Goal: Task Accomplishment & Management: Complete application form

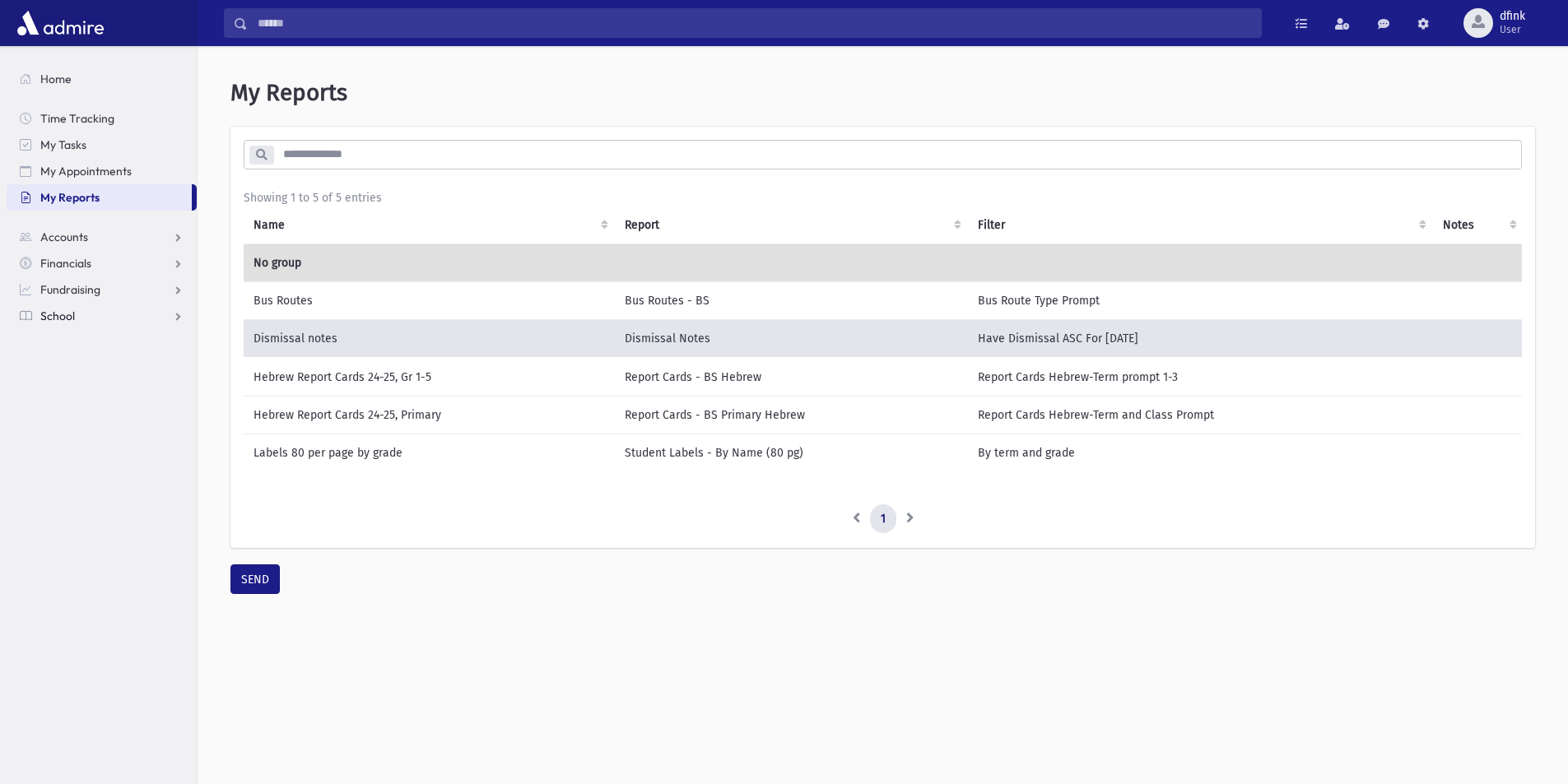
click at [64, 324] on link "School" at bounding box center [102, 315] width 191 height 26
click at [91, 340] on span "Students" at bounding box center [72, 342] width 45 height 15
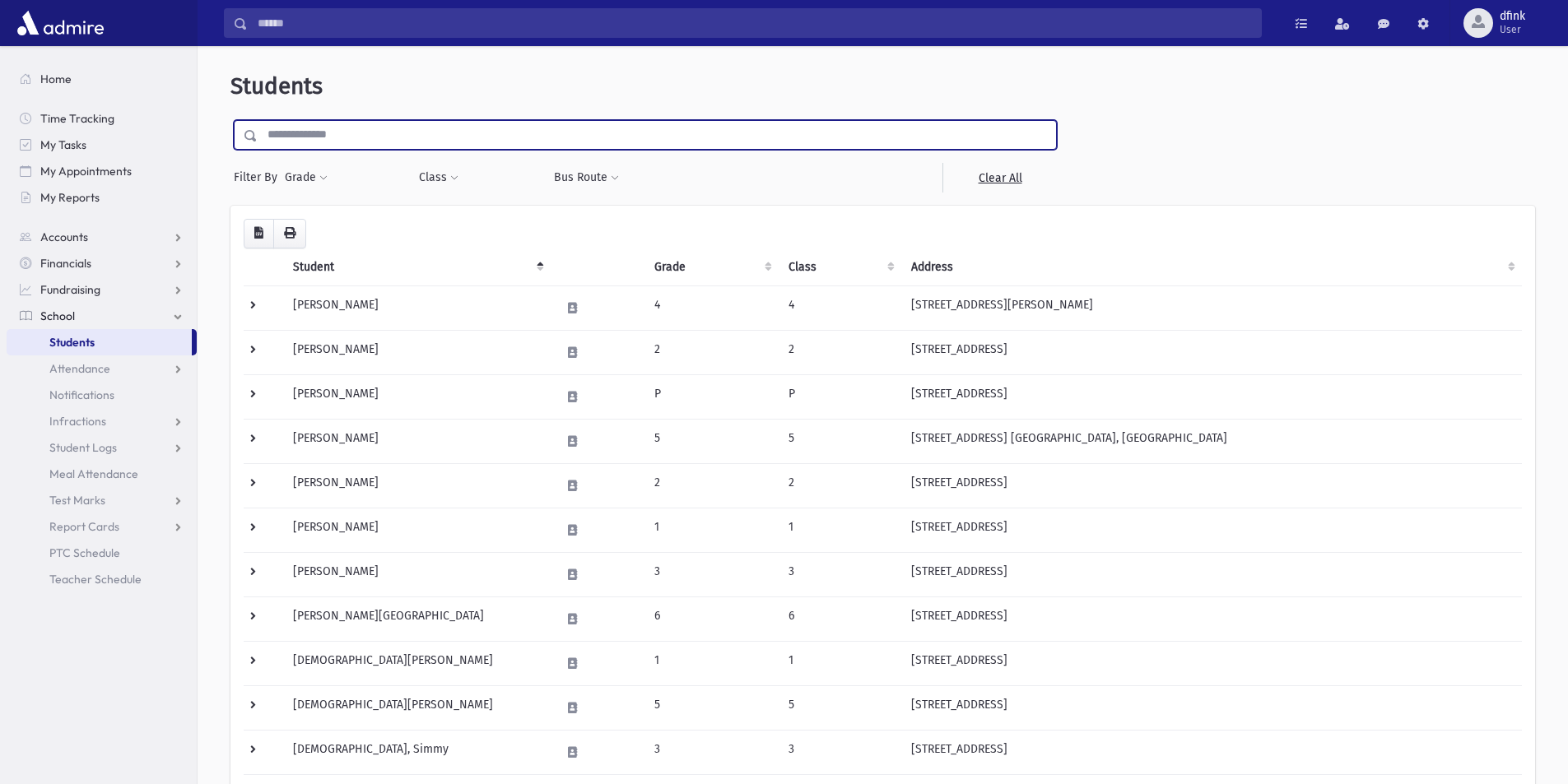
click at [365, 126] on input "text" at bounding box center [657, 135] width 798 height 29
type input "******"
click at [231, 120] on input "submit" at bounding box center [253, 131] width 46 height 22
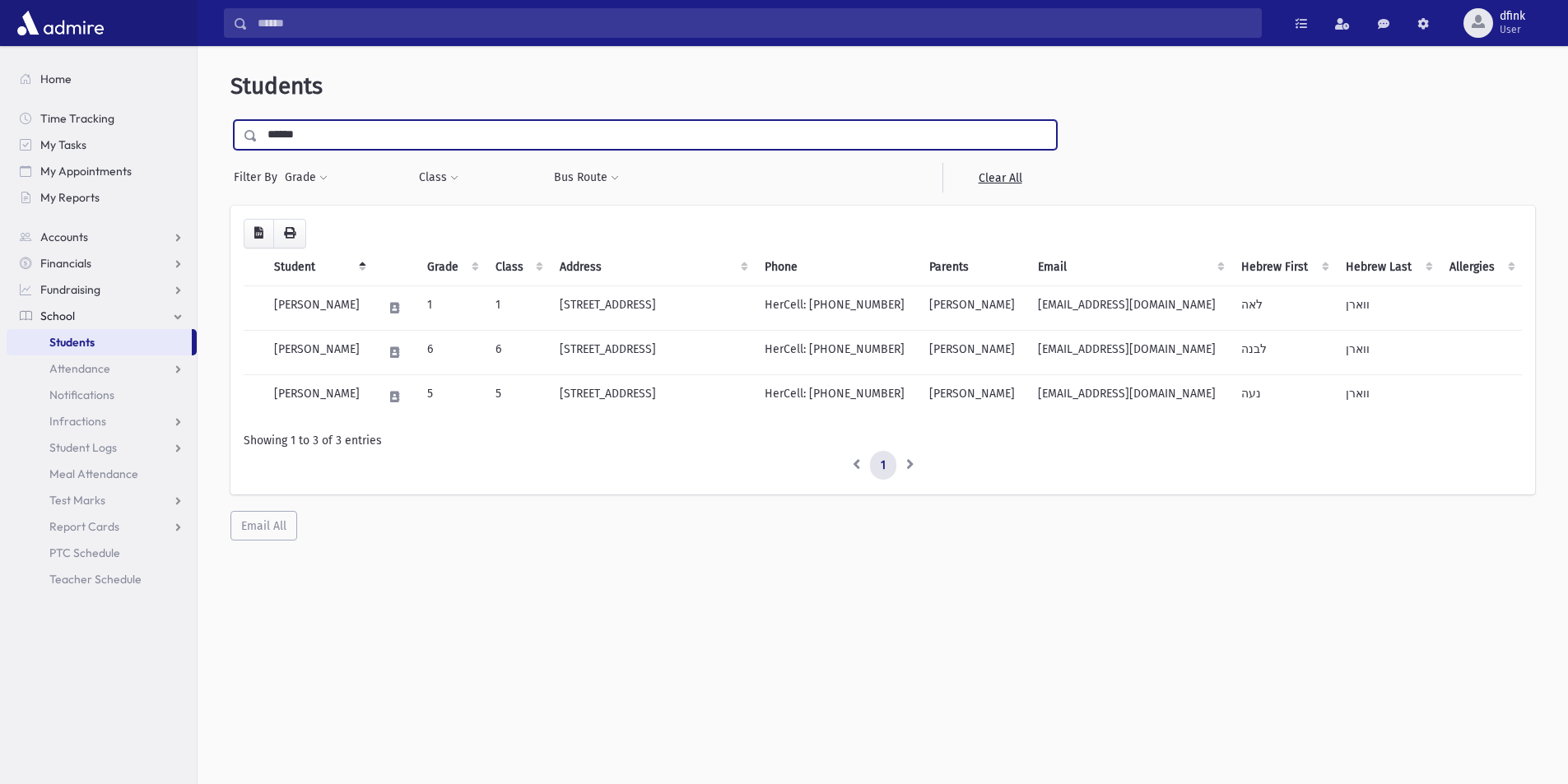
drag, startPoint x: 332, startPoint y: 128, endPoint x: 190, endPoint y: 114, distance: 142.7
click at [197, 117] on div "Students ****** Filter By Grade * * * * * * * * * Filter Class * ********* * *" at bounding box center [882, 422] width 1371 height 738
click at [231, 120] on input "submit" at bounding box center [253, 131] width 46 height 22
drag, startPoint x: 306, startPoint y: 132, endPoint x: 244, endPoint y: 103, distance: 68.4
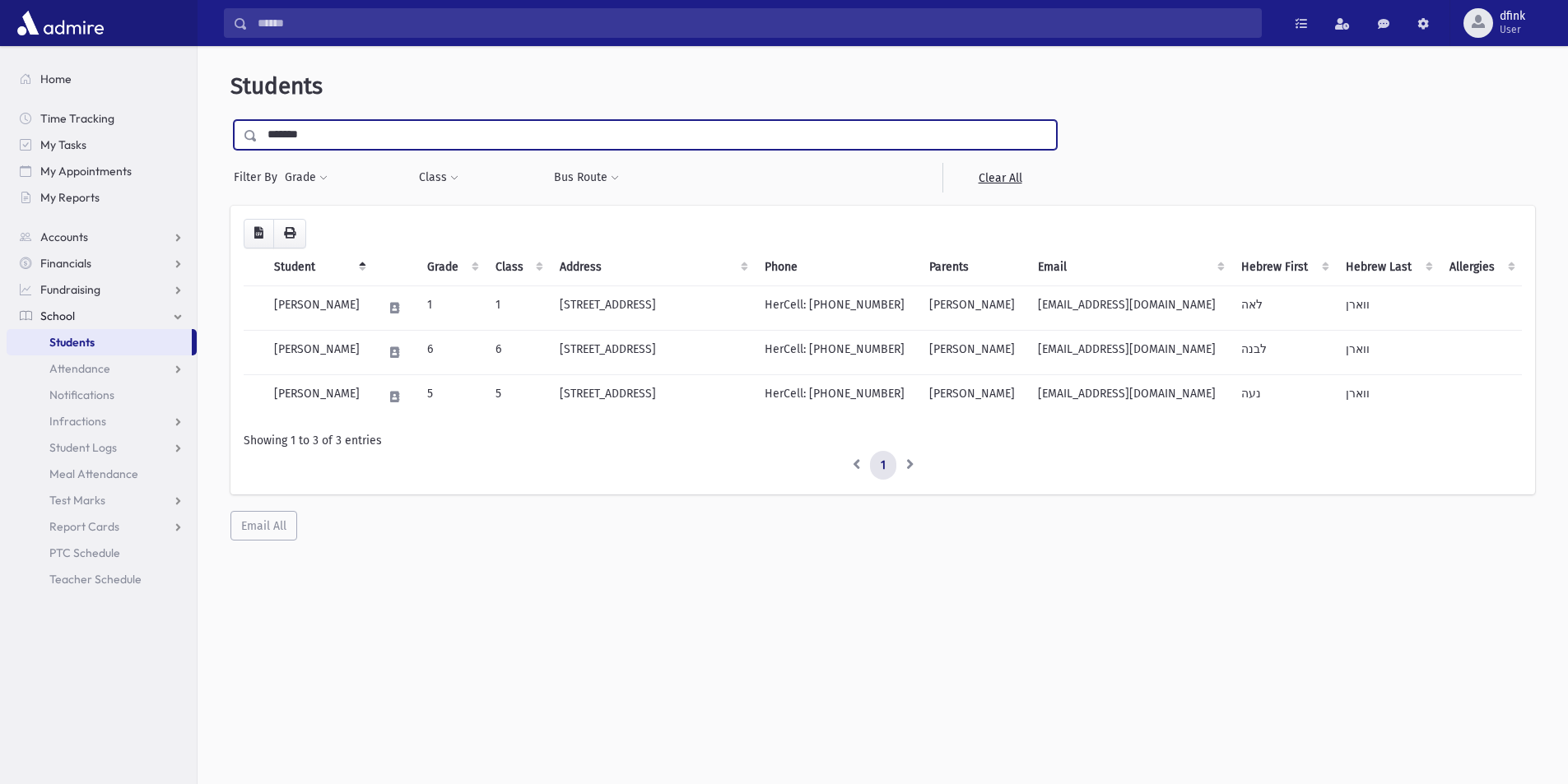
click at [256, 124] on div "*******" at bounding box center [645, 135] width 824 height 29
type input "*****"
click at [231, 120] on input "submit" at bounding box center [253, 131] width 46 height 22
drag, startPoint x: 306, startPoint y: 123, endPoint x: 254, endPoint y: 117, distance: 52.3
click at [259, 120] on input "*****" at bounding box center [657, 135] width 798 height 29
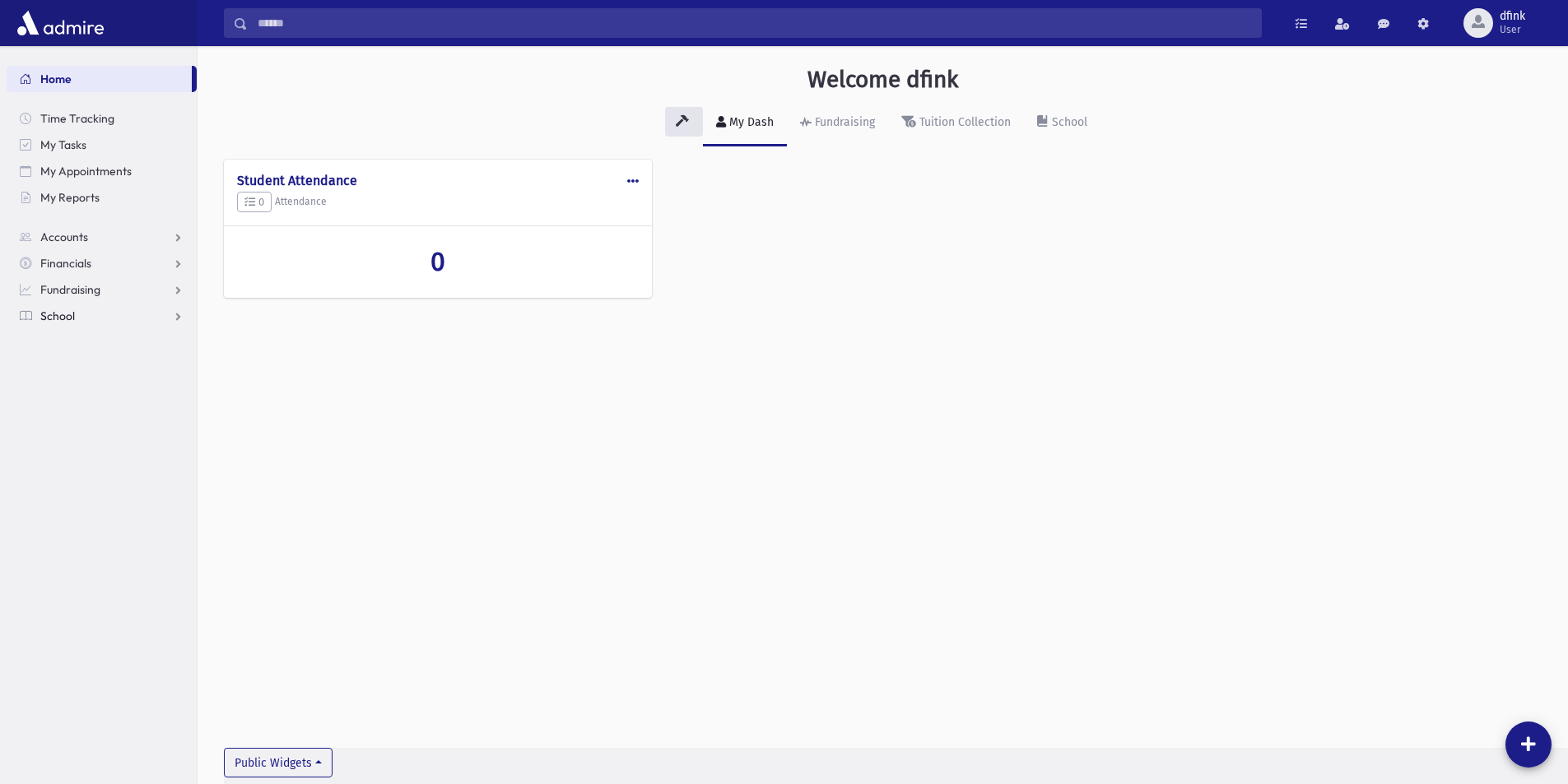
click at [64, 311] on span "School" at bounding box center [57, 315] width 34 height 15
click at [73, 342] on span "Students" at bounding box center [72, 342] width 45 height 15
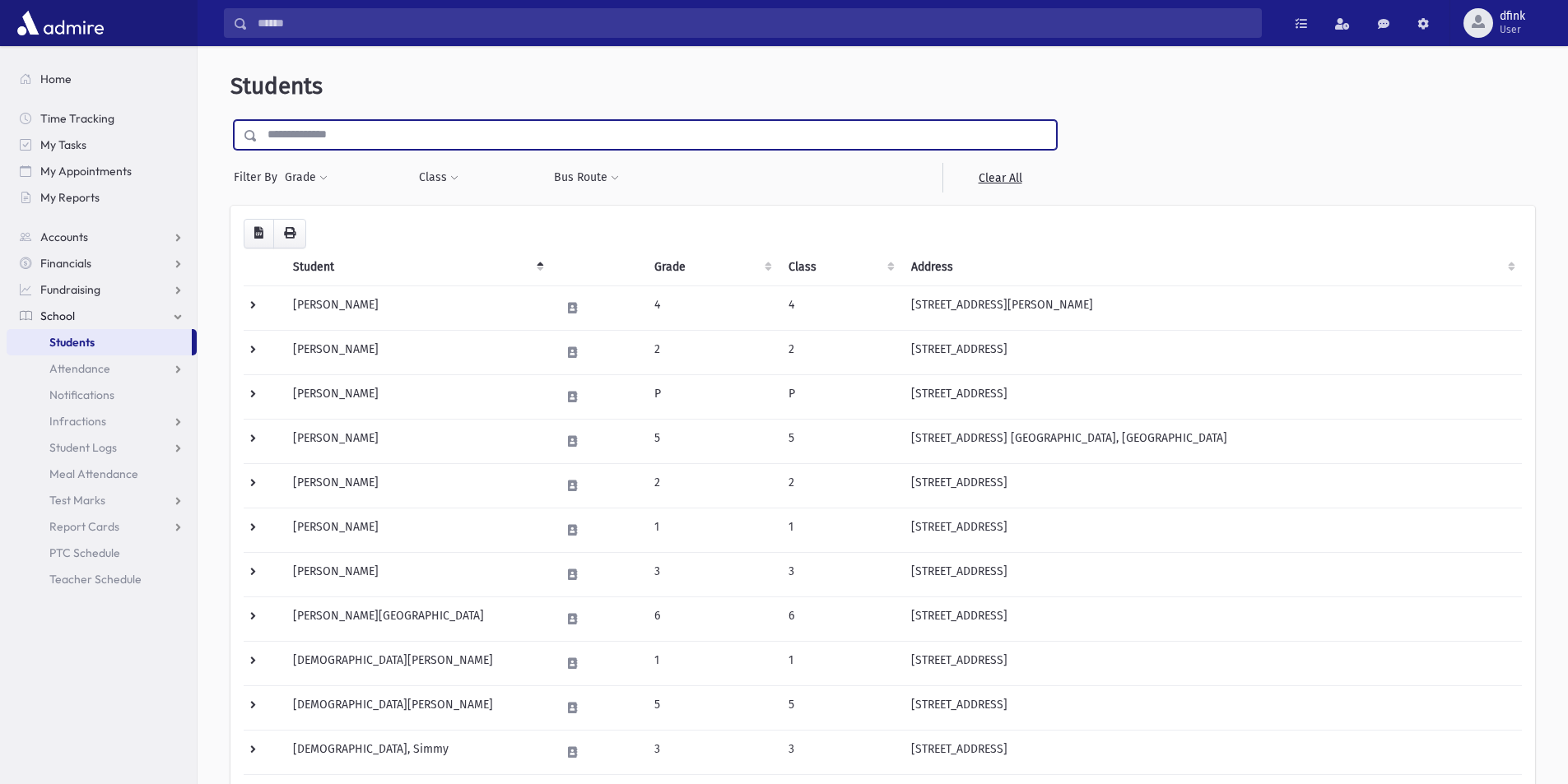
click at [359, 137] on input "text" at bounding box center [657, 135] width 798 height 29
type input "****"
click at [231, 120] on input "submit" at bounding box center [253, 131] width 46 height 22
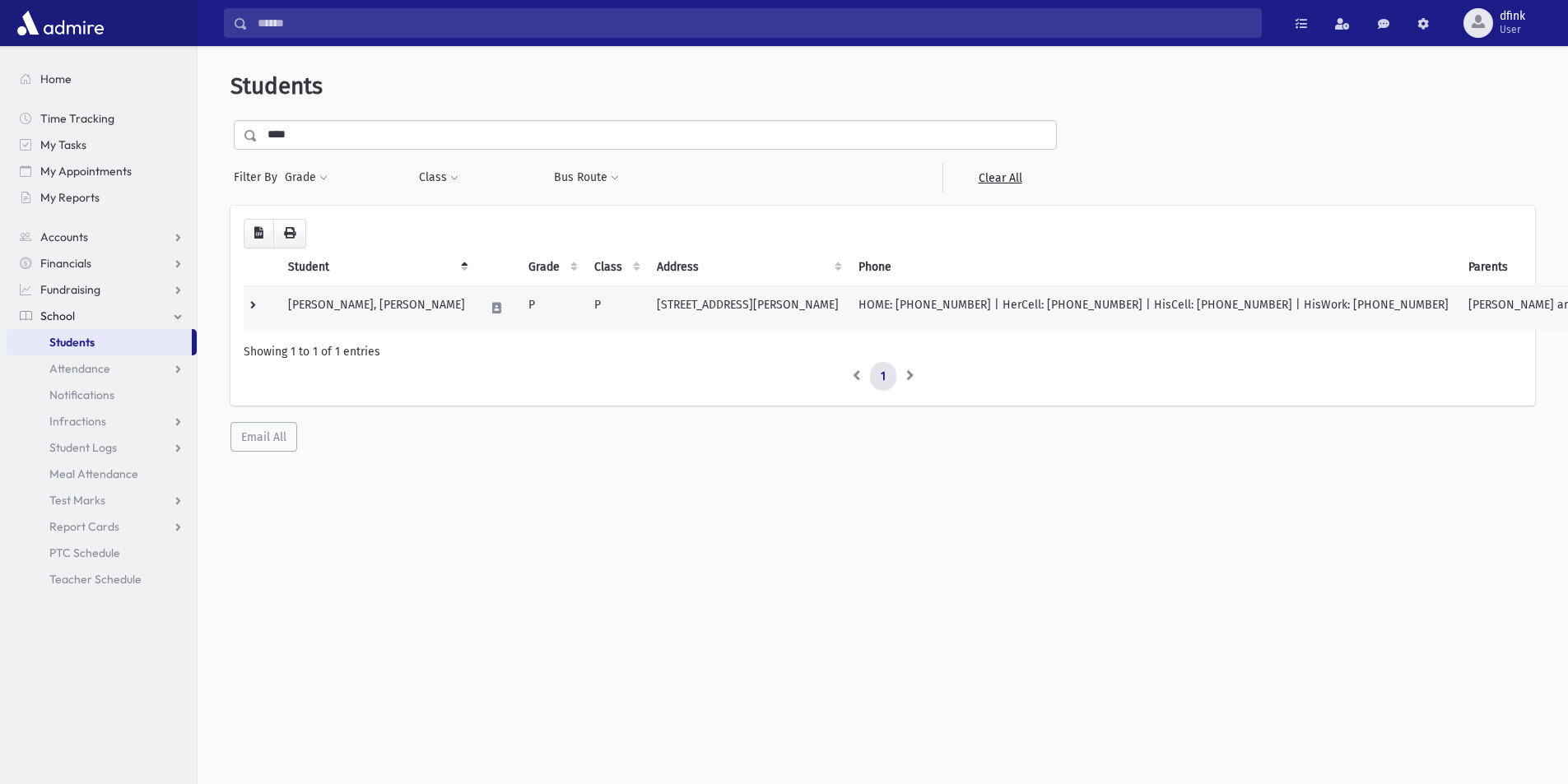
click at [323, 305] on td "[PERSON_NAME], [PERSON_NAME]" at bounding box center [376, 307] width 196 height 44
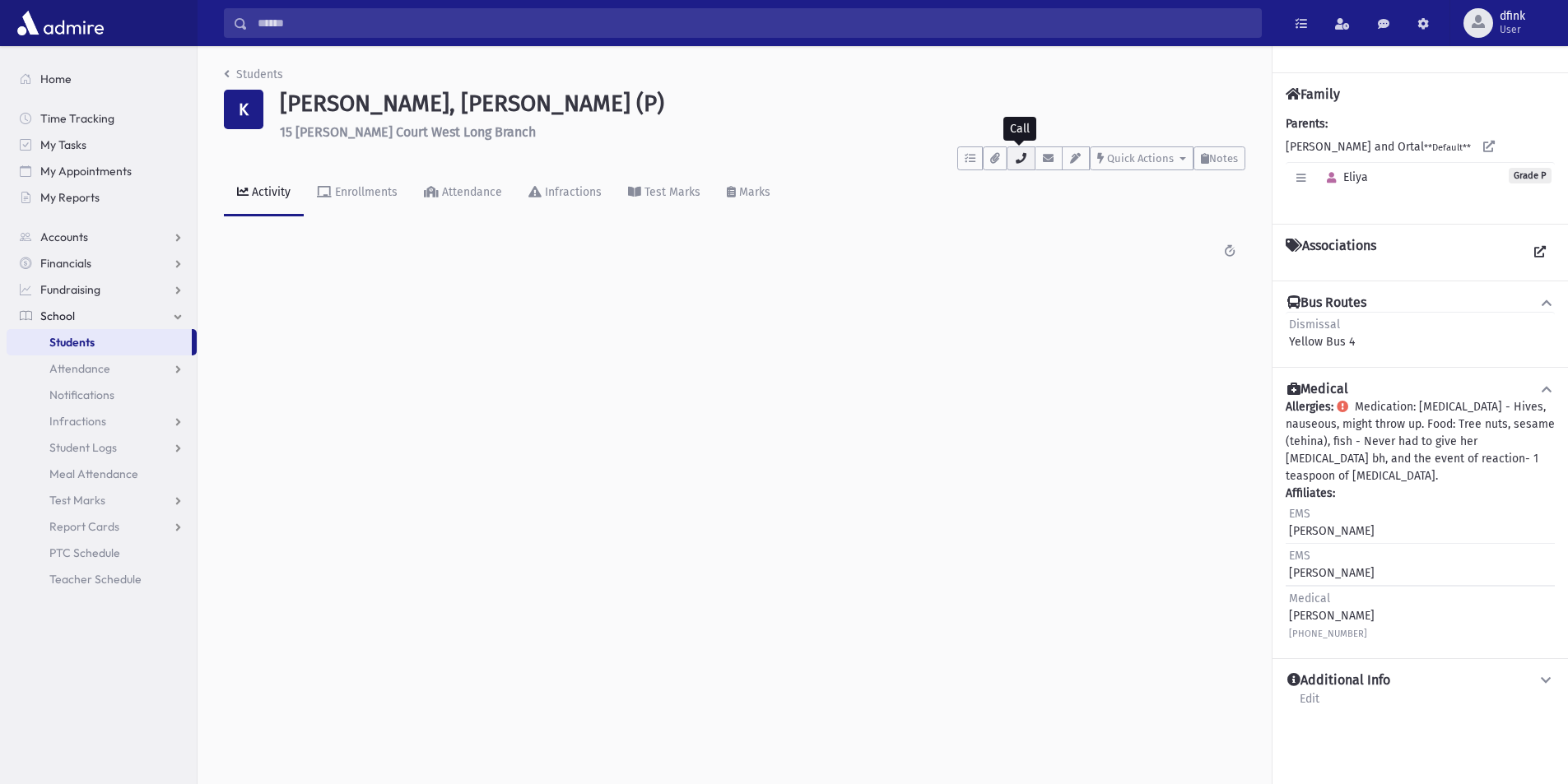
click at [1020, 159] on icon "button" at bounding box center [1020, 158] width 13 height 11
click at [1322, 181] on button "button" at bounding box center [1332, 178] width 23 height 23
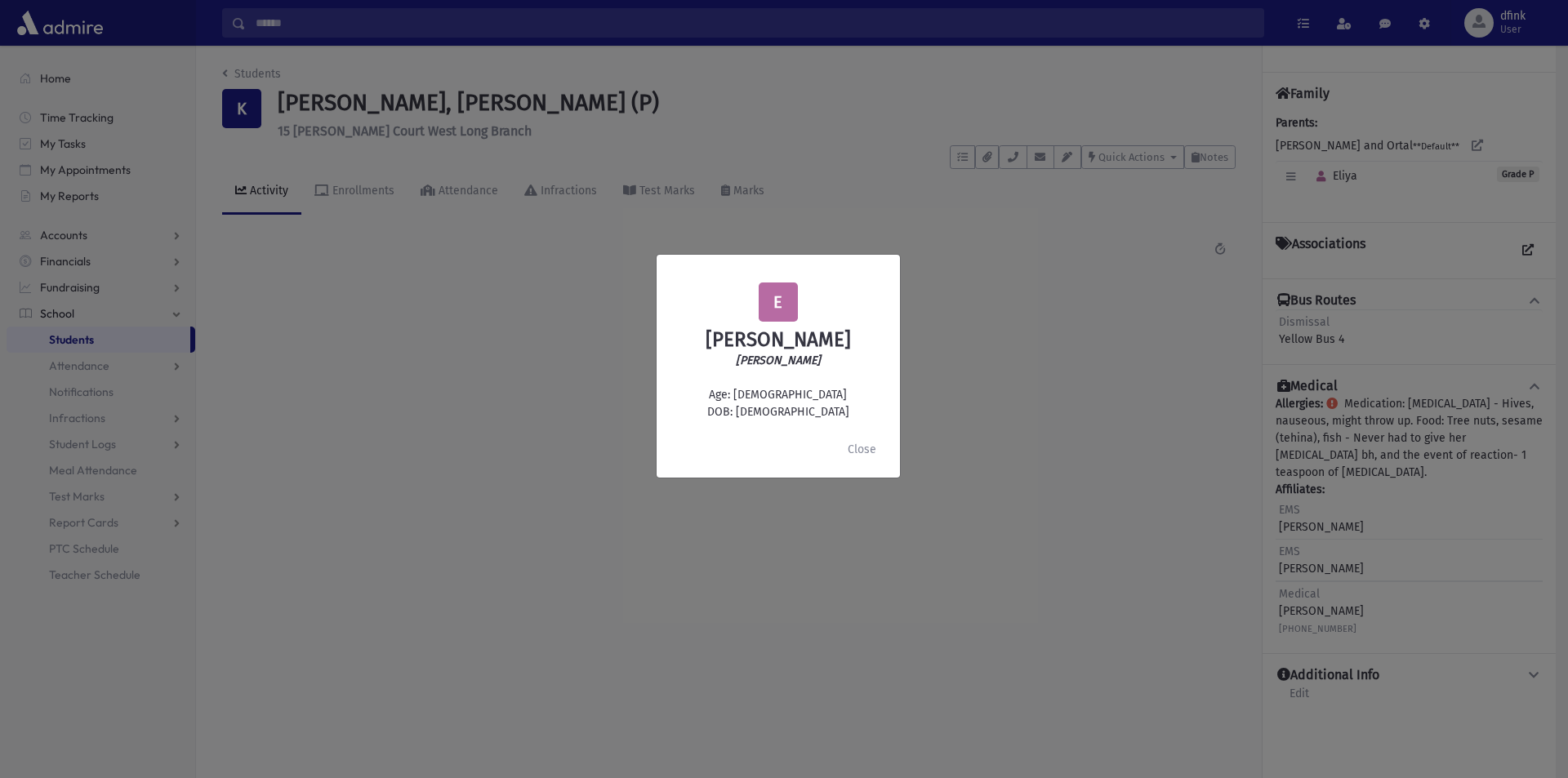
click at [376, 298] on div "E Eliya Kakiashvili חנה קקיאשוילי Age: 5 DOB: 5/10/2020 Close" at bounding box center [784, 389] width 1568 height 778
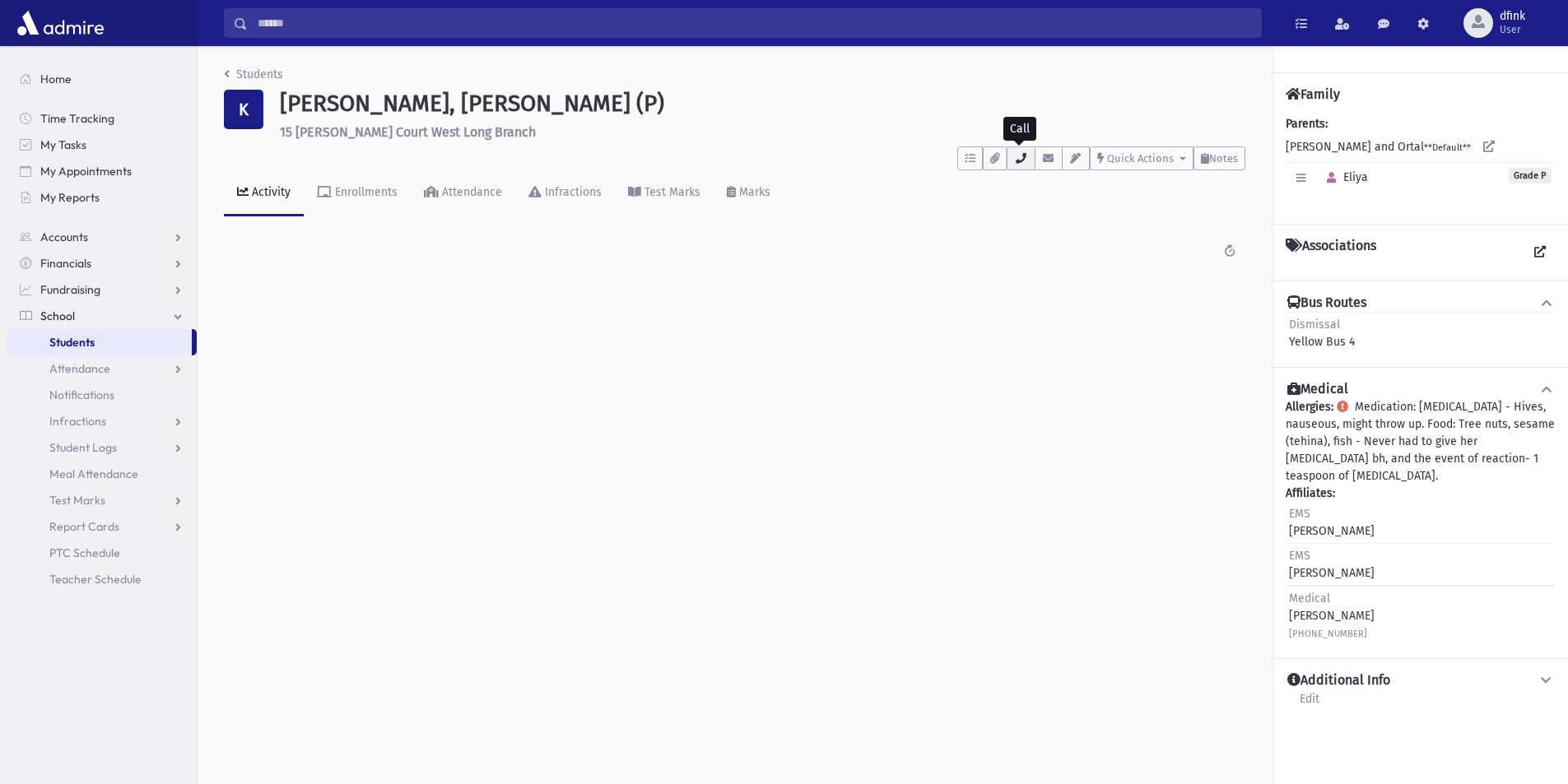
click at [1019, 154] on icon "button" at bounding box center [1020, 158] width 13 height 11
drag, startPoint x: 1158, startPoint y: 227, endPoint x: 1078, endPoint y: 233, distance: 80.2
click at [1078, 233] on div "• HisCell : (732) 997-9025" at bounding box center [1095, 230] width 179 height 30
click at [1053, 156] on button "button" at bounding box center [1048, 158] width 28 height 23
click at [1026, 154] on icon "button" at bounding box center [1020, 158] width 13 height 11
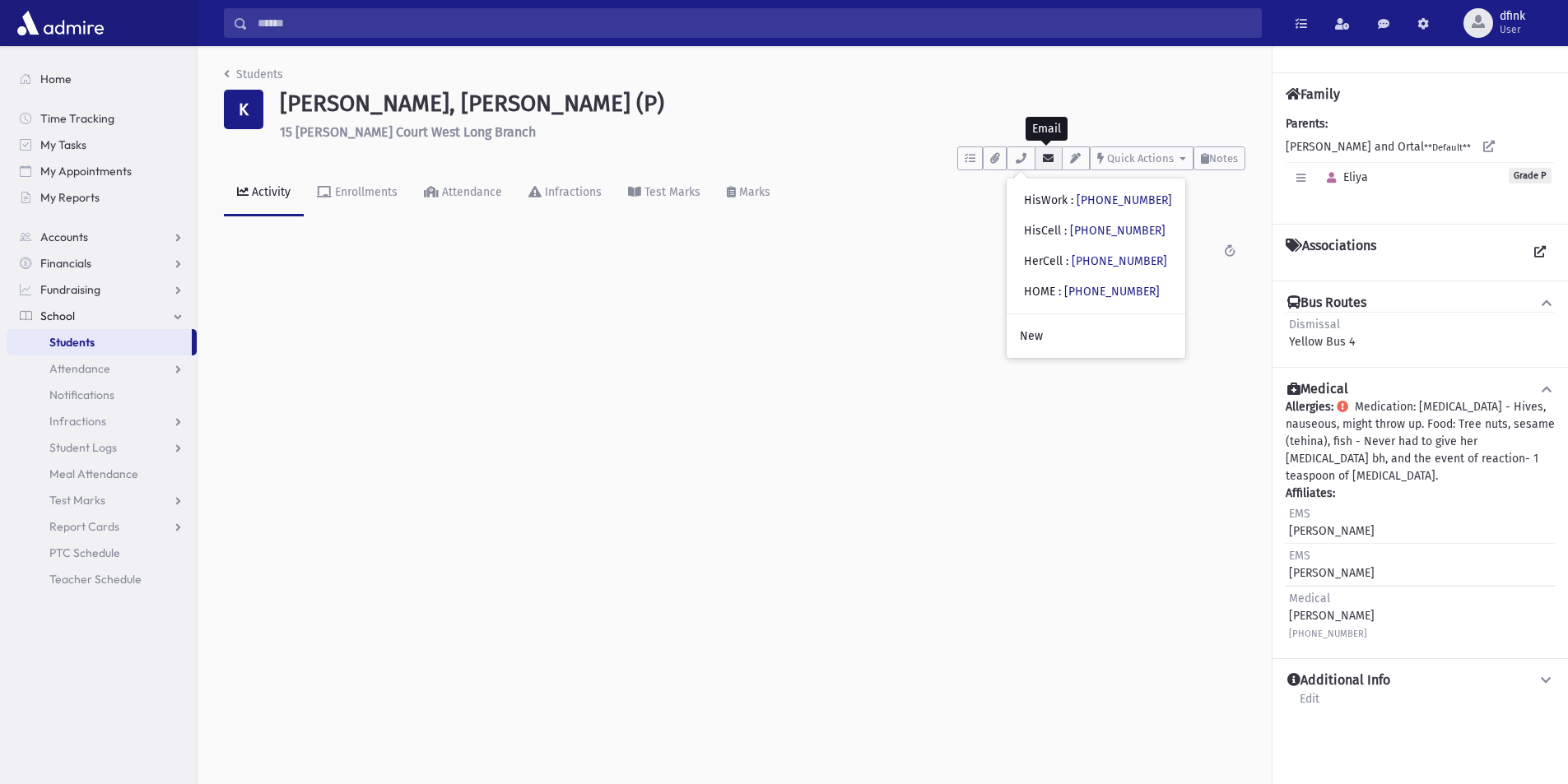
click at [1051, 154] on icon "button" at bounding box center [1048, 158] width 13 height 11
click at [1300, 177] on icon "button" at bounding box center [1300, 178] width 9 height 11
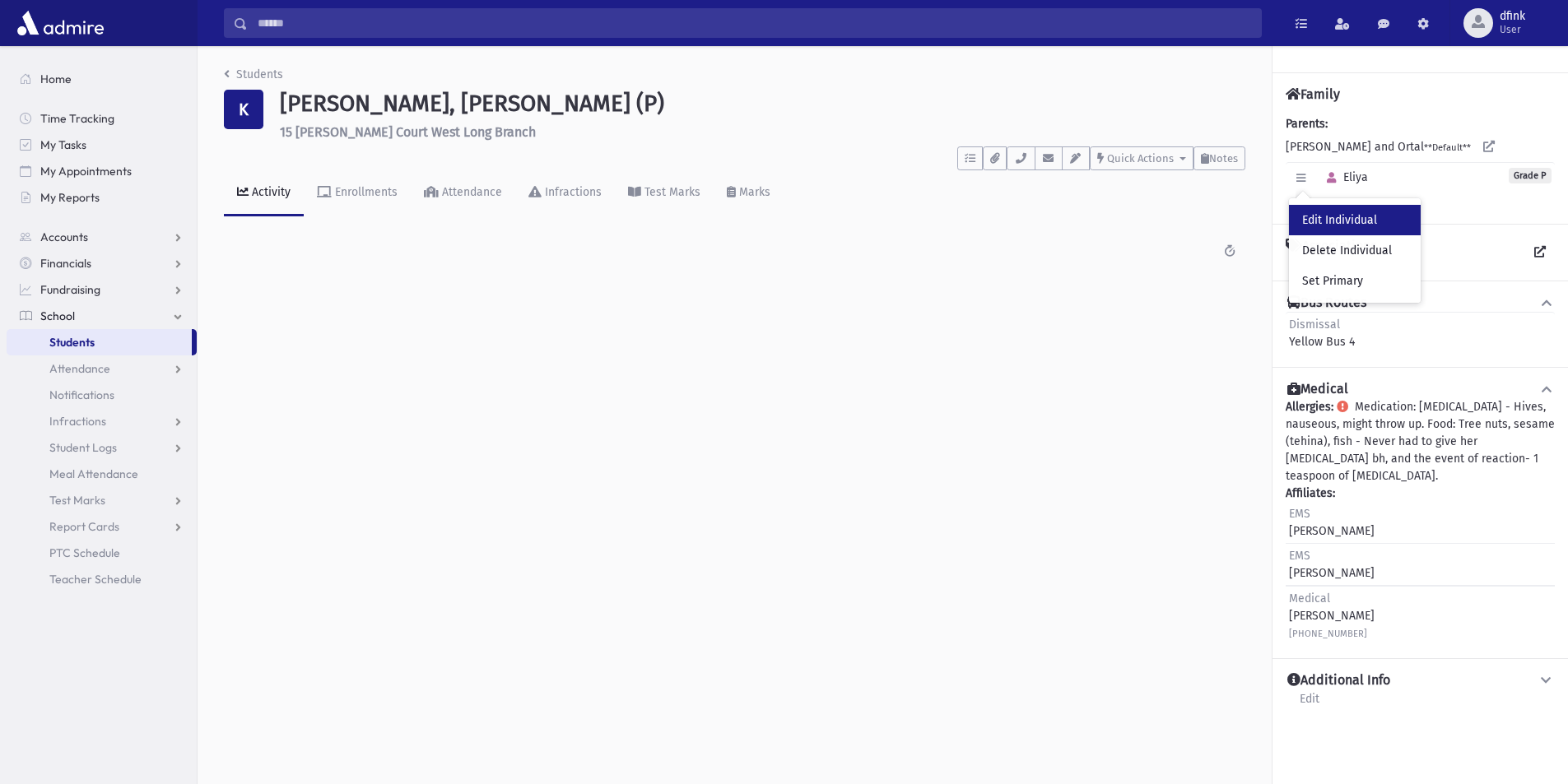
click at [1327, 220] on link "Edit Individual" at bounding box center [1354, 220] width 132 height 30
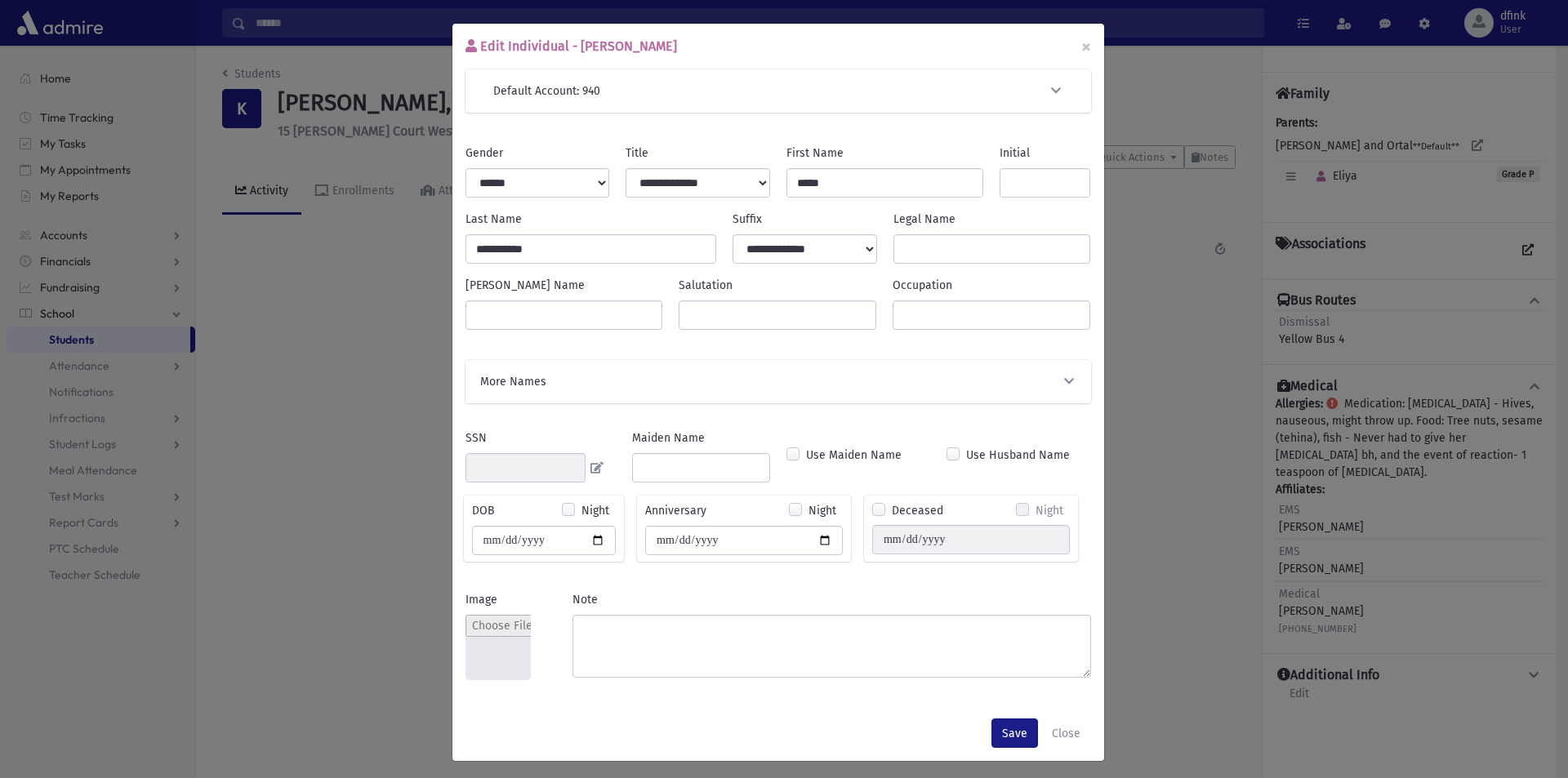
click at [878, 394] on div "More Names" at bounding box center [777, 382] width 625 height 44
click at [1061, 381] on icon "button" at bounding box center [1068, 382] width 15 height 12
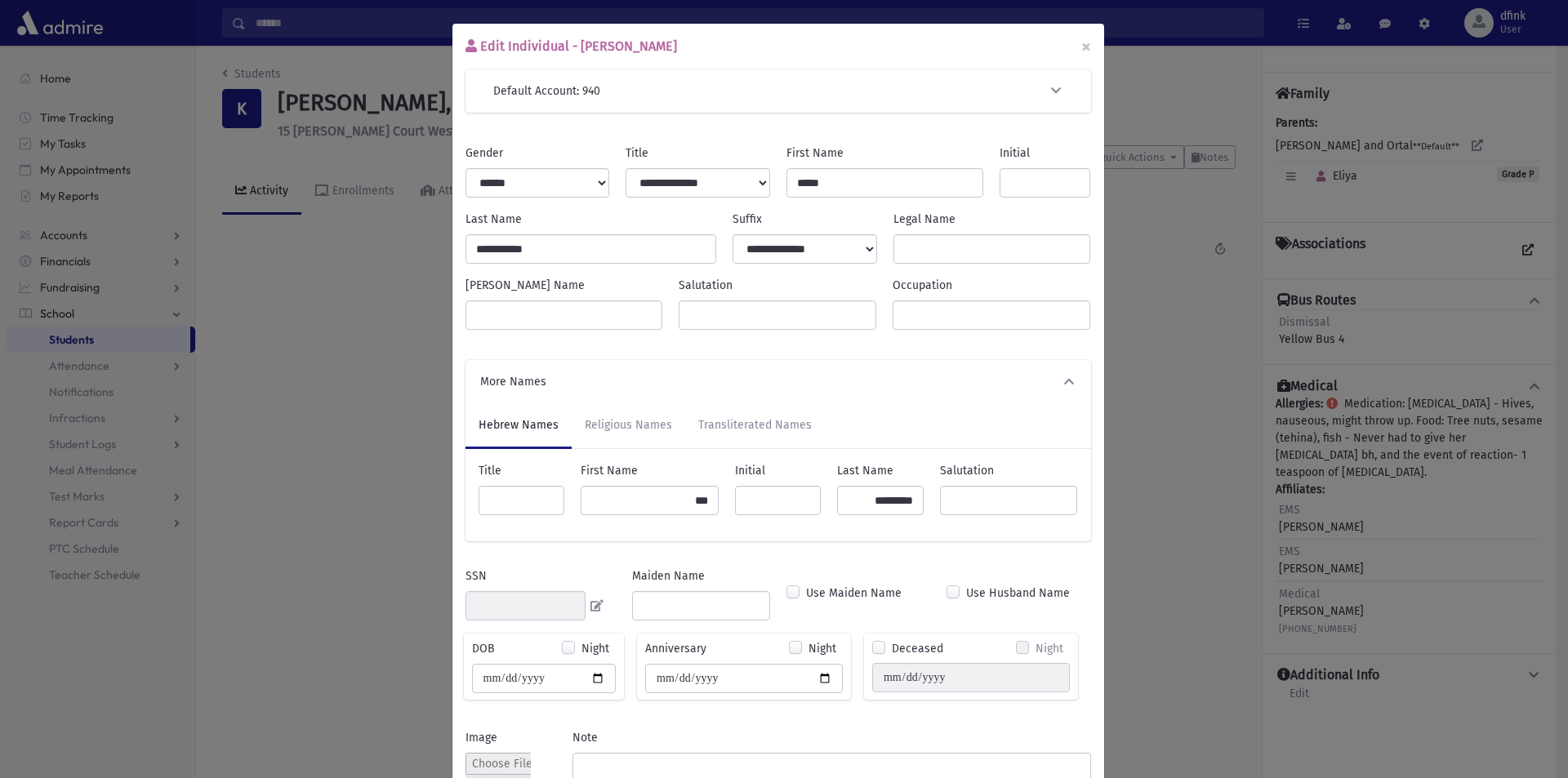
click at [1061, 381] on icon "button" at bounding box center [1068, 382] width 15 height 12
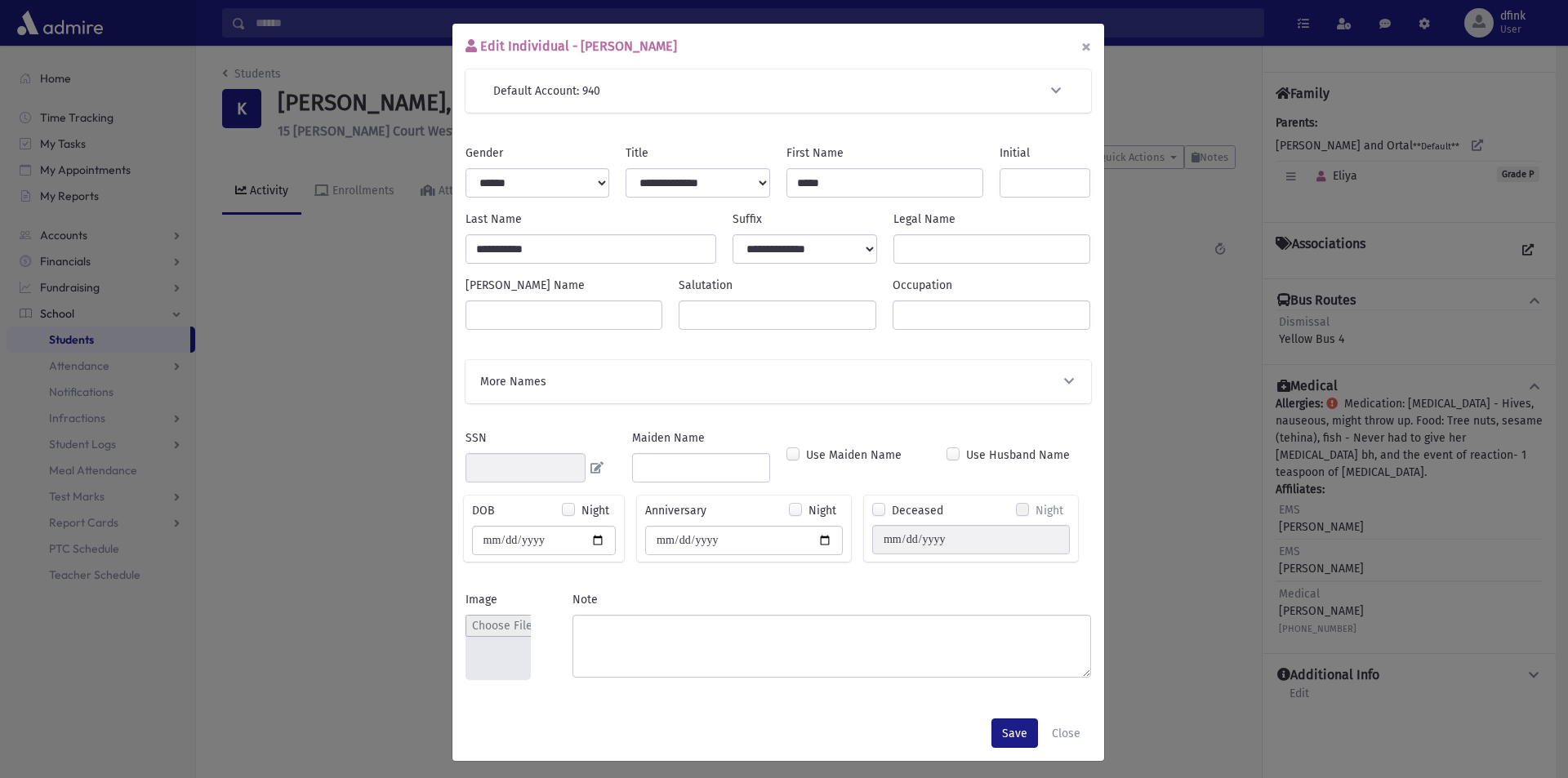
click at [1080, 47] on button "×" at bounding box center [1085, 46] width 36 height 46
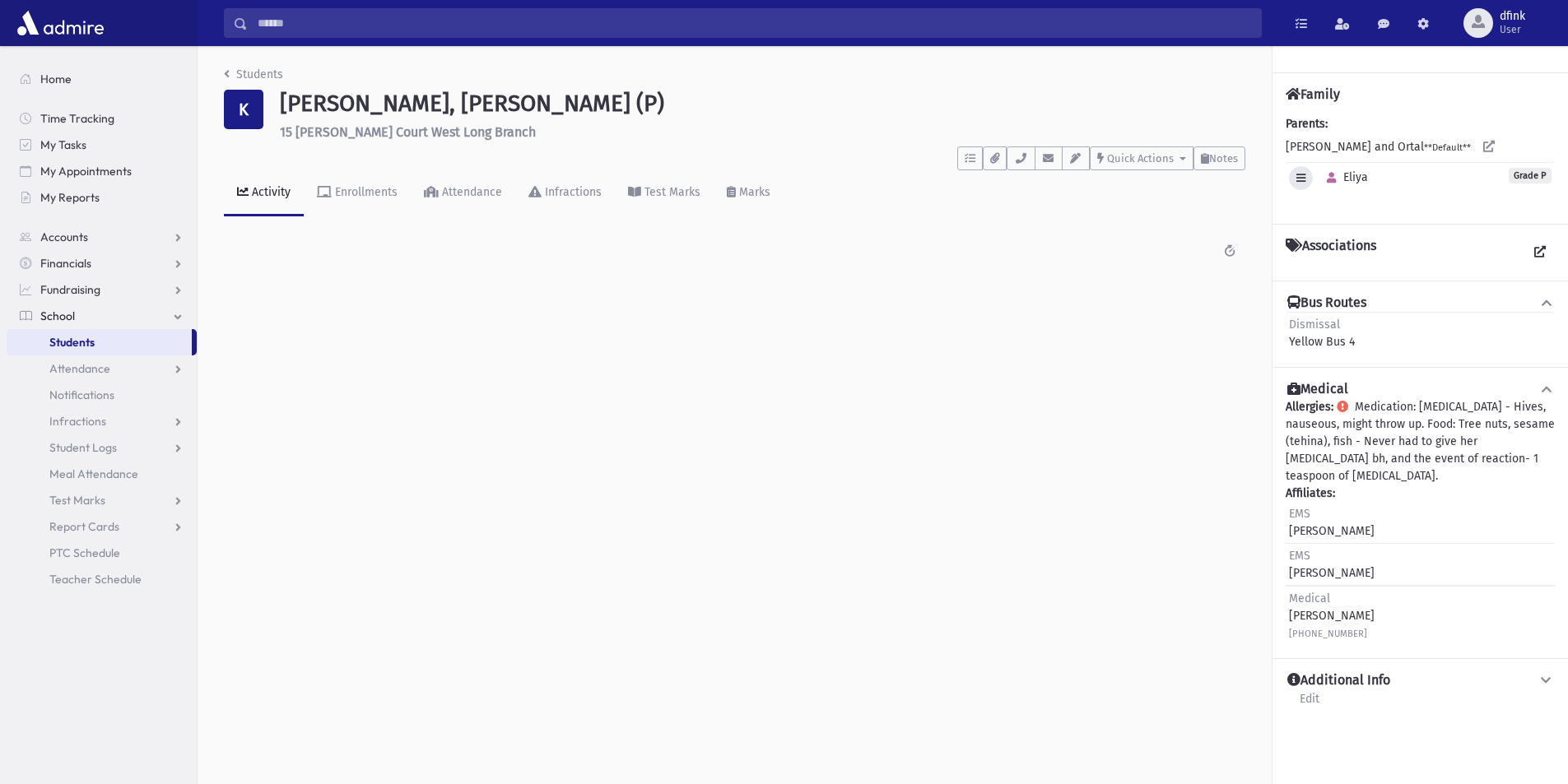
click at [1304, 179] on icon "button" at bounding box center [1300, 178] width 9 height 11
click at [1339, 185] on button "button" at bounding box center [1332, 178] width 23 height 23
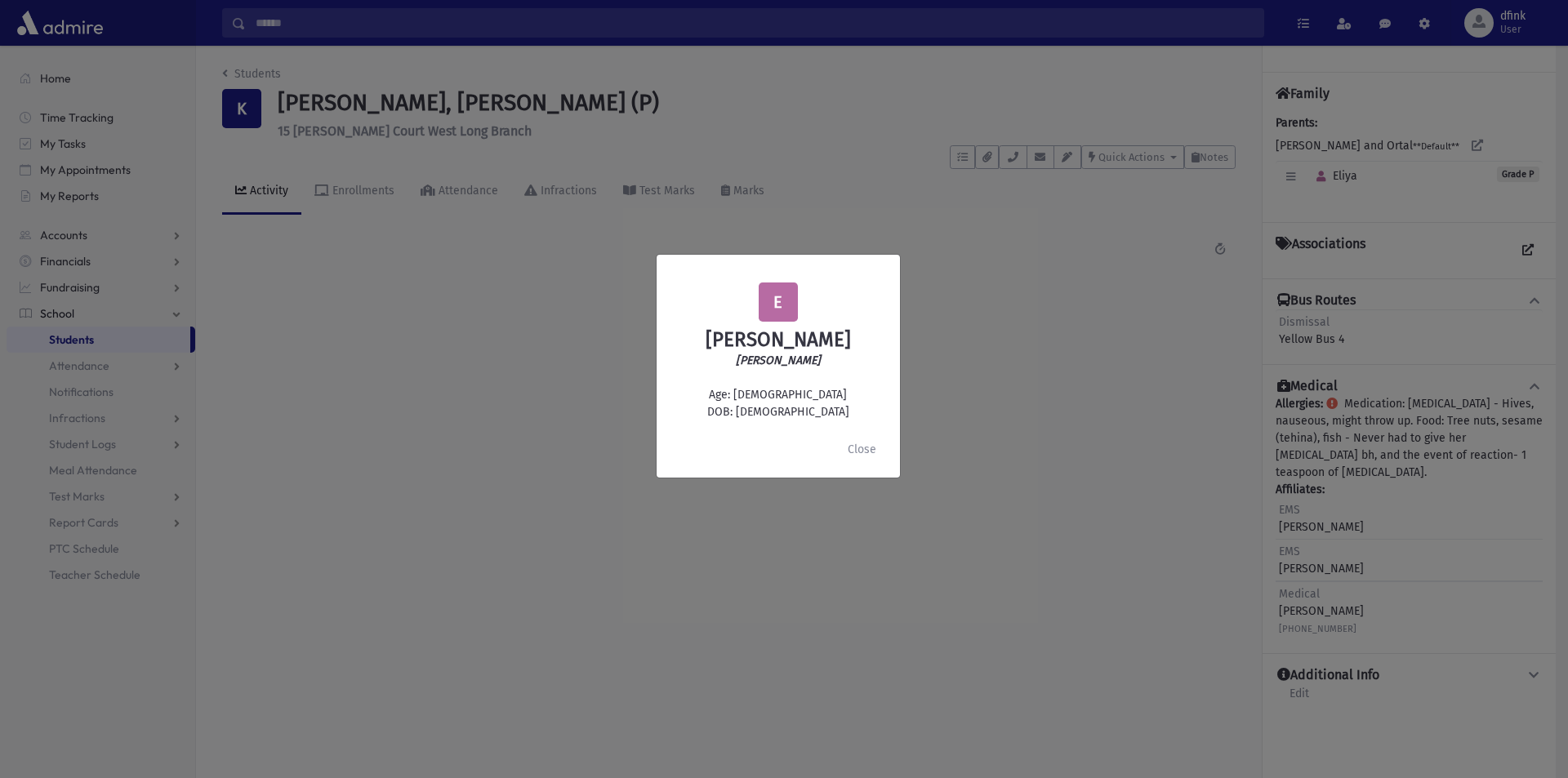
click at [1498, 142] on div "E Eliya Kakiashvili חנה קקיאשוילי Age: 5 DOB: 5/10/2020 Close" at bounding box center [784, 389] width 1568 height 778
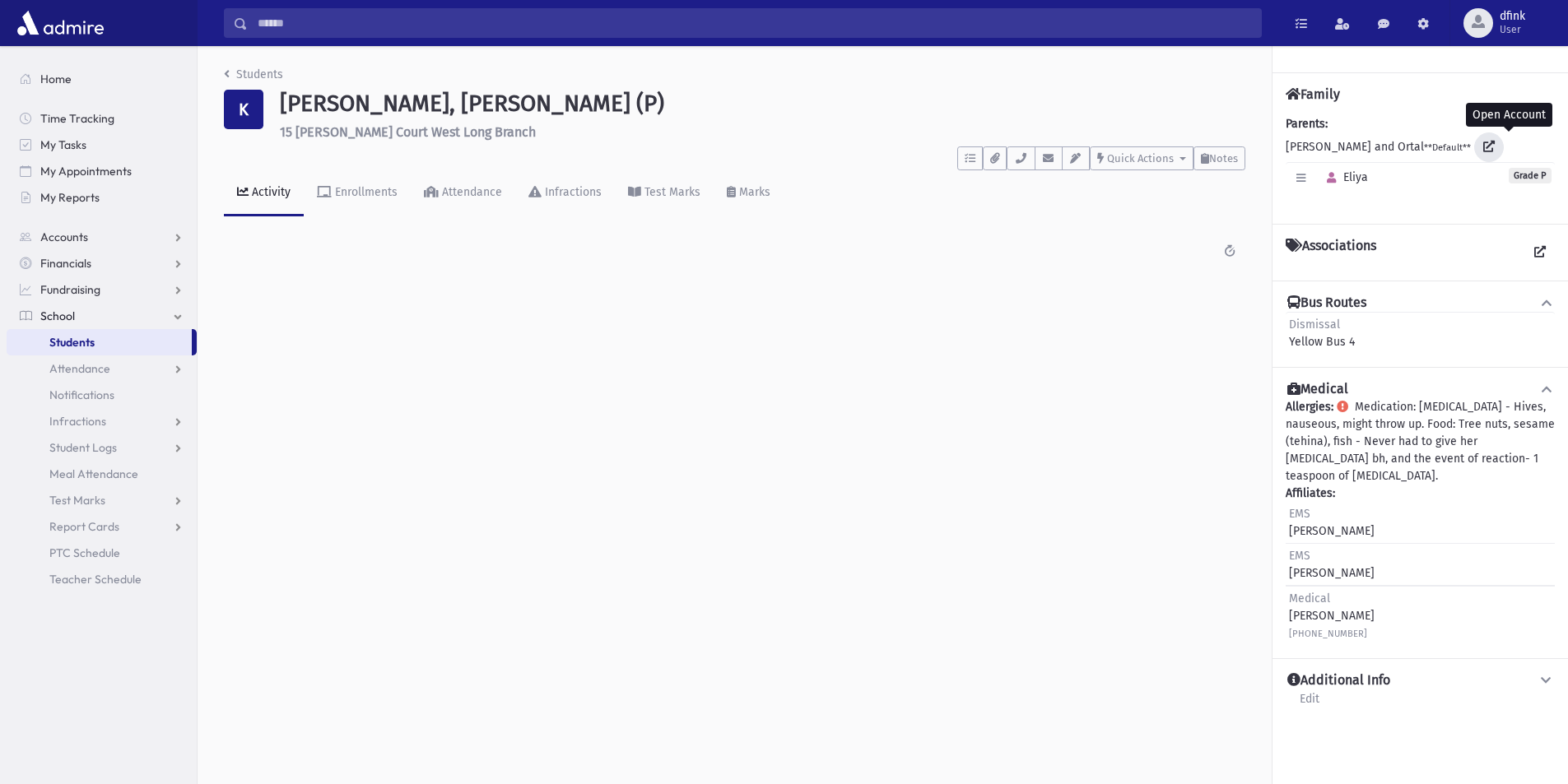
click at [1495, 144] on icon at bounding box center [1489, 146] width 12 height 12
click at [1547, 385] on icon at bounding box center [1547, 390] width 15 height 12
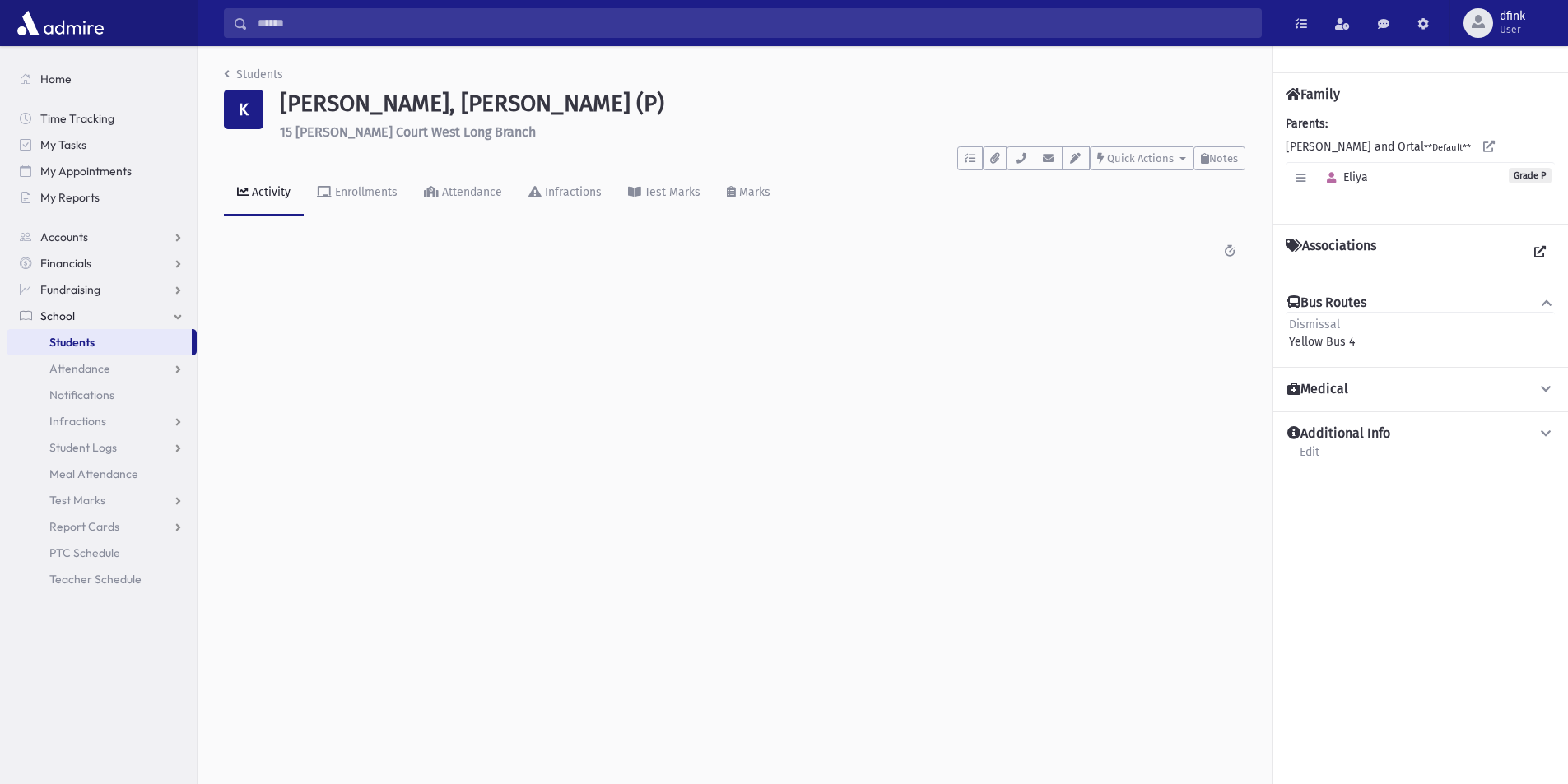
click at [1547, 389] on icon at bounding box center [1547, 390] width 15 height 12
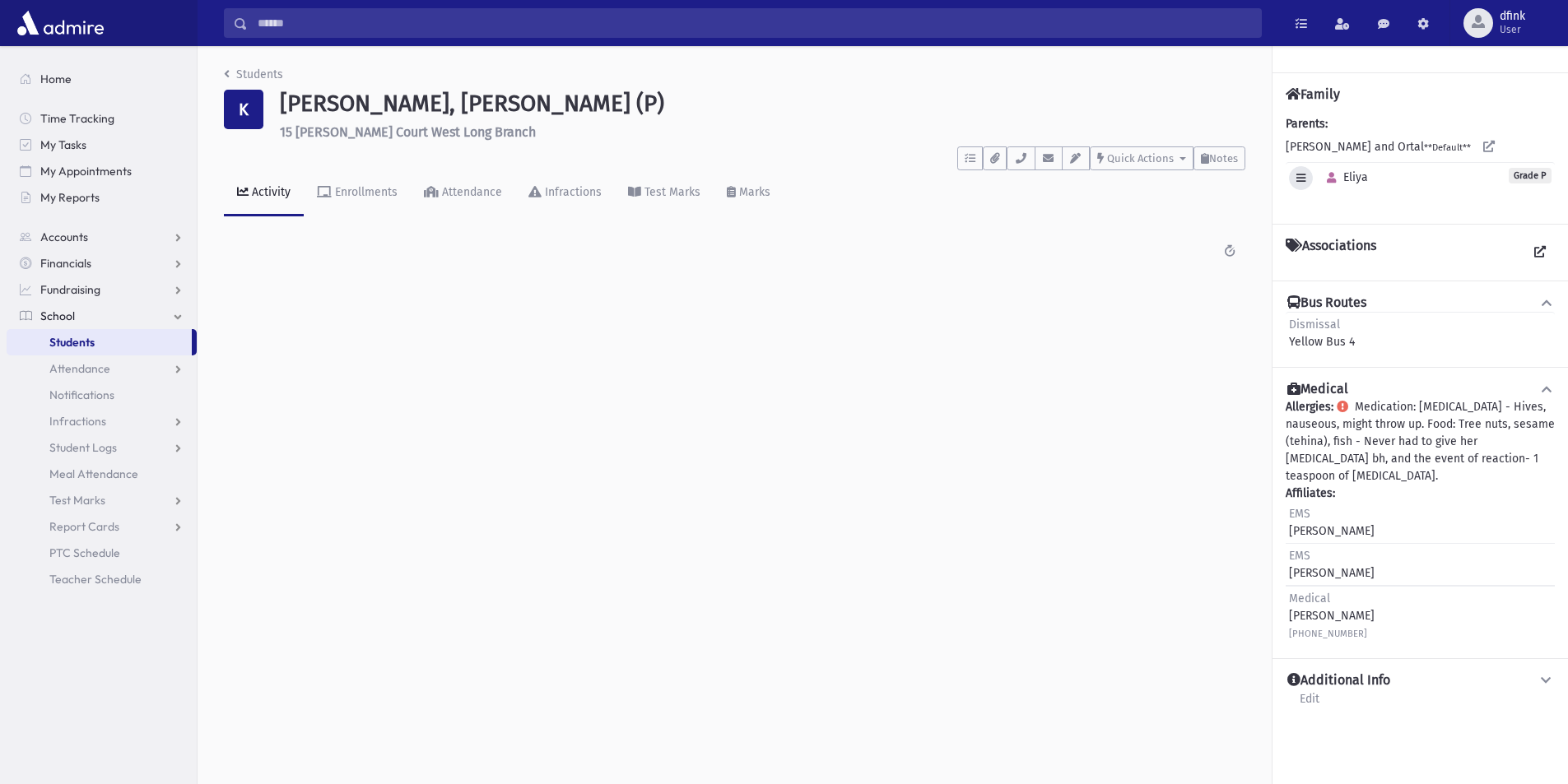
click at [1299, 176] on icon "button" at bounding box center [1300, 178] width 9 height 11
click at [1331, 182] on icon "button" at bounding box center [1331, 178] width 9 height 11
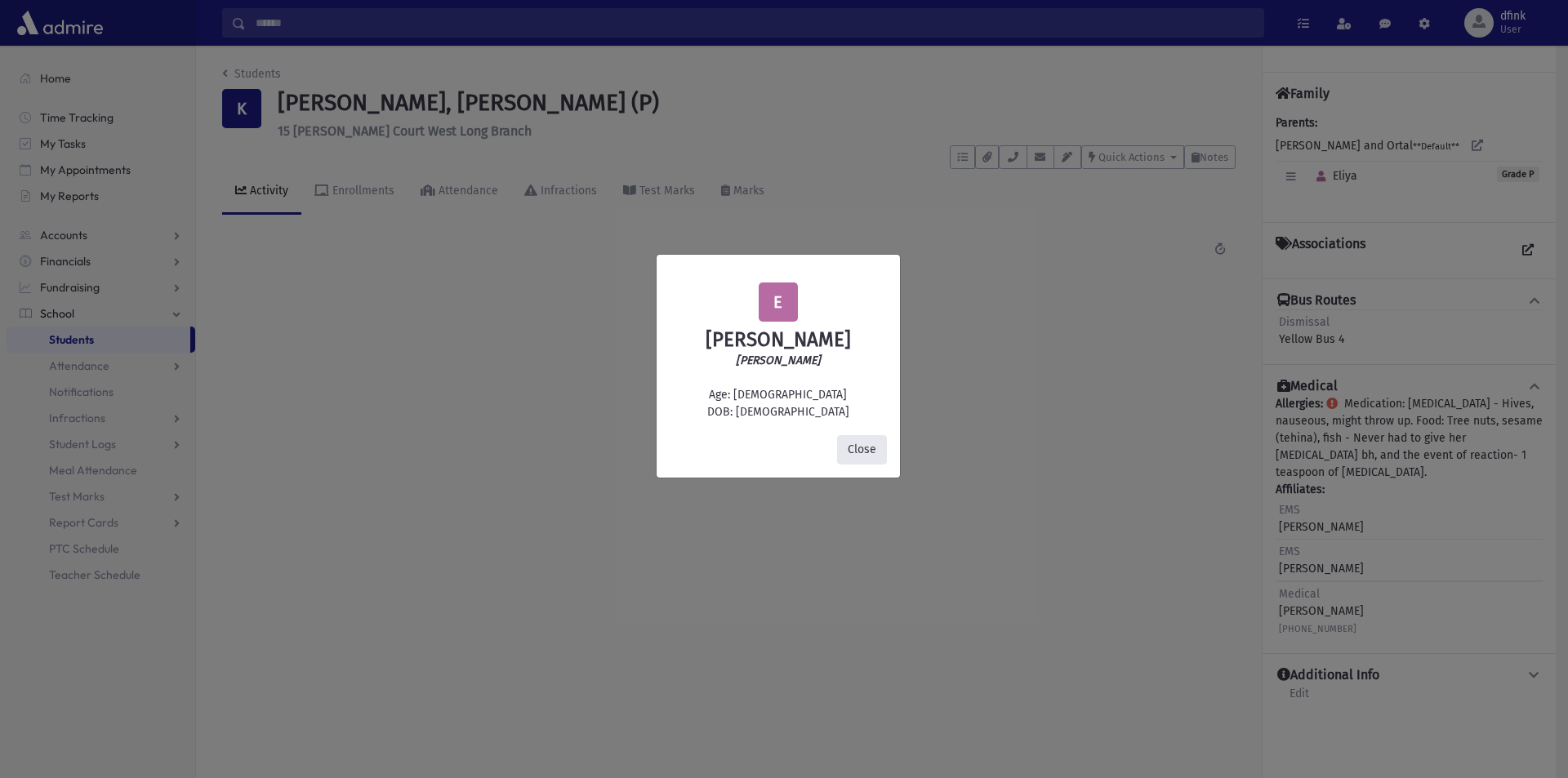
click at [866, 449] on button "Close" at bounding box center [862, 450] width 49 height 29
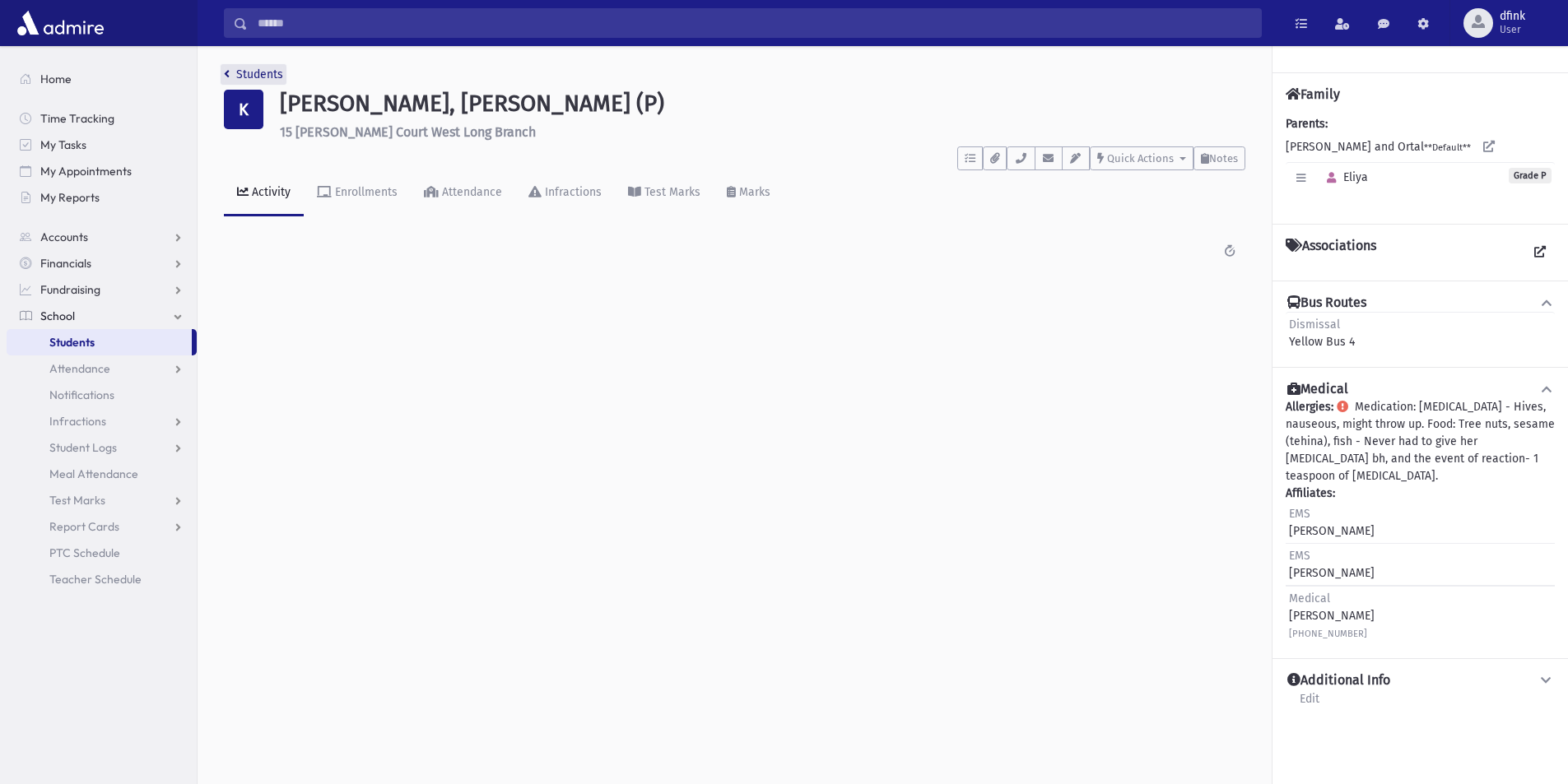
click at [232, 70] on link "Students" at bounding box center [253, 74] width 60 height 14
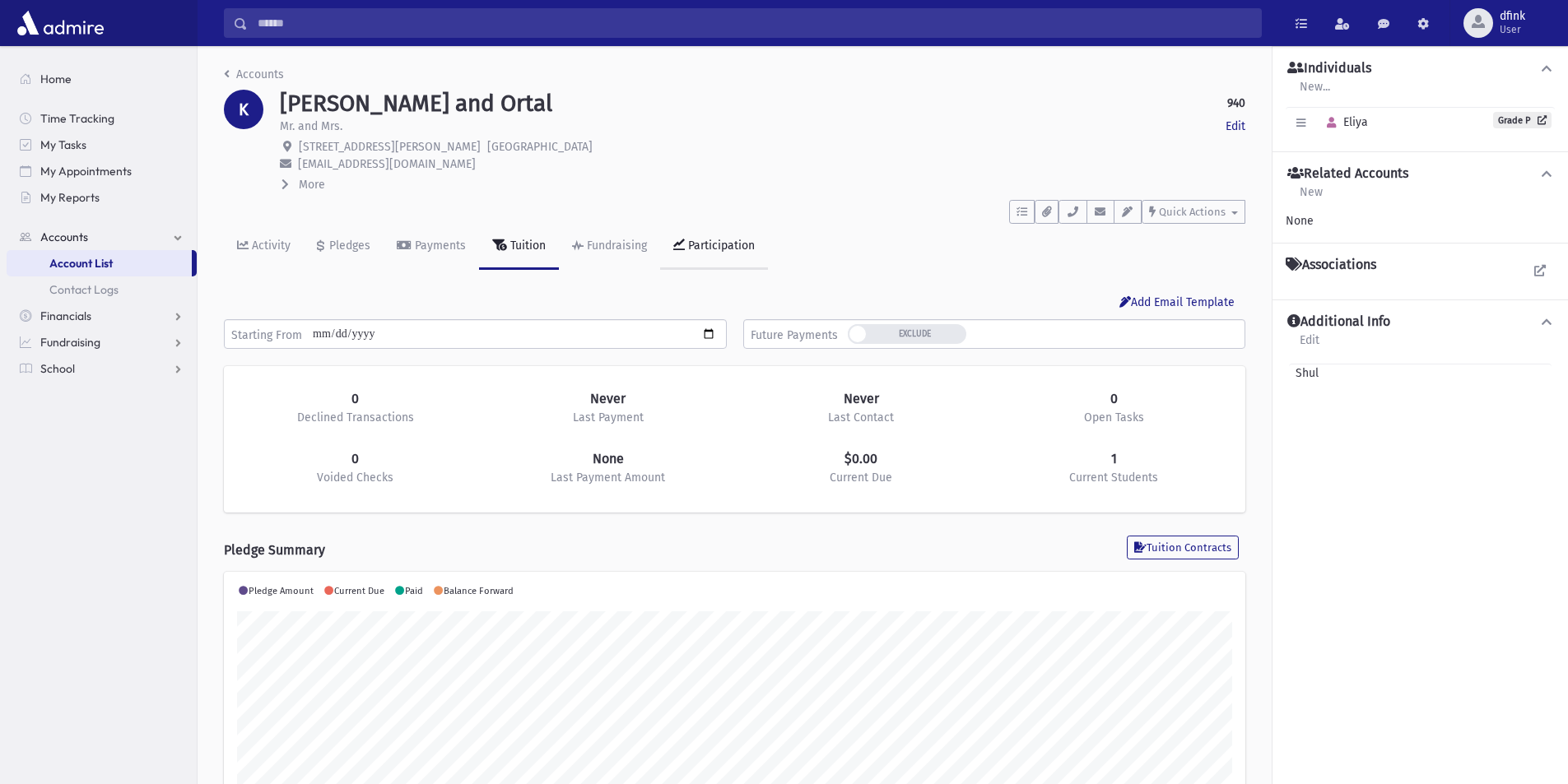
scroll to position [259, 1022]
click at [312, 185] on span "More" at bounding box center [312, 185] width 26 height 14
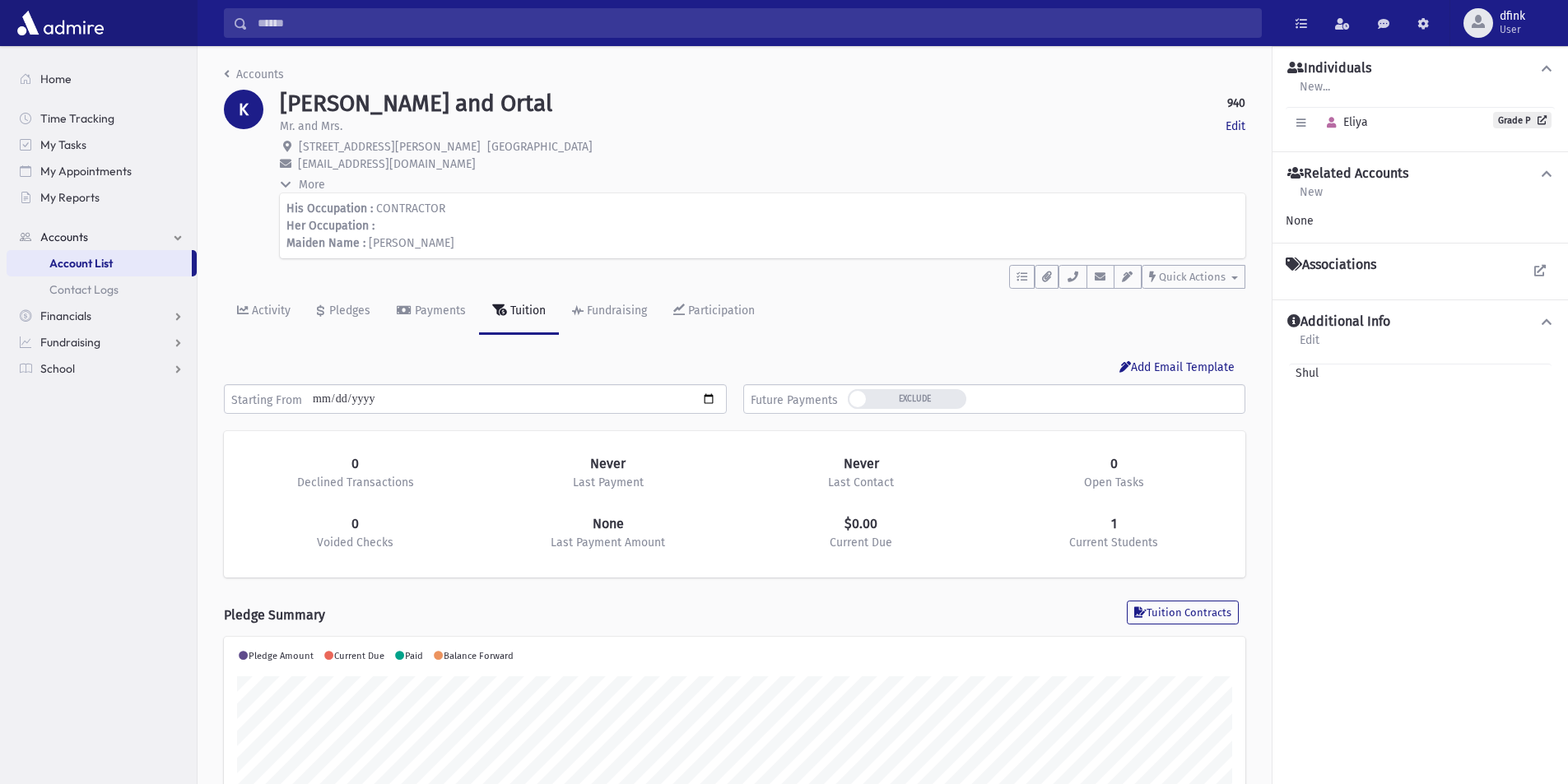
drag, startPoint x: 1233, startPoint y: 119, endPoint x: 1255, endPoint y: 122, distance: 22.2
click at [1234, 119] on link "Edit" at bounding box center [1236, 126] width 20 height 18
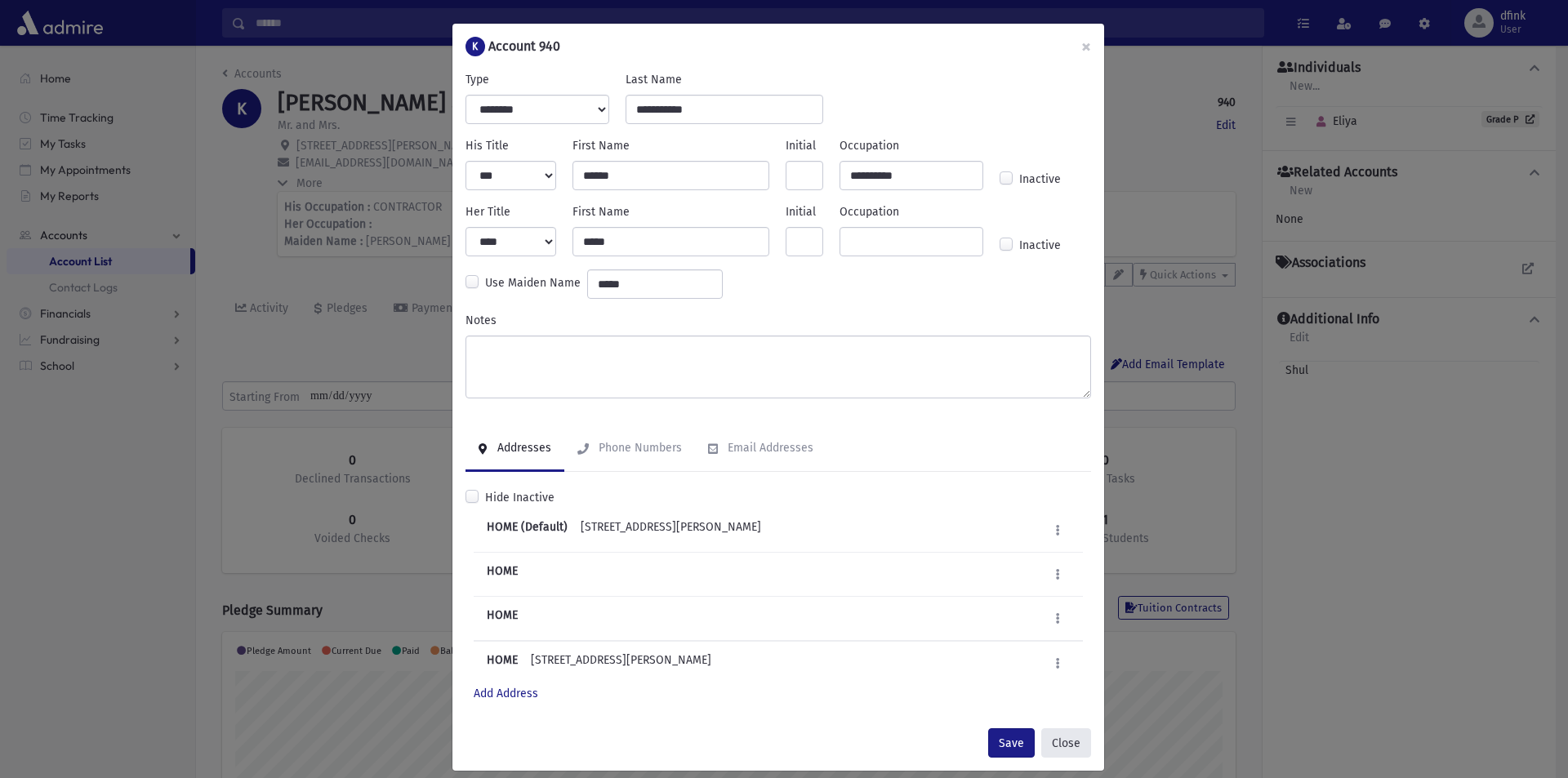
click at [1068, 746] on button "Close" at bounding box center [1065, 743] width 49 height 29
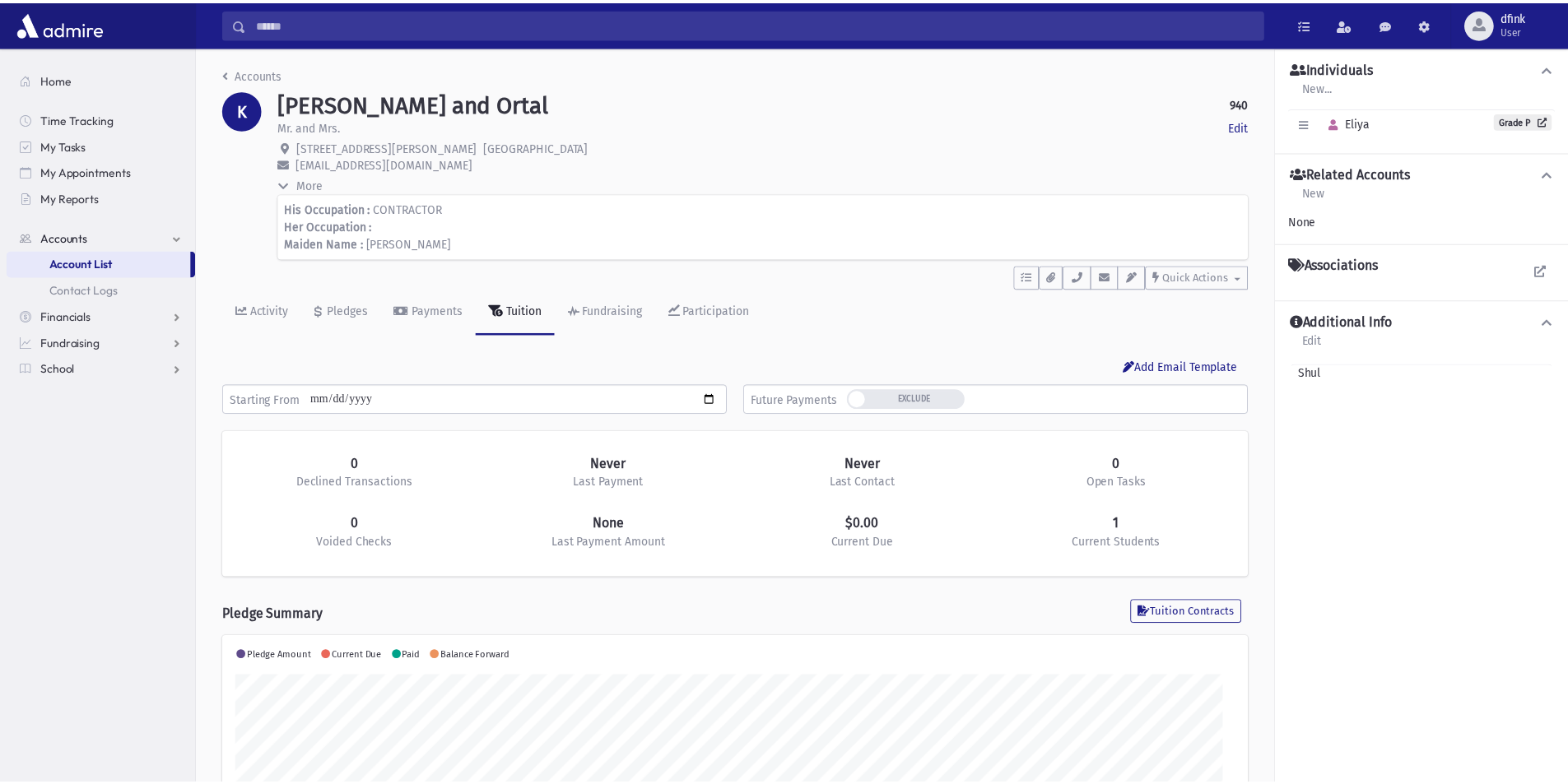
scroll to position [822342, 822092]
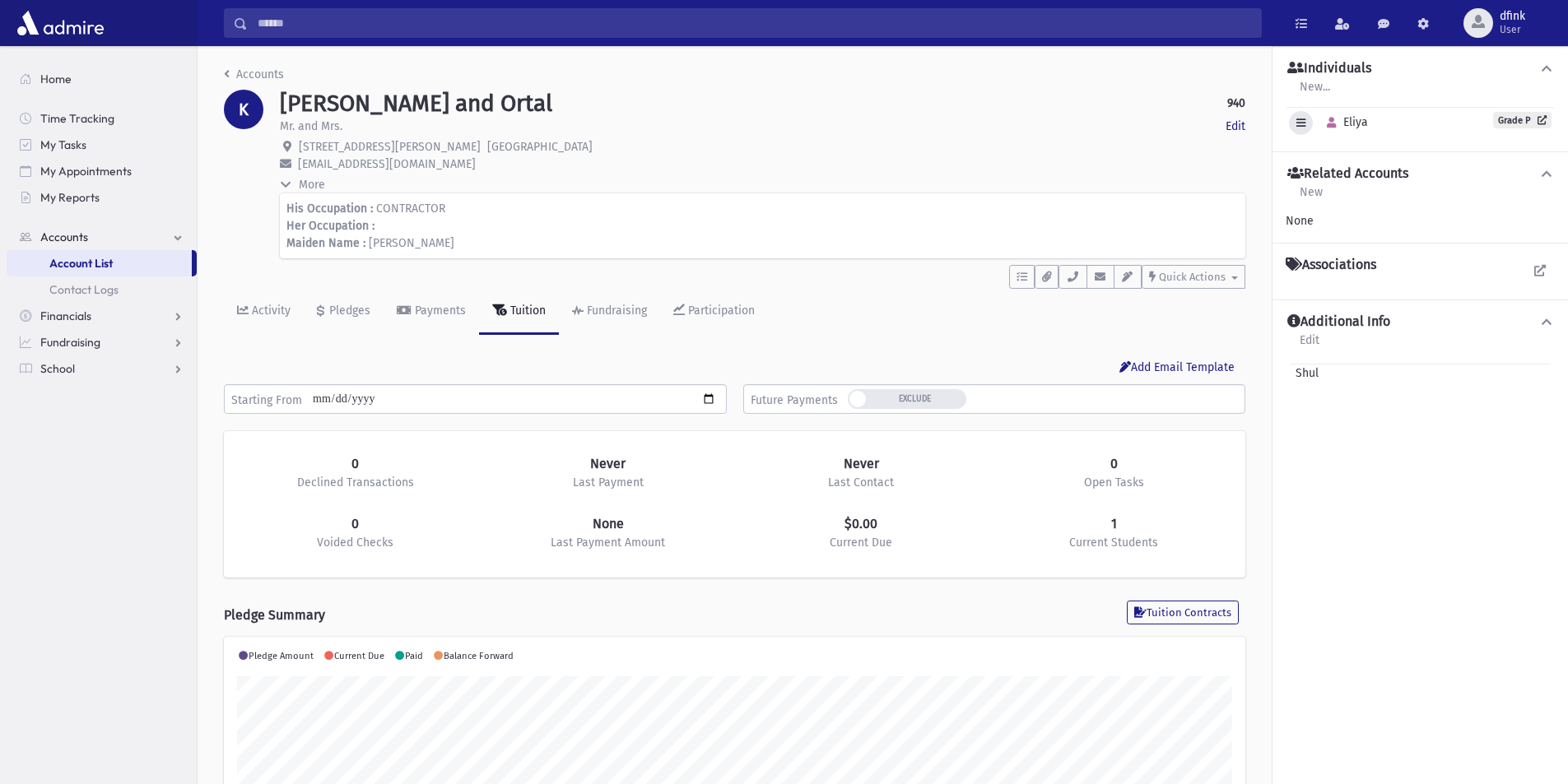
click at [1293, 119] on button "button" at bounding box center [1300, 123] width 23 height 23
click at [1370, 164] on link "Edit Individual" at bounding box center [1354, 164] width 132 height 30
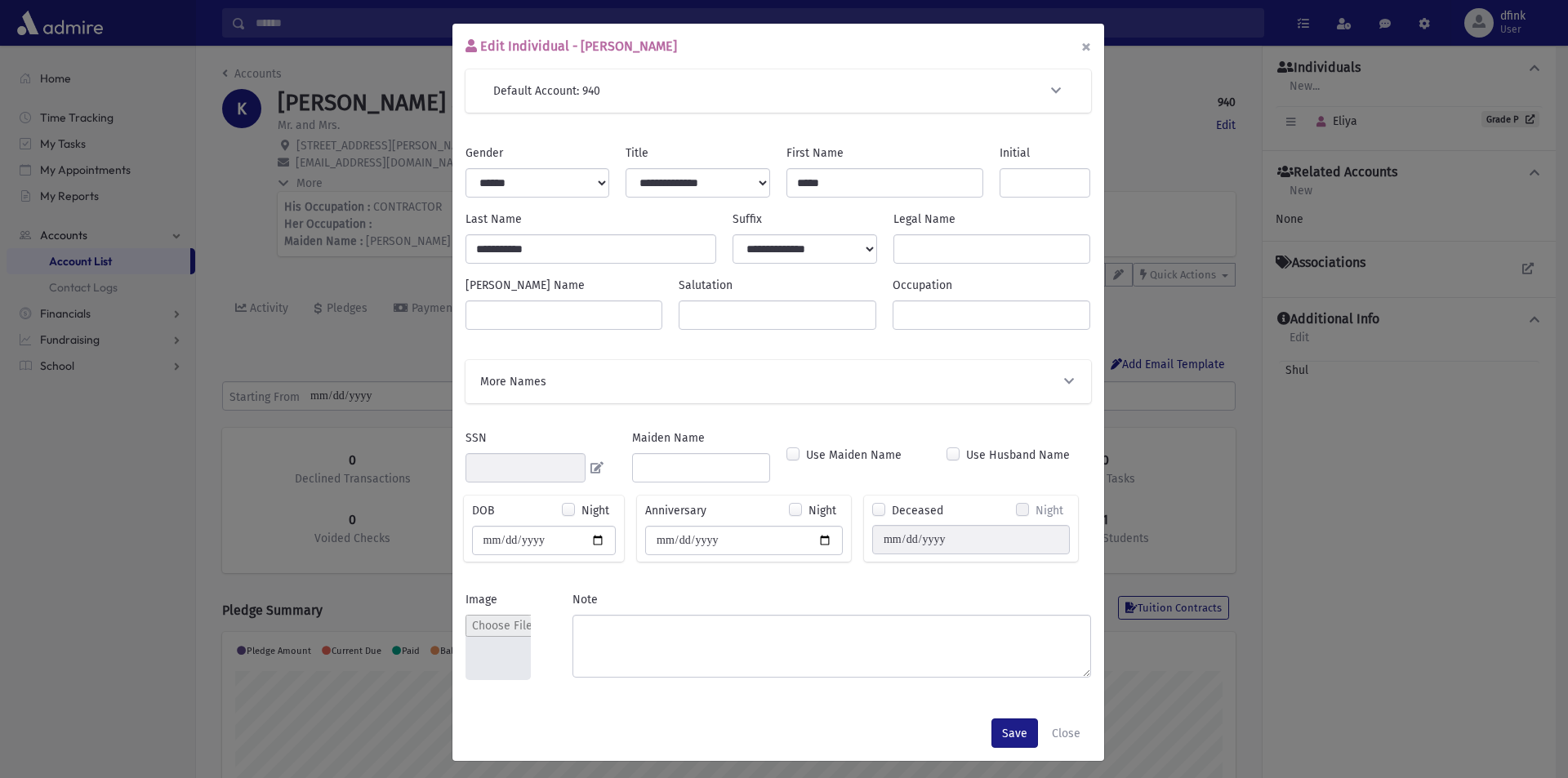
click at [1079, 44] on button "×" at bounding box center [1085, 46] width 36 height 46
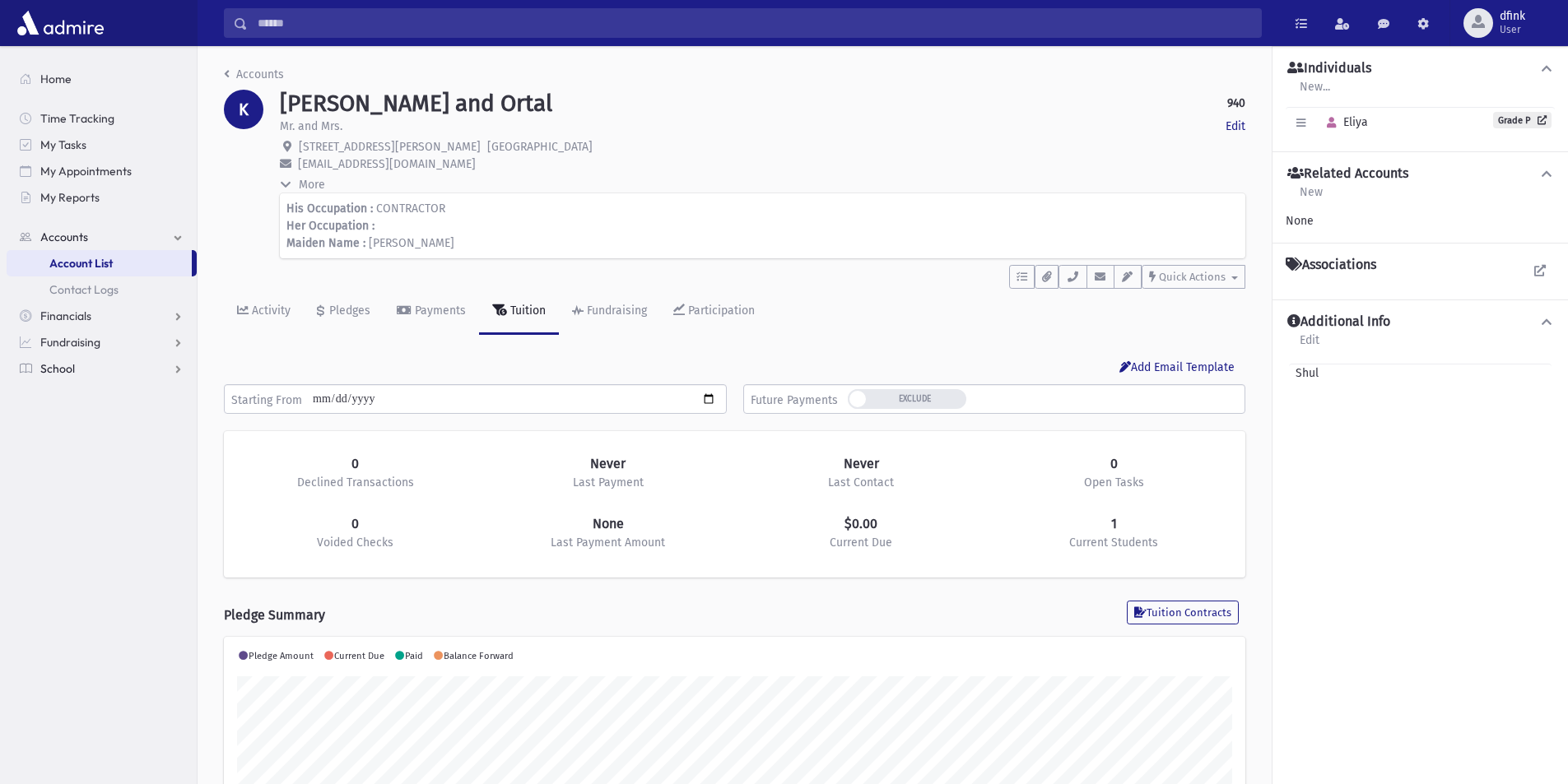
click at [63, 367] on span "School" at bounding box center [57, 368] width 34 height 15
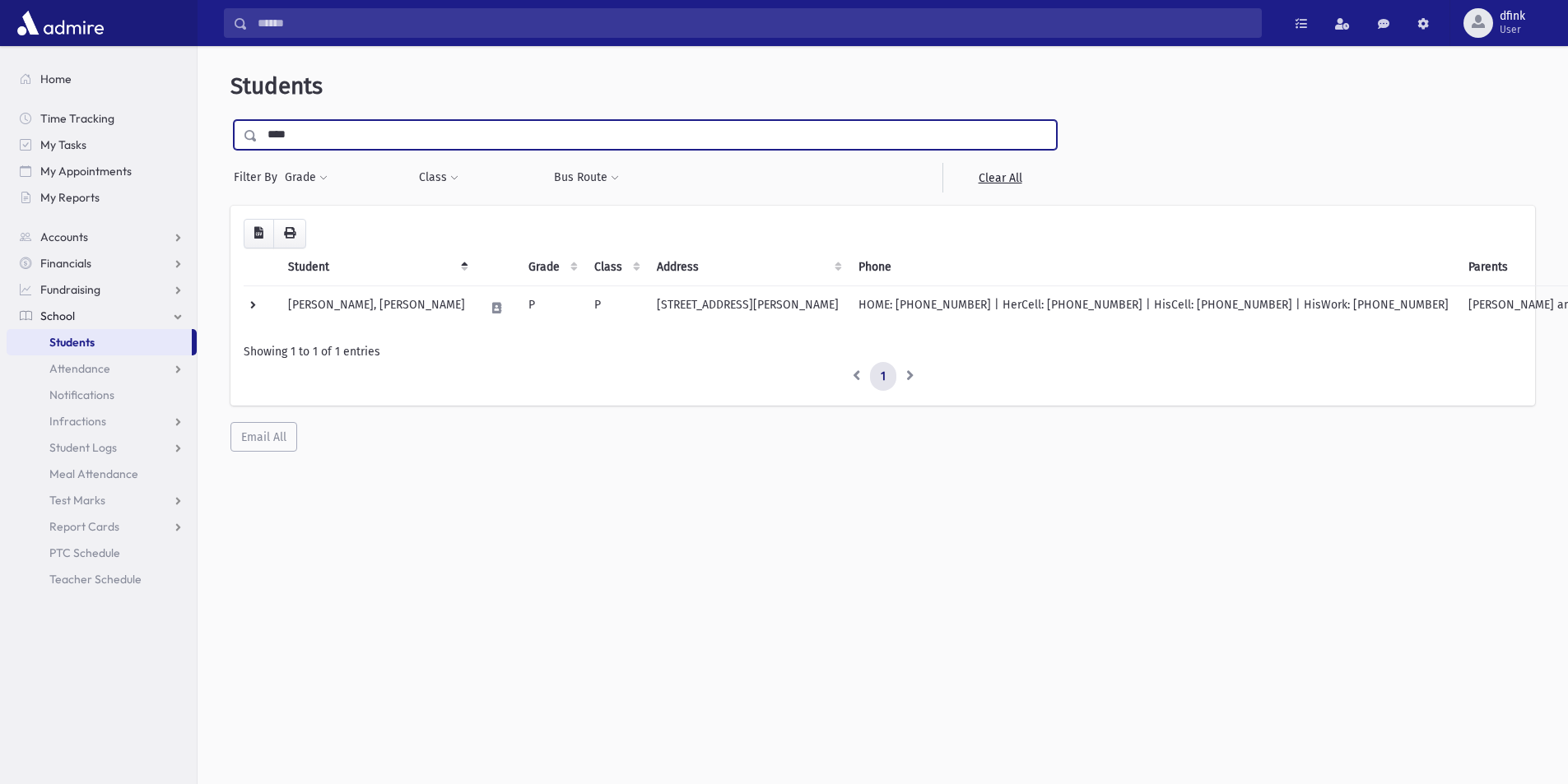
drag, startPoint x: 312, startPoint y: 131, endPoint x: 180, endPoint y: 3, distance: 183.9
click at [241, 111] on div "Students **** Filter By Grade * * * * * * * * * Filter Class * ********* * ****…" at bounding box center [882, 262] width 1357 height 419
type input "*****"
click at [231, 120] on input "submit" at bounding box center [253, 131] width 46 height 22
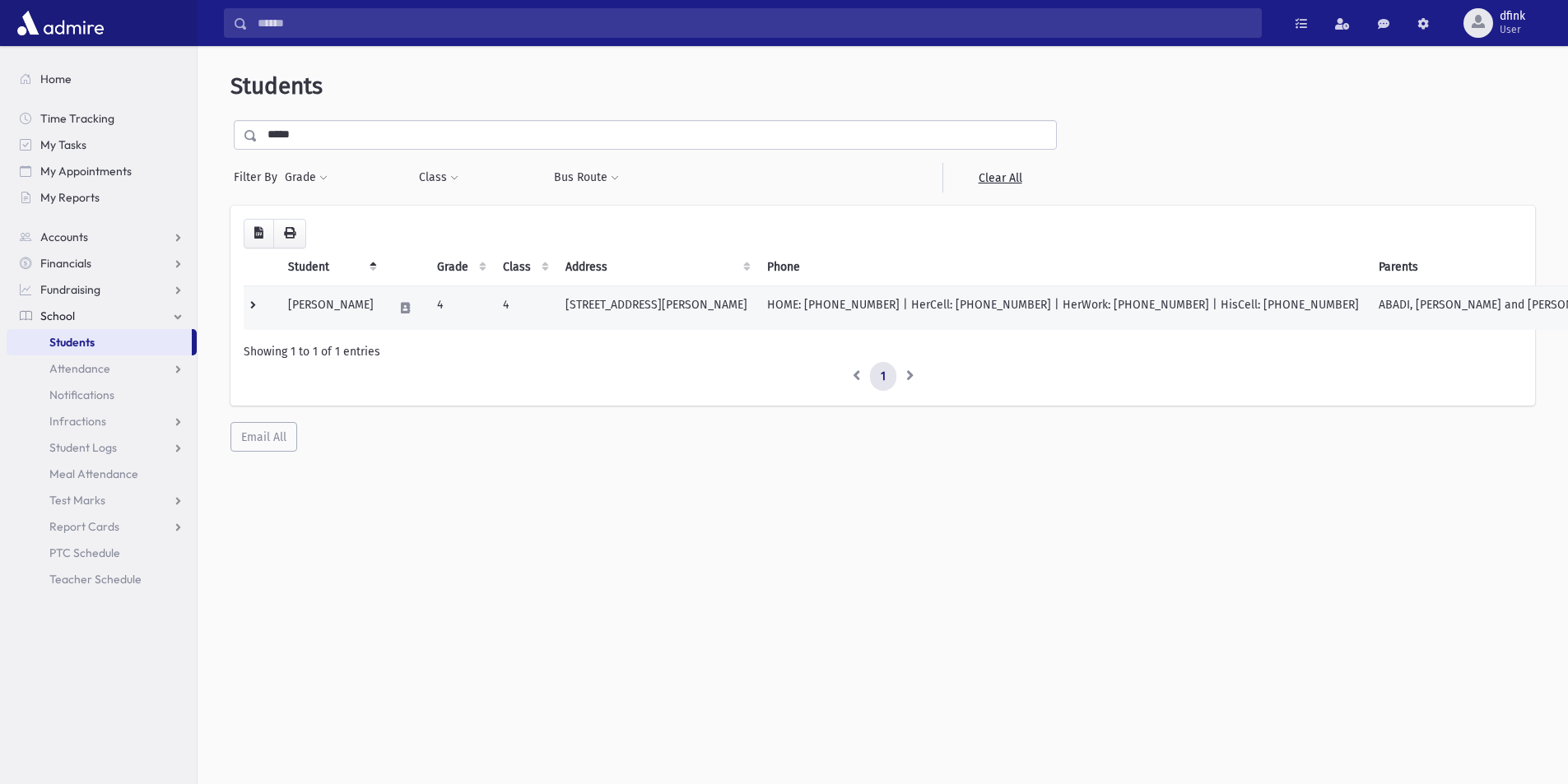
click at [337, 304] on td "[PERSON_NAME]" at bounding box center [331, 307] width 106 height 44
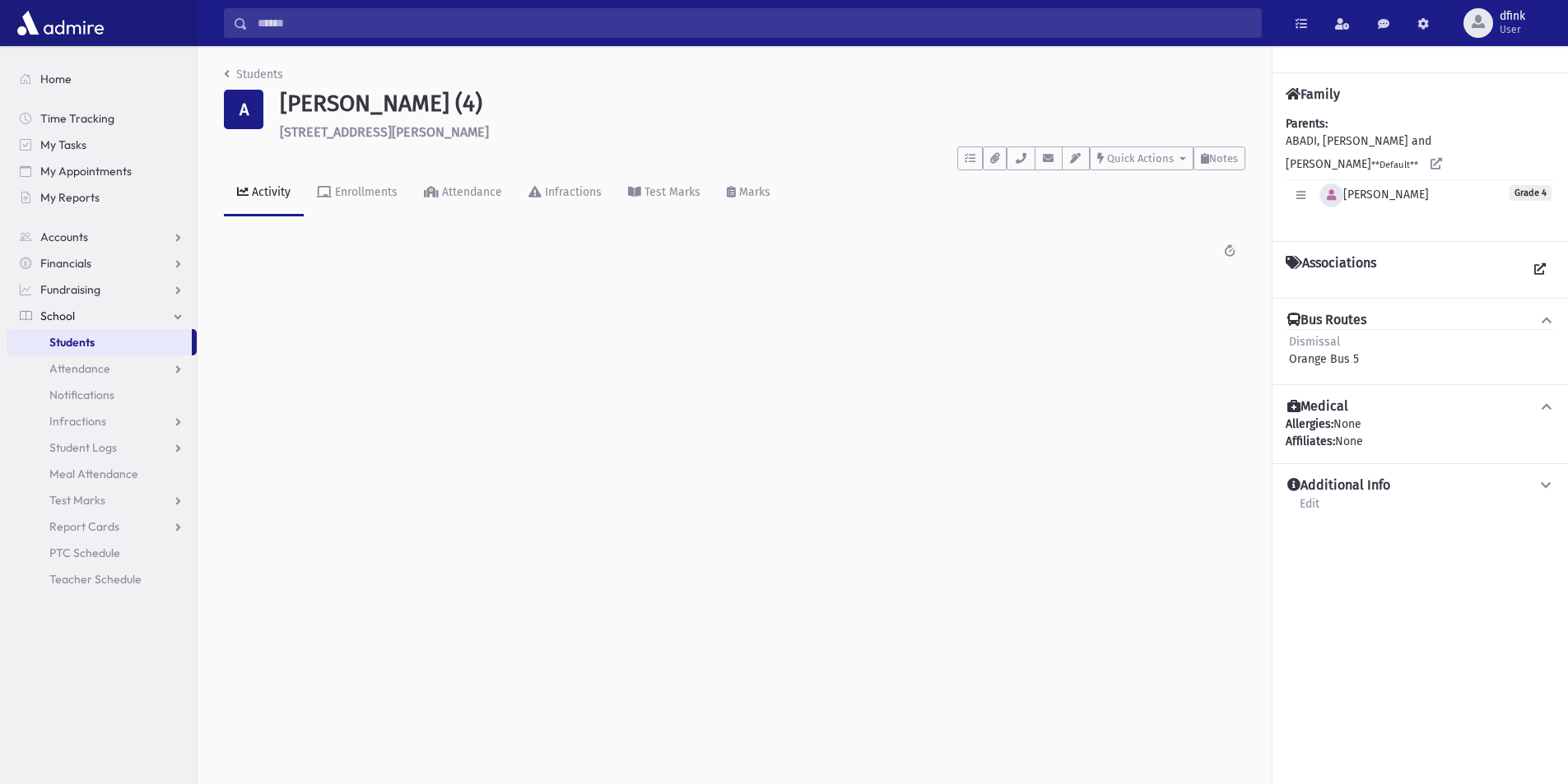
click at [1329, 190] on icon "button" at bounding box center [1331, 195] width 9 height 11
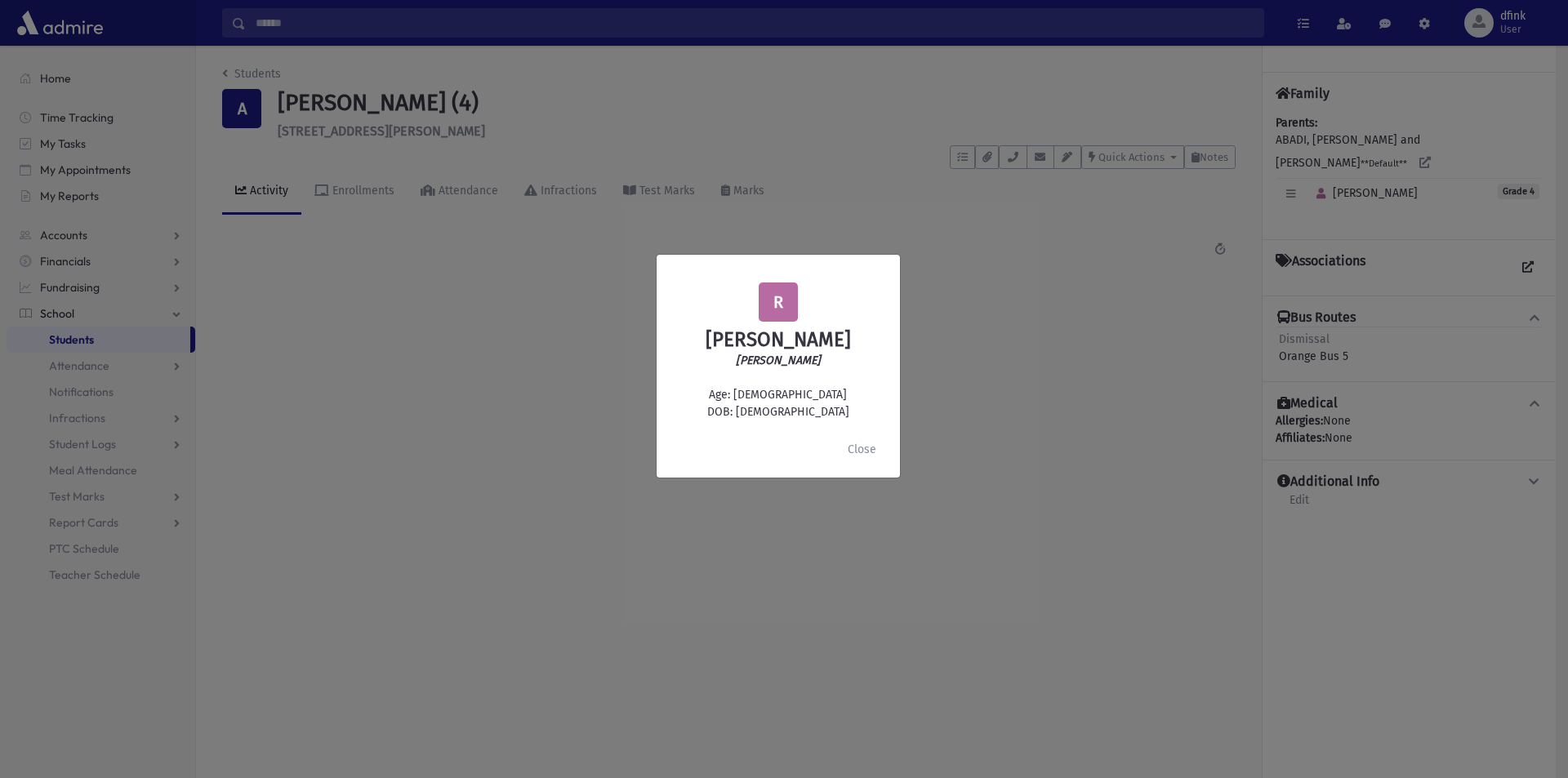
click at [988, 324] on div "R [PERSON_NAME] [GEOGRAPHIC_DATA] Age: [DEMOGRAPHIC_DATA] DOB: [DEMOGRAPHIC_DAT…" at bounding box center [784, 389] width 1568 height 778
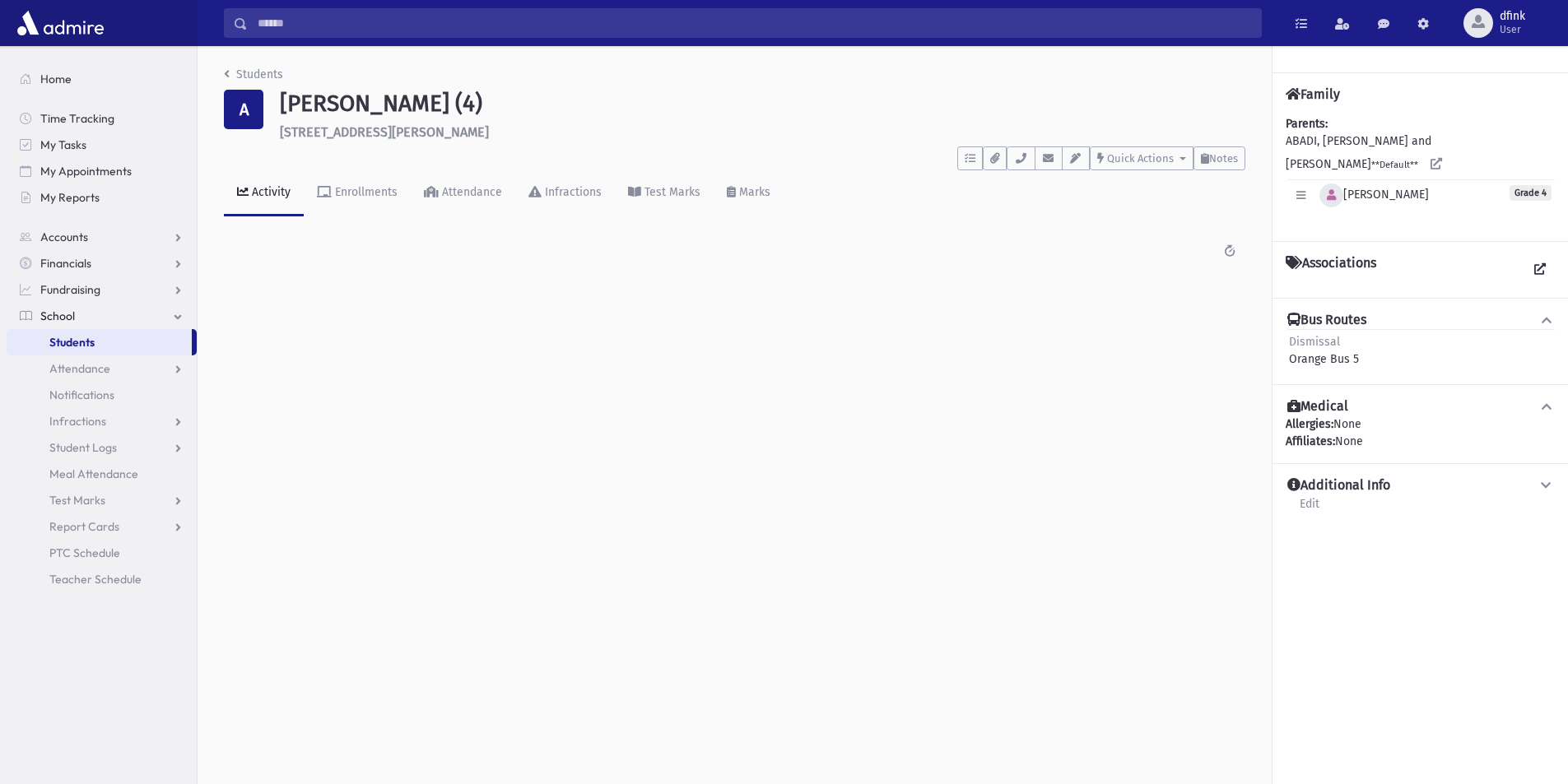
click at [1337, 184] on button "button" at bounding box center [1332, 195] width 23 height 23
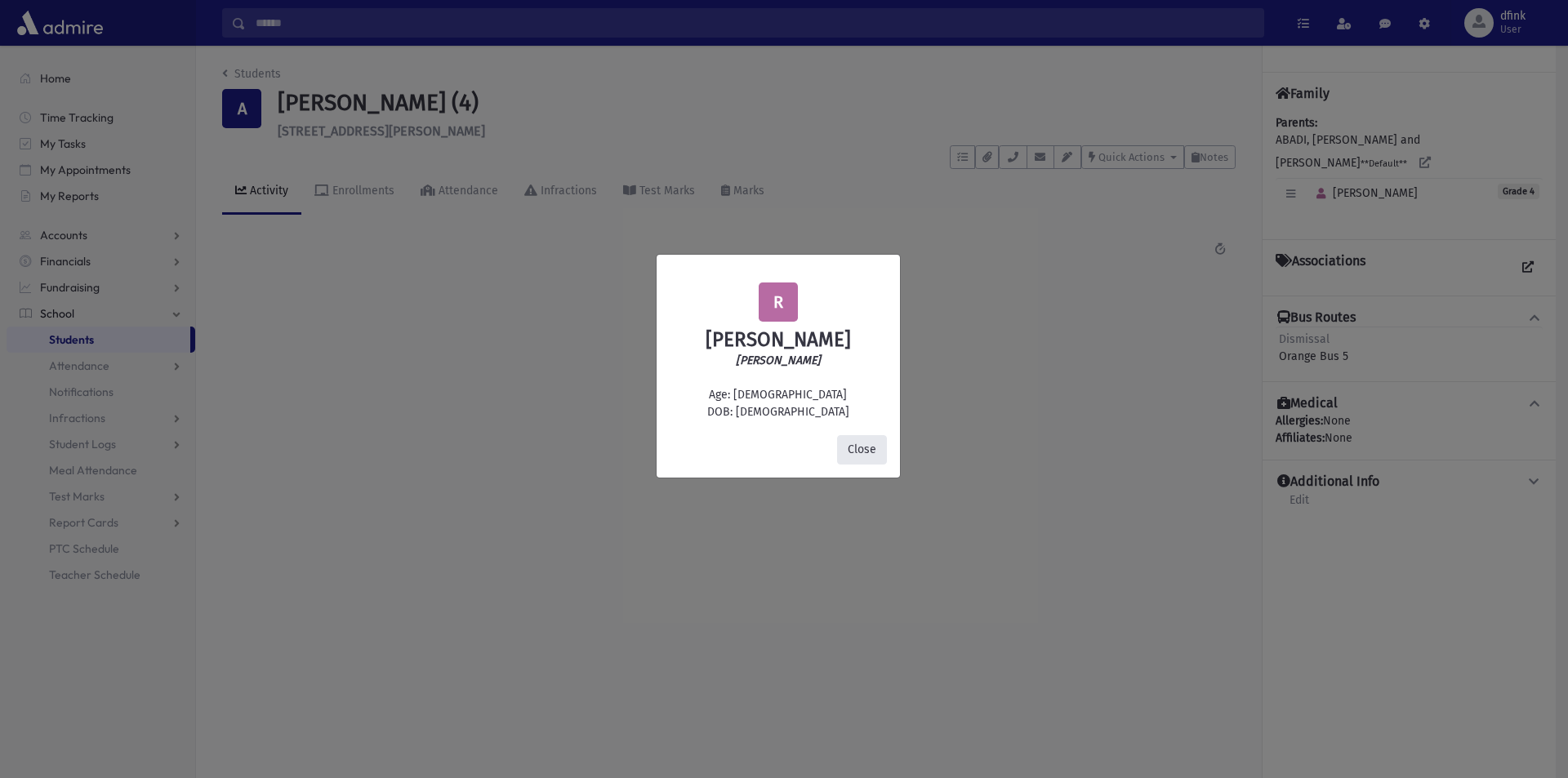
click at [854, 455] on button "Close" at bounding box center [862, 450] width 49 height 29
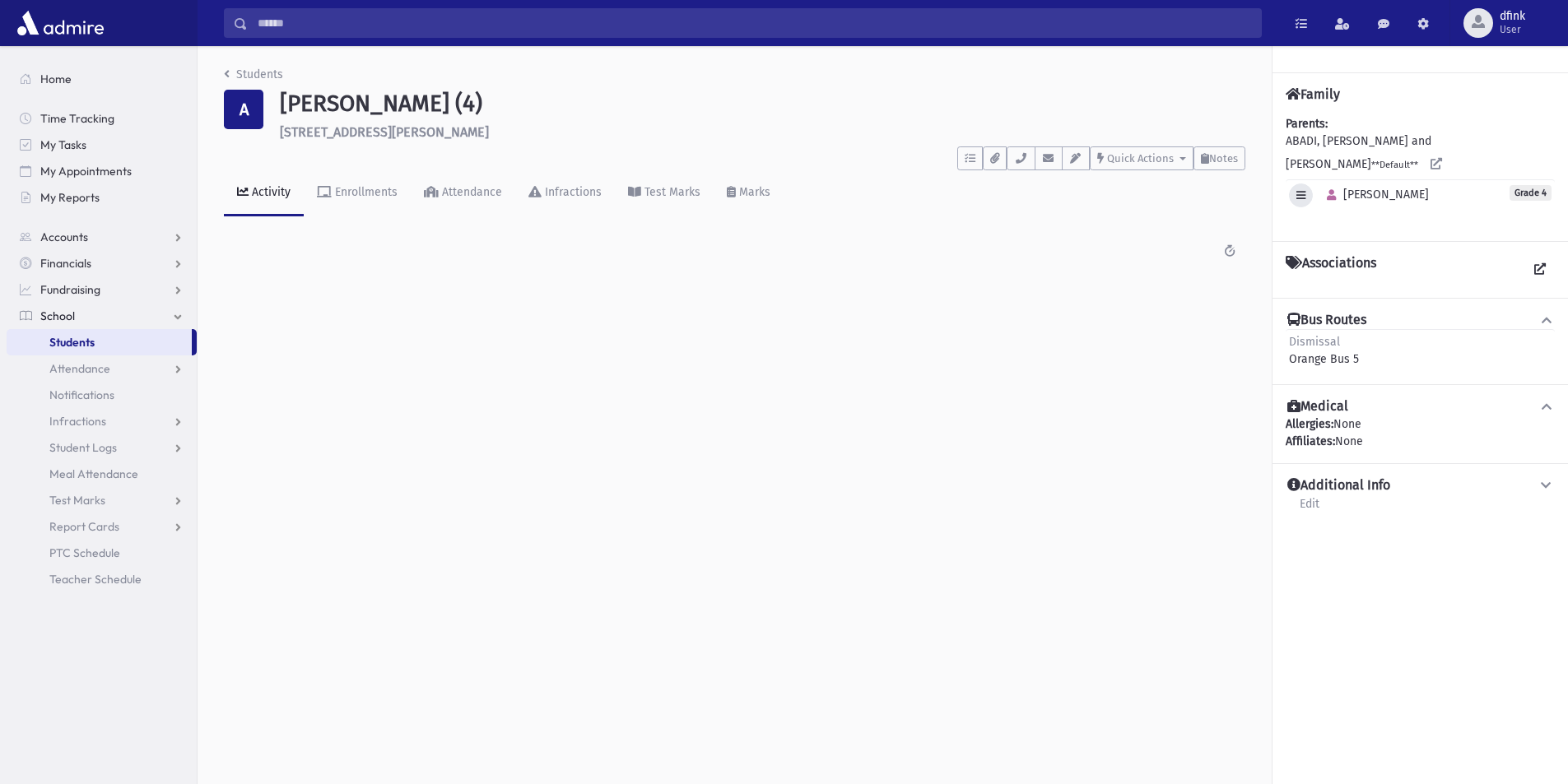
click at [1296, 190] on icon "button" at bounding box center [1300, 195] width 9 height 11
drag, startPoint x: 1471, startPoint y: 169, endPoint x: 1535, endPoint y: 167, distance: 64.0
click at [1472, 180] on div "Edit Individual Delete Individual Set Primary [PERSON_NAME] Grade 4" at bounding box center [1420, 195] width 270 height 31
click at [1014, 161] on icon "button" at bounding box center [1020, 158] width 13 height 11
click at [1050, 160] on icon "button" at bounding box center [1048, 158] width 13 height 11
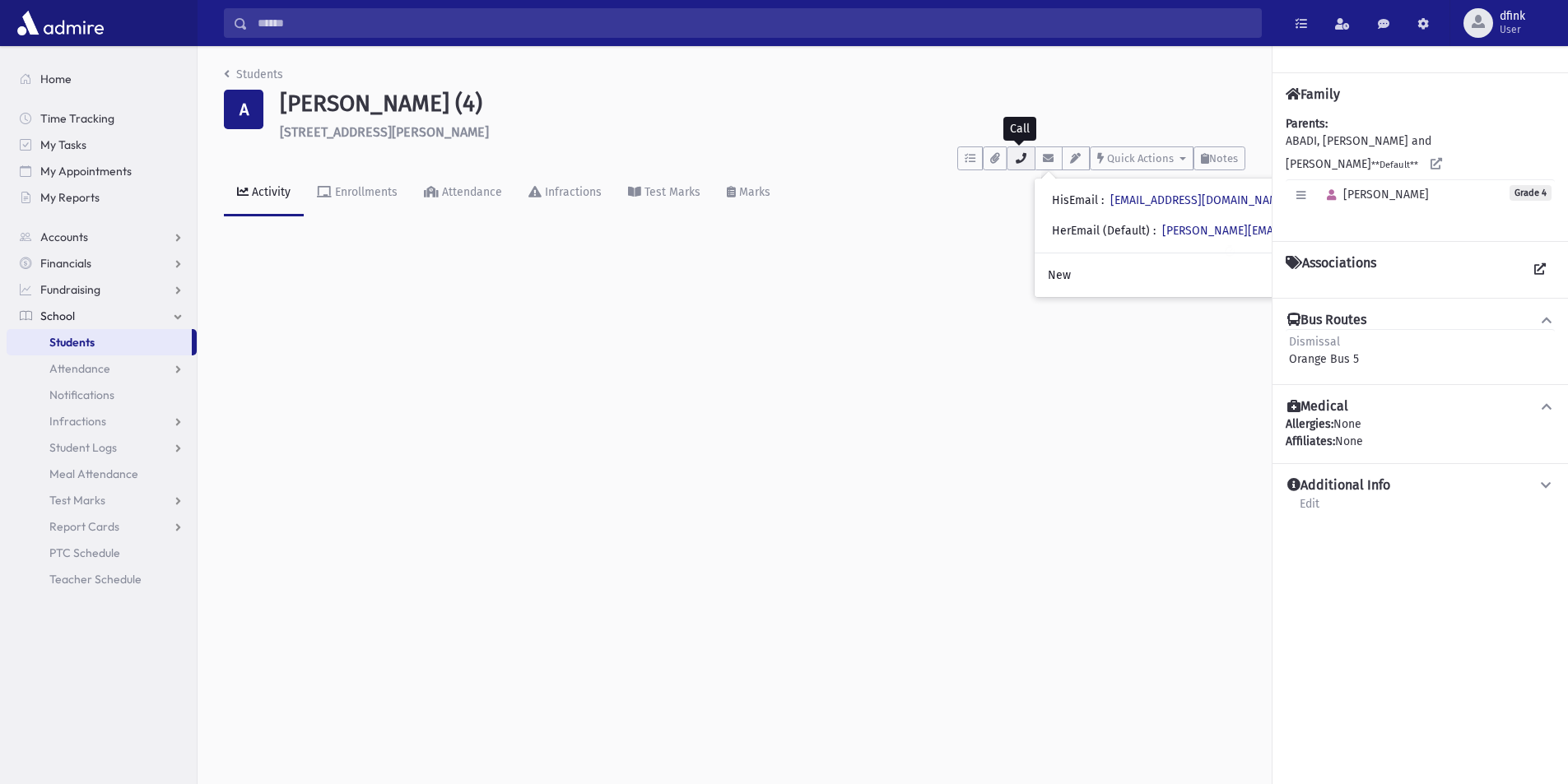
click at [1020, 157] on icon "button" at bounding box center [1020, 158] width 13 height 11
click at [73, 344] on span "Students" at bounding box center [72, 342] width 45 height 15
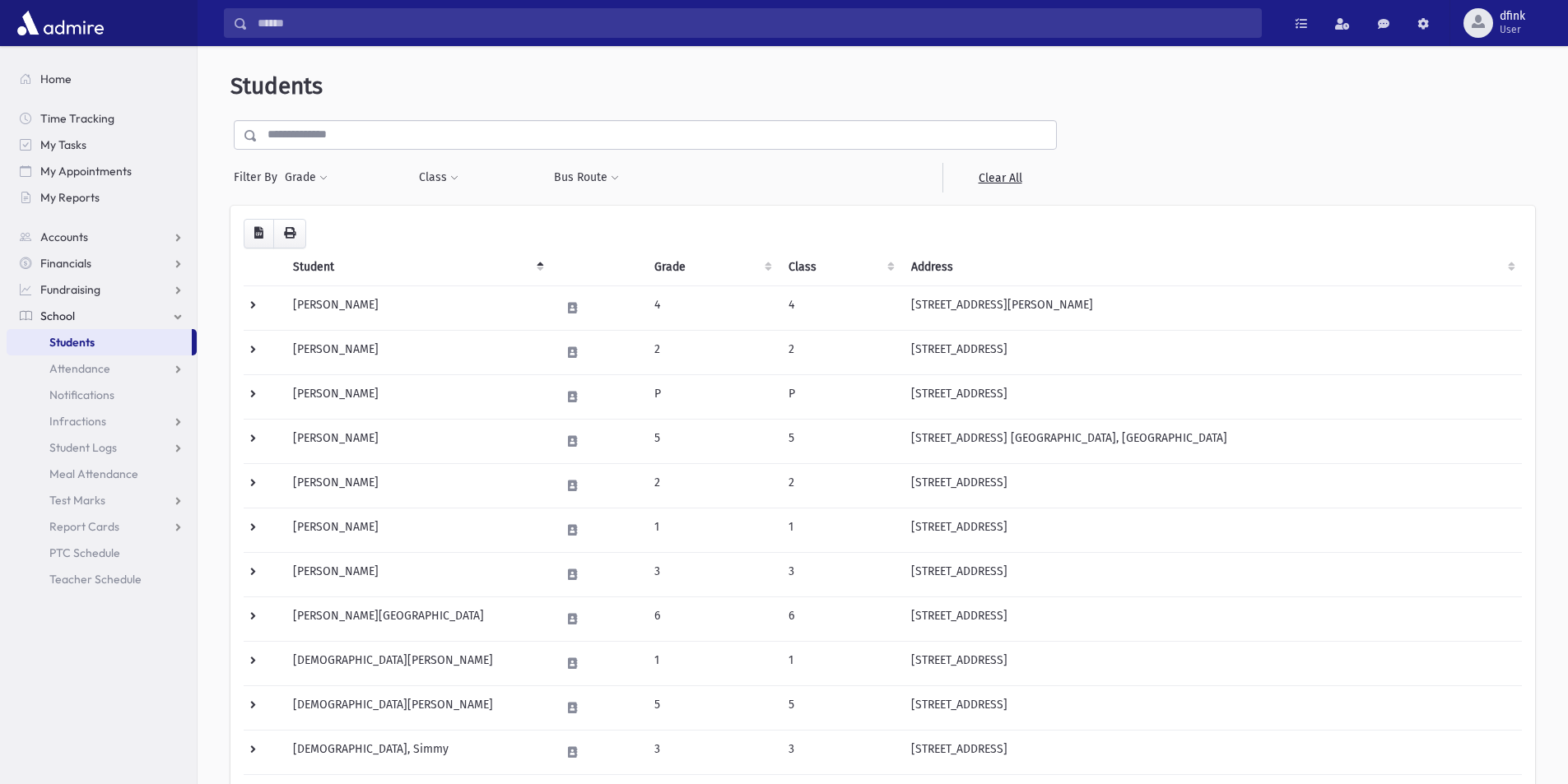
click at [329, 139] on input "text" at bounding box center [657, 135] width 798 height 29
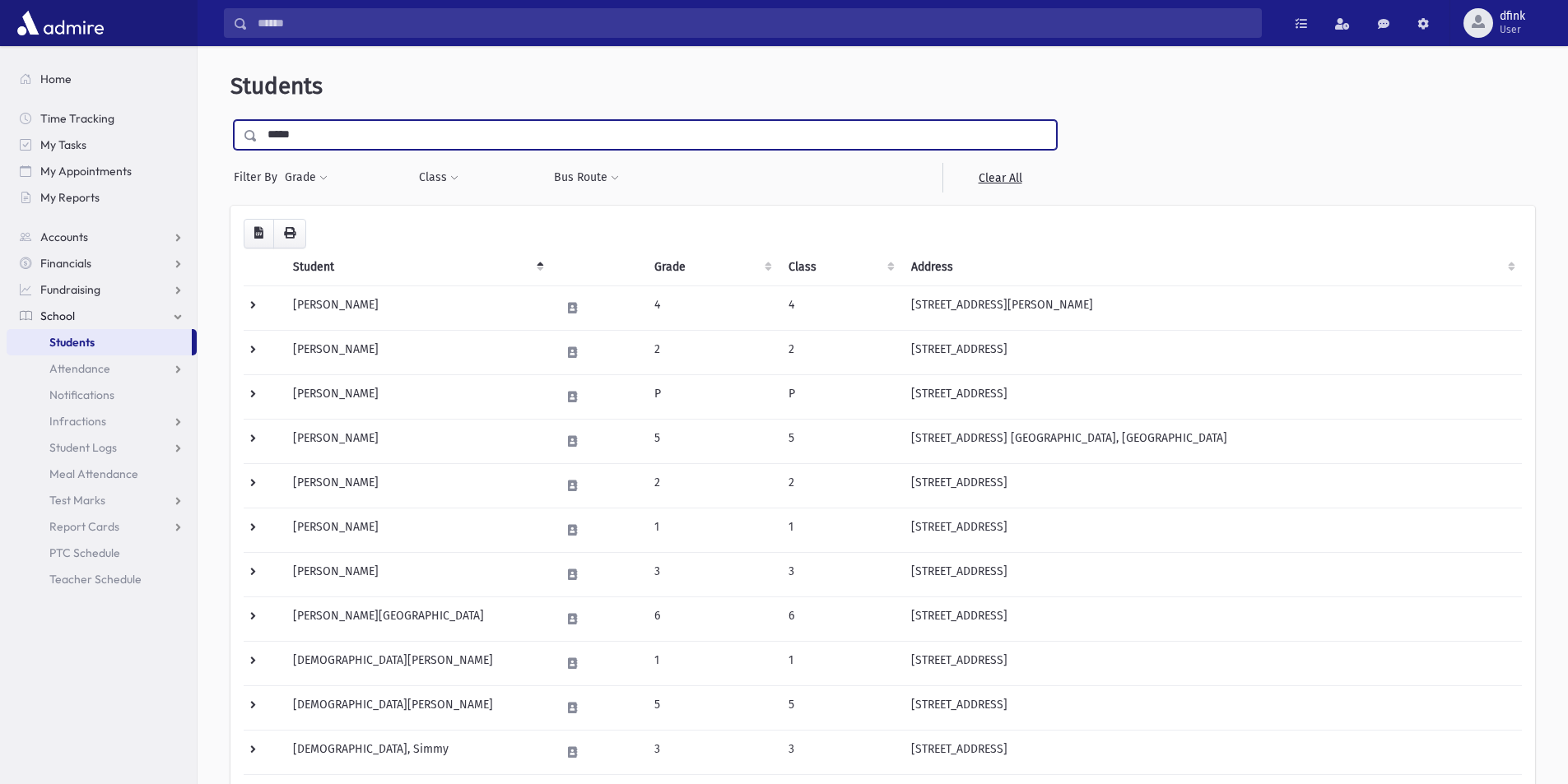
type input "*****"
click at [231, 120] on input "submit" at bounding box center [253, 131] width 46 height 22
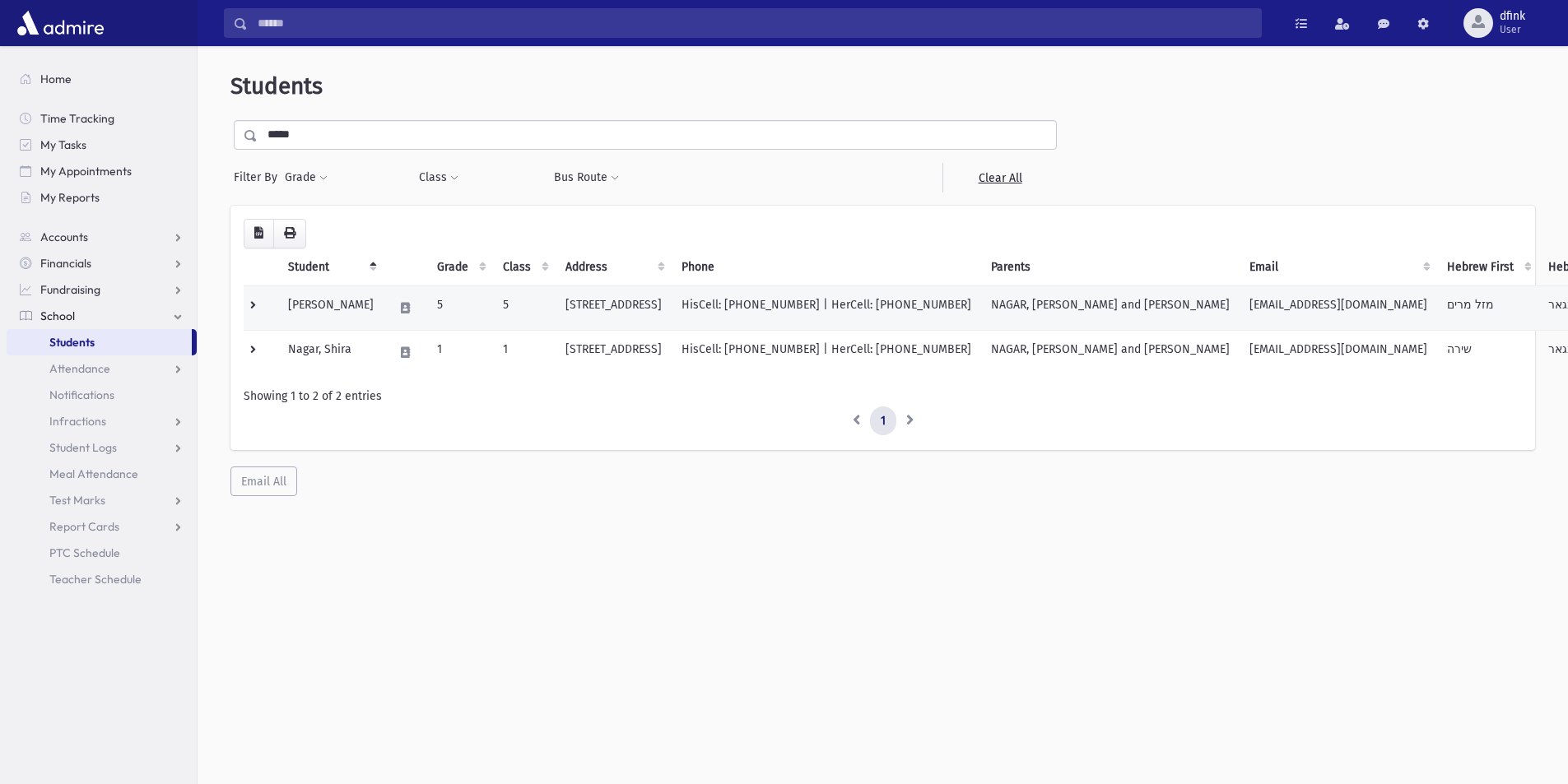
click at [301, 304] on td "[PERSON_NAME]" at bounding box center [331, 307] width 106 height 44
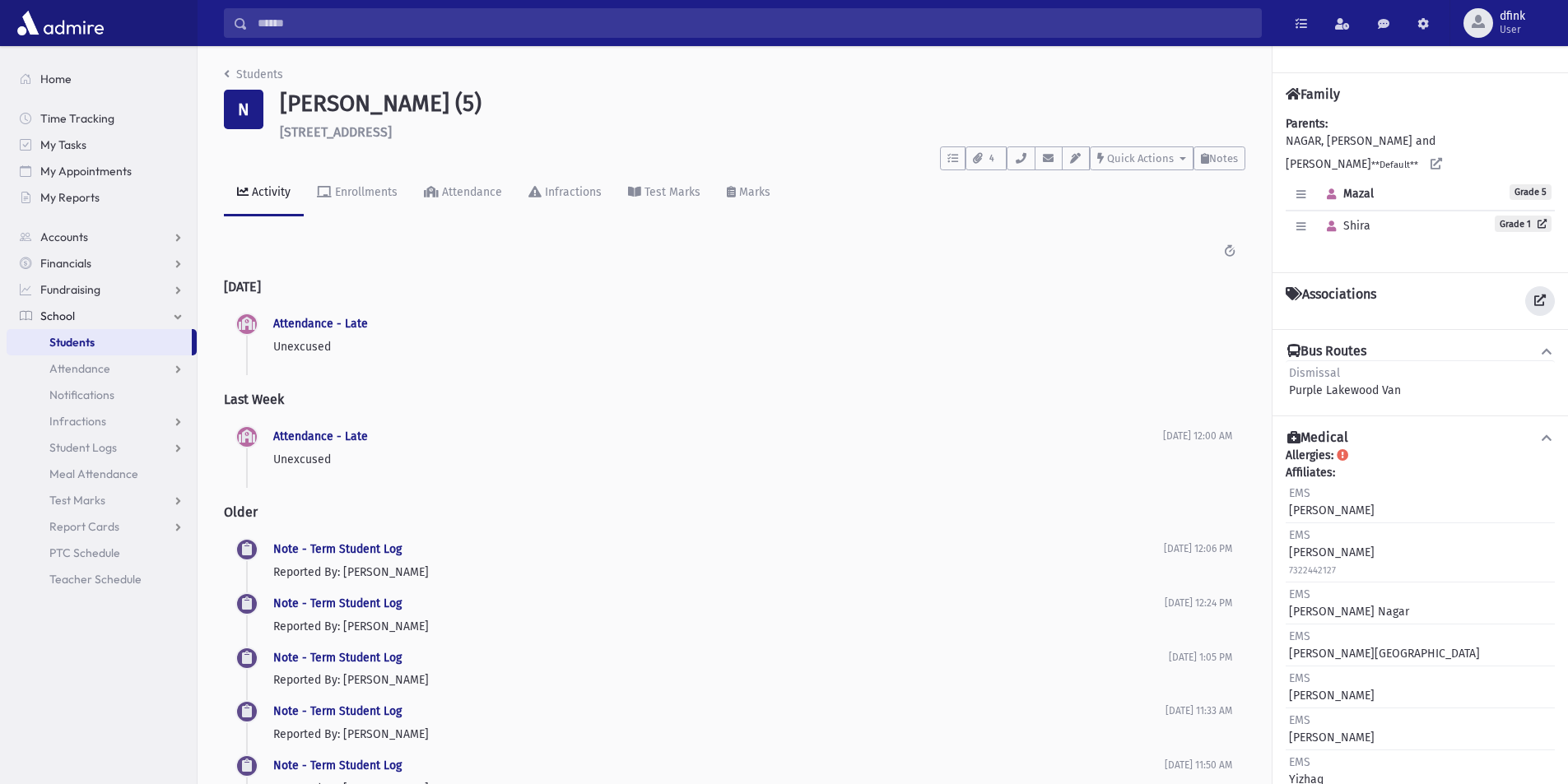
click at [1536, 295] on icon at bounding box center [1540, 301] width 12 height 12
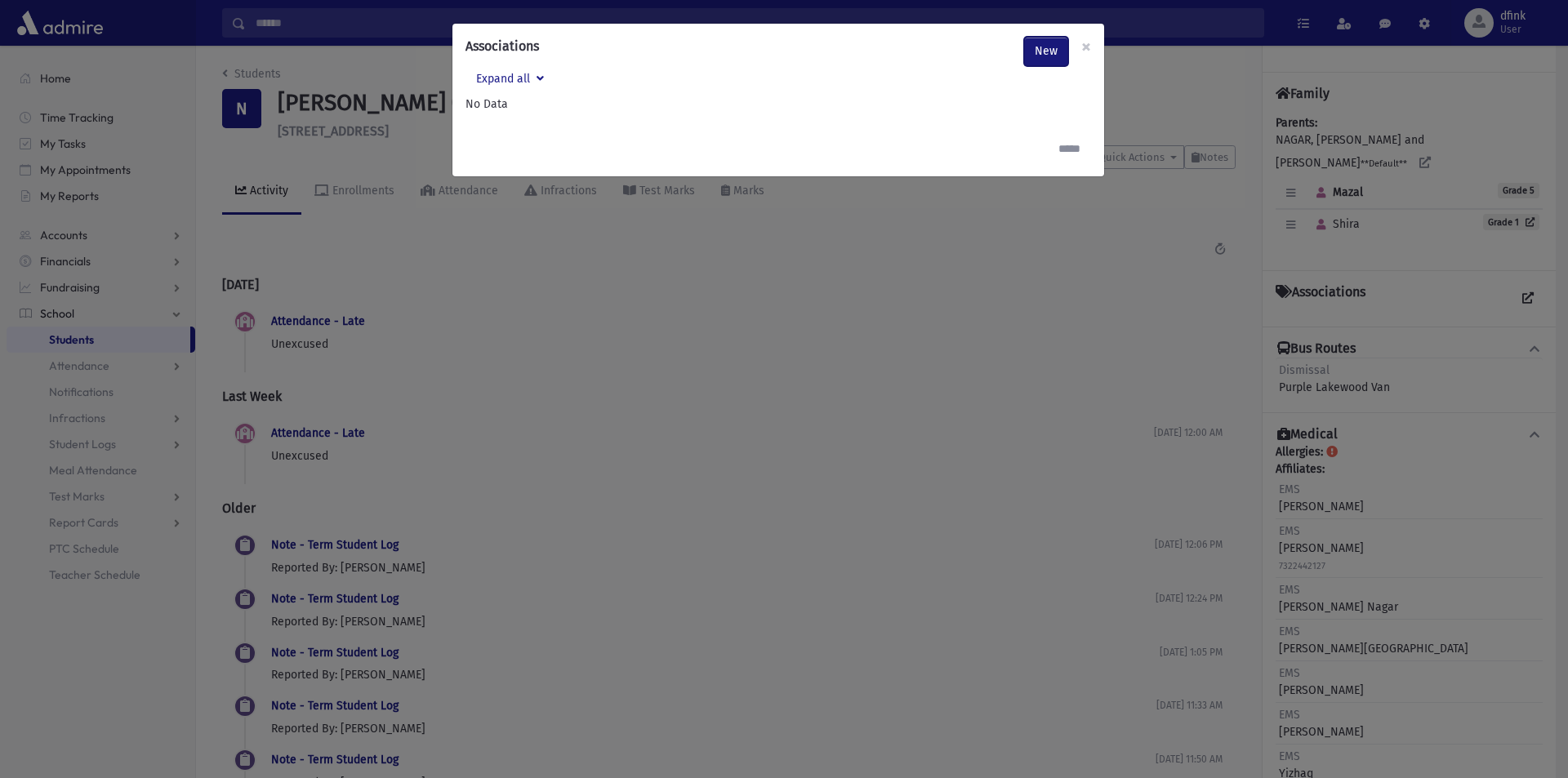
click at [1045, 51] on link "New" at bounding box center [1046, 51] width 44 height 29
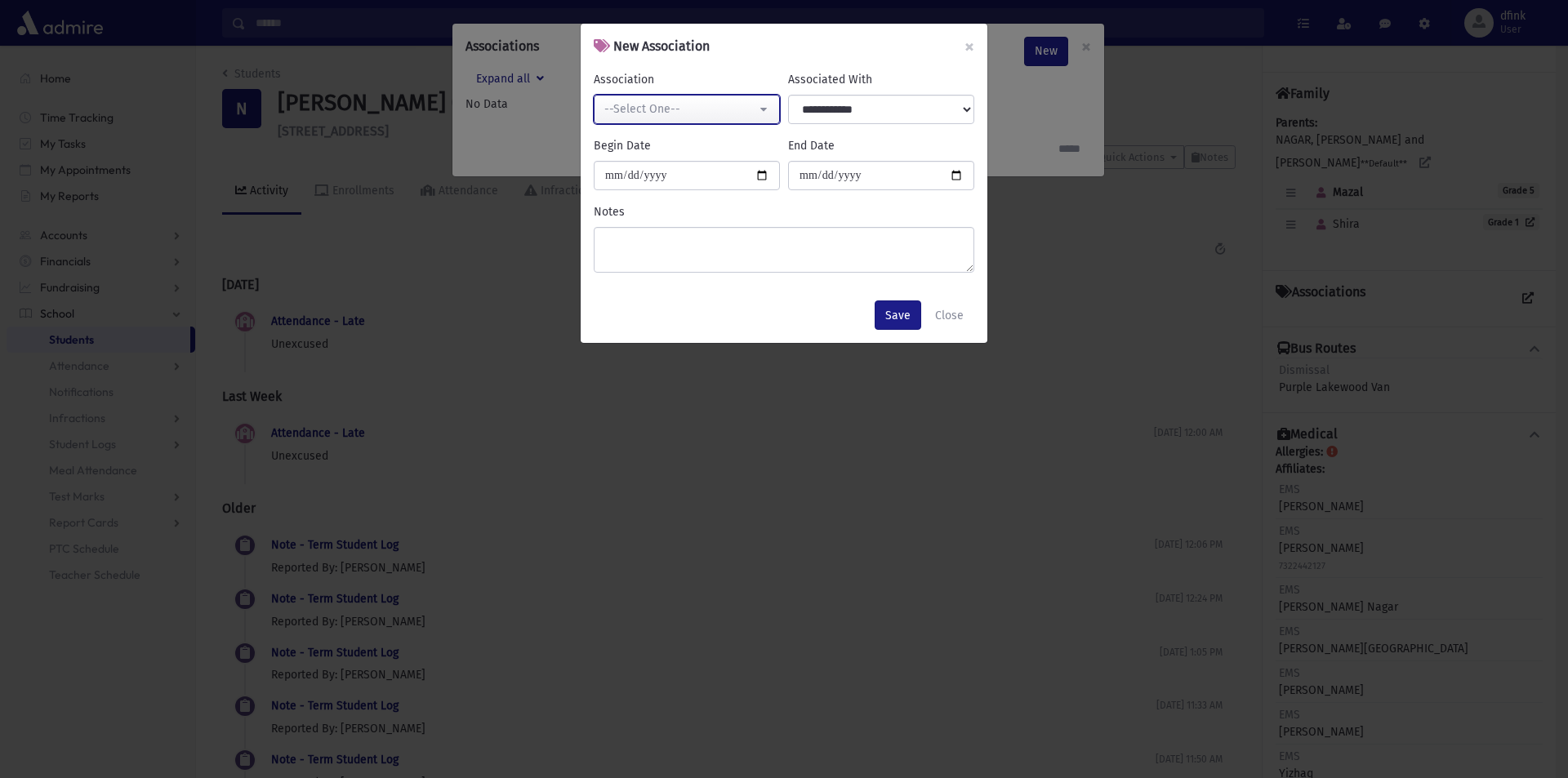
click at [707, 107] on div "--Select One--" at bounding box center [679, 109] width 152 height 17
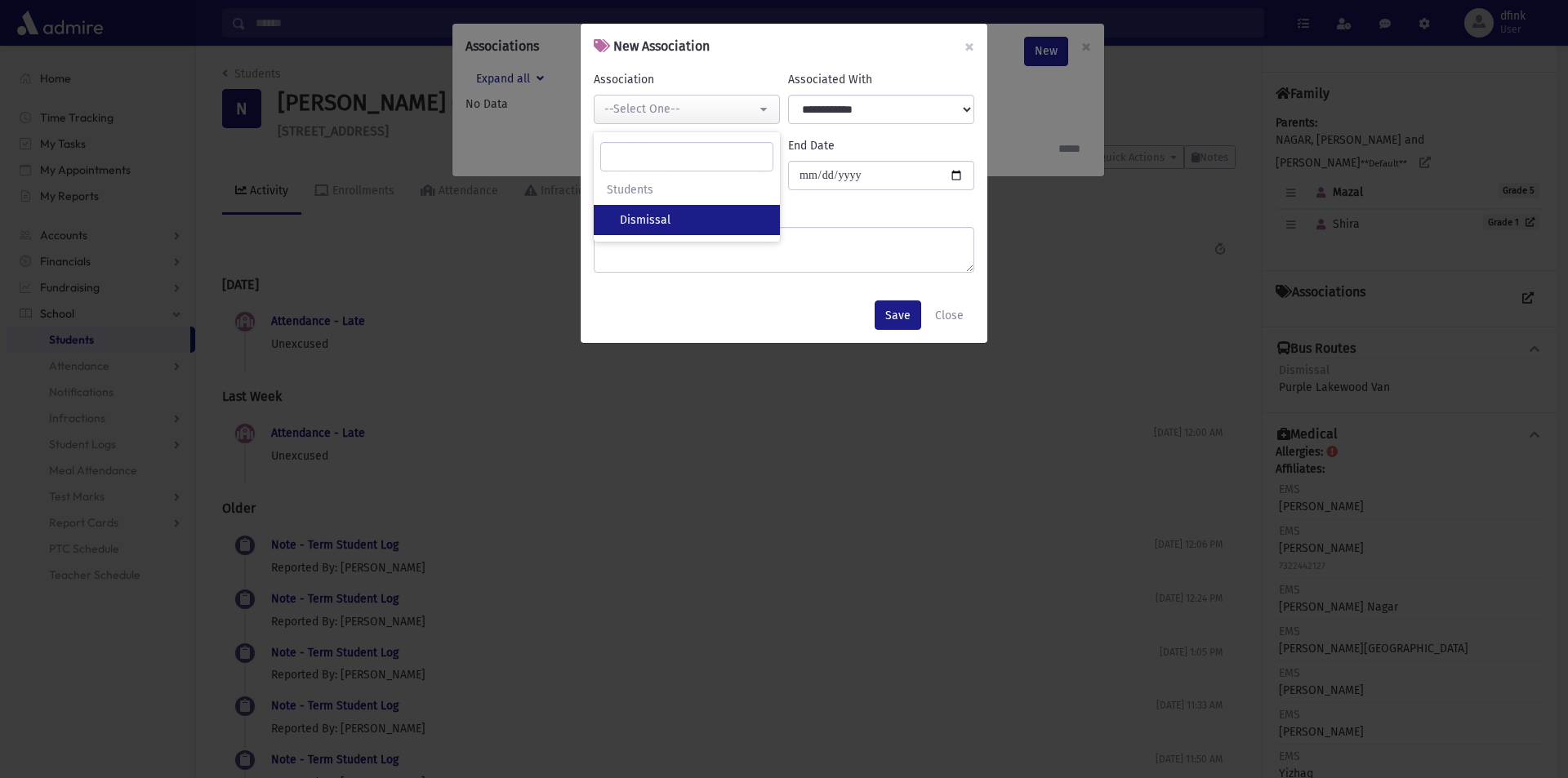
click at [663, 211] on link "Dismissal" at bounding box center [687, 219] width 186 height 30
select select "**"
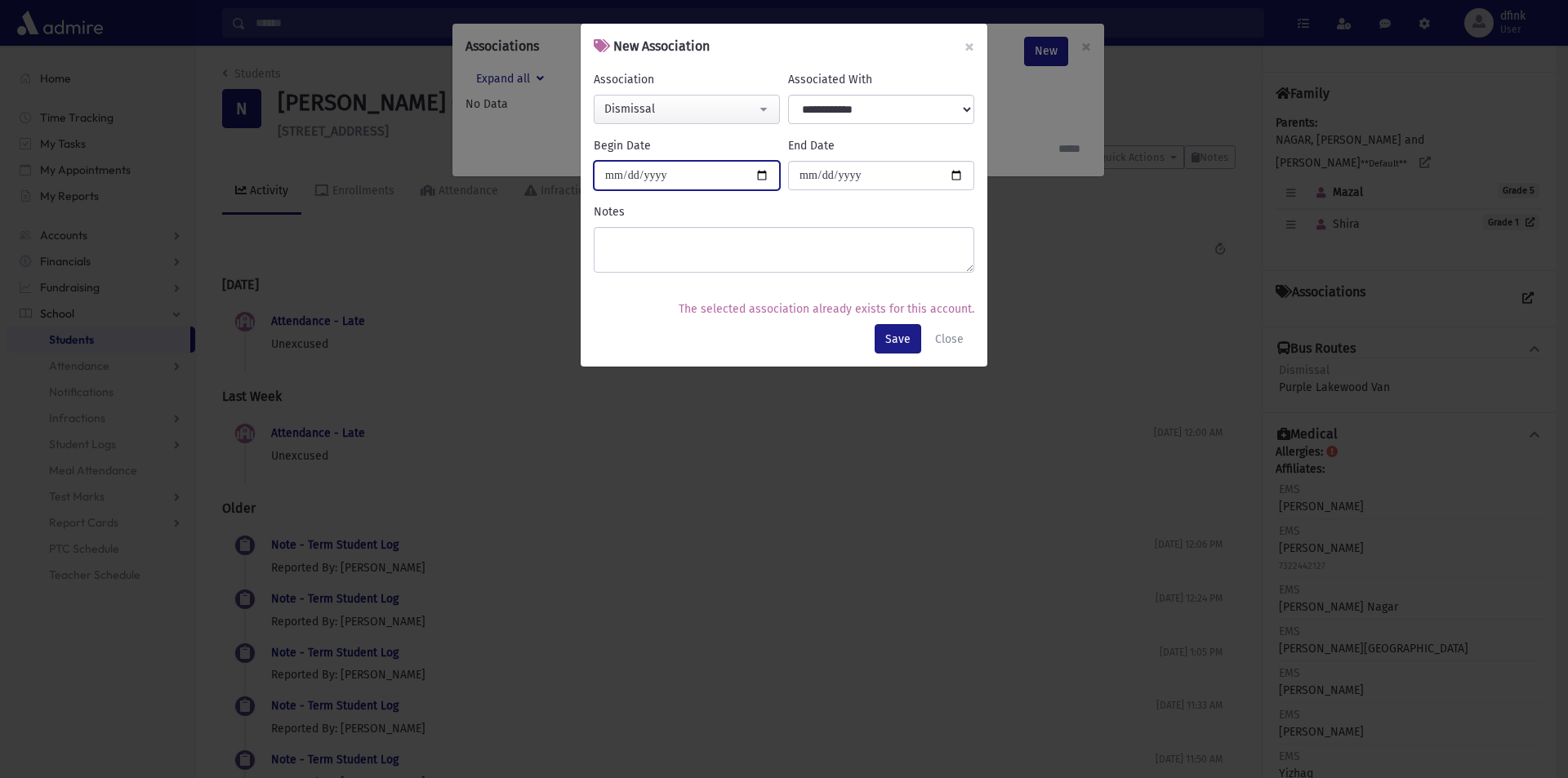
click at [763, 174] on input "Begin Date" at bounding box center [687, 175] width 186 height 29
type input "**********"
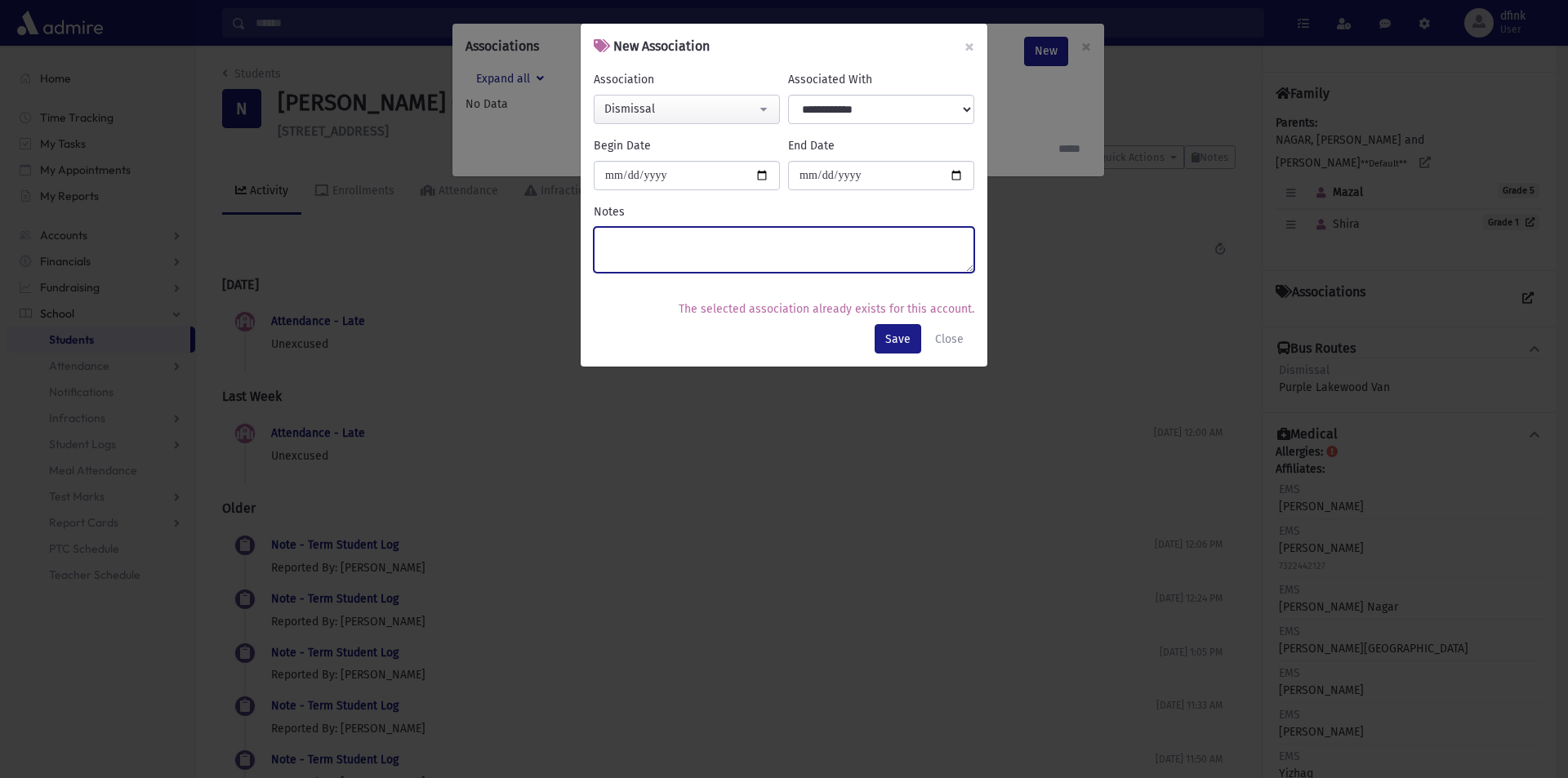
click at [623, 239] on textarea "Notes" at bounding box center [784, 249] width 381 height 46
type textarea "**********"
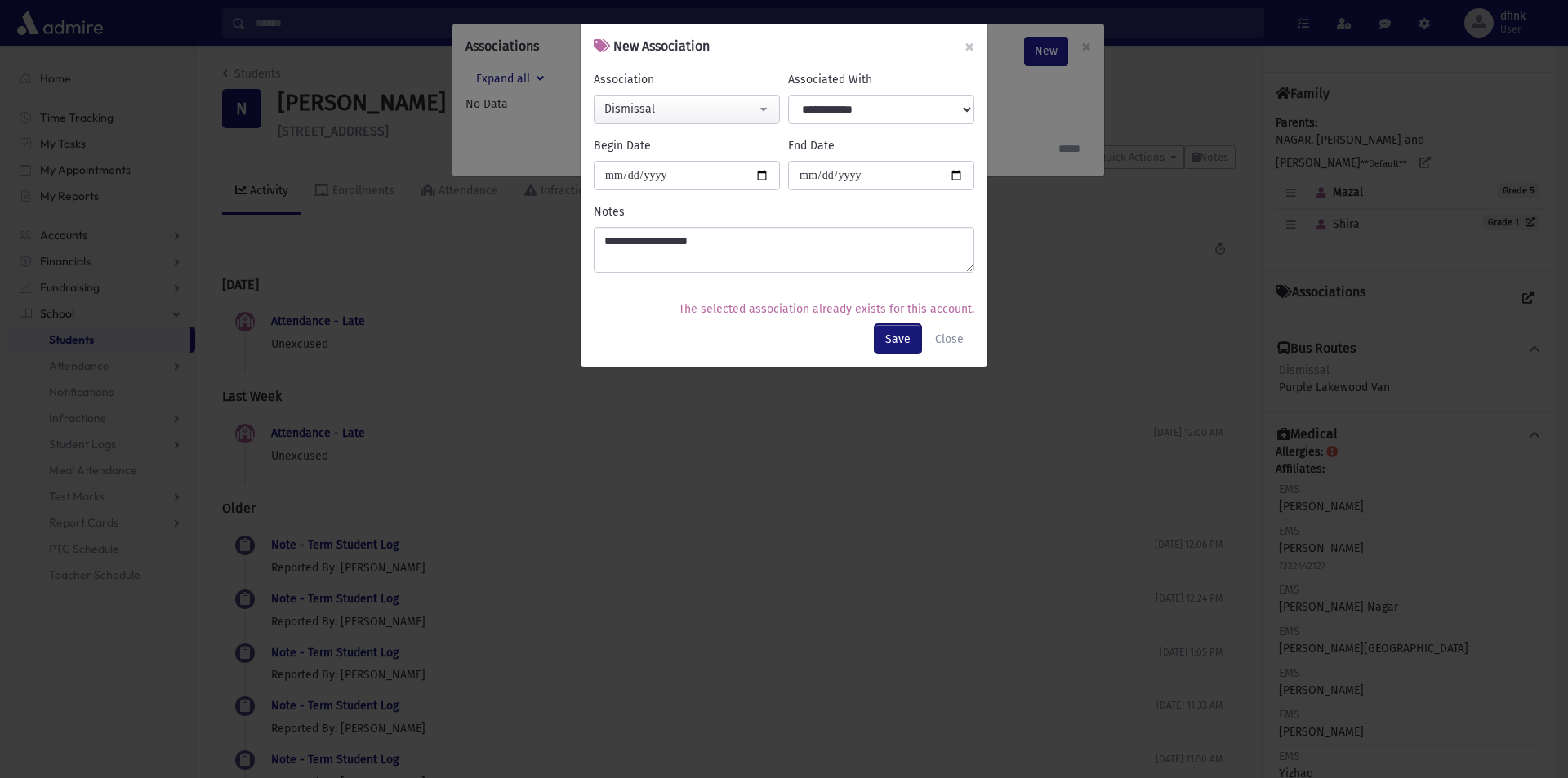
click at [901, 338] on button "Save" at bounding box center [897, 338] width 47 height 29
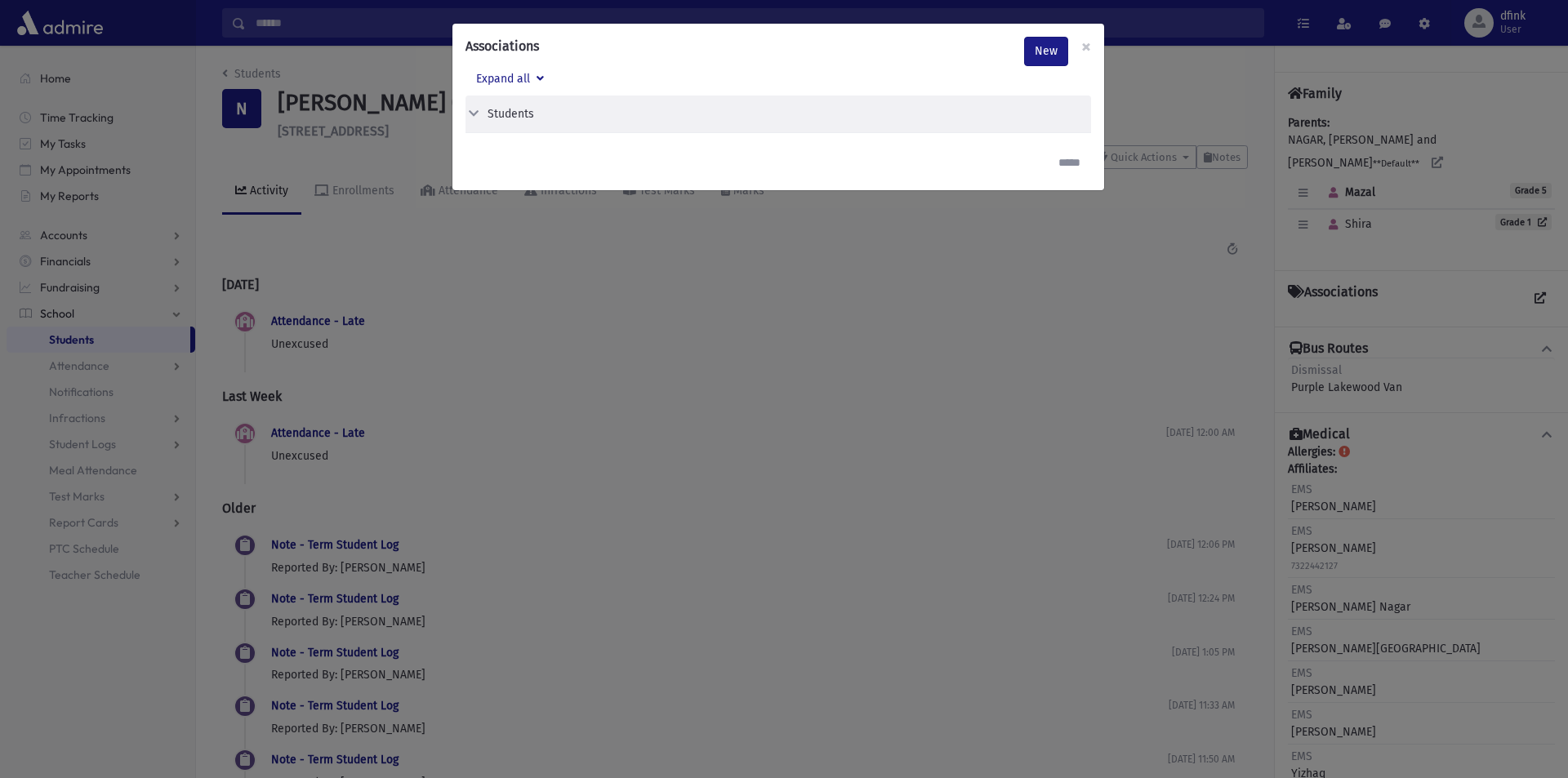
click at [481, 109] on button "Students" at bounding box center [771, 114] width 612 height 17
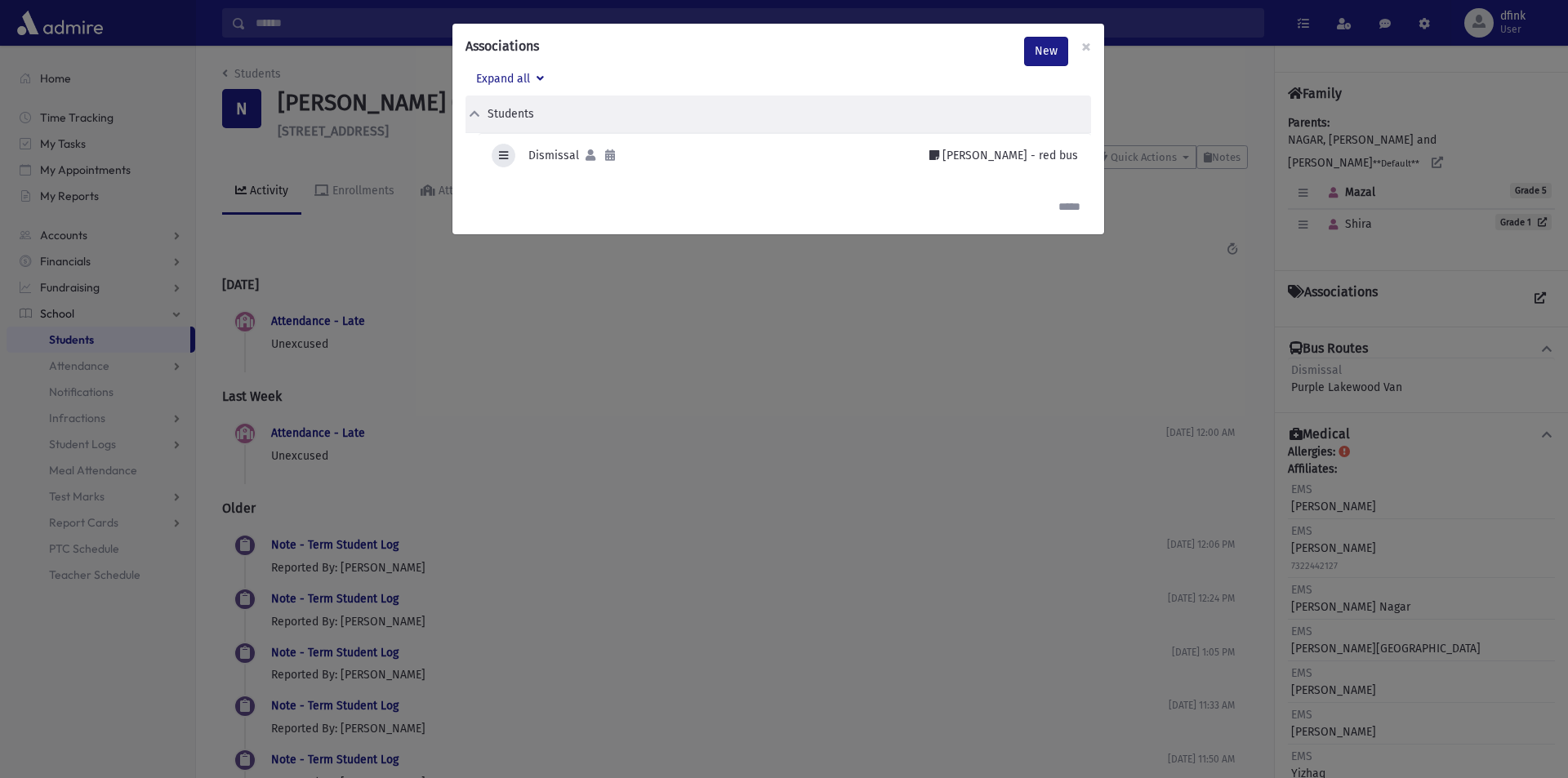
click at [506, 155] on icon "button" at bounding box center [503, 155] width 9 height 11
click at [551, 192] on link "Edit" at bounding box center [556, 197] width 131 height 30
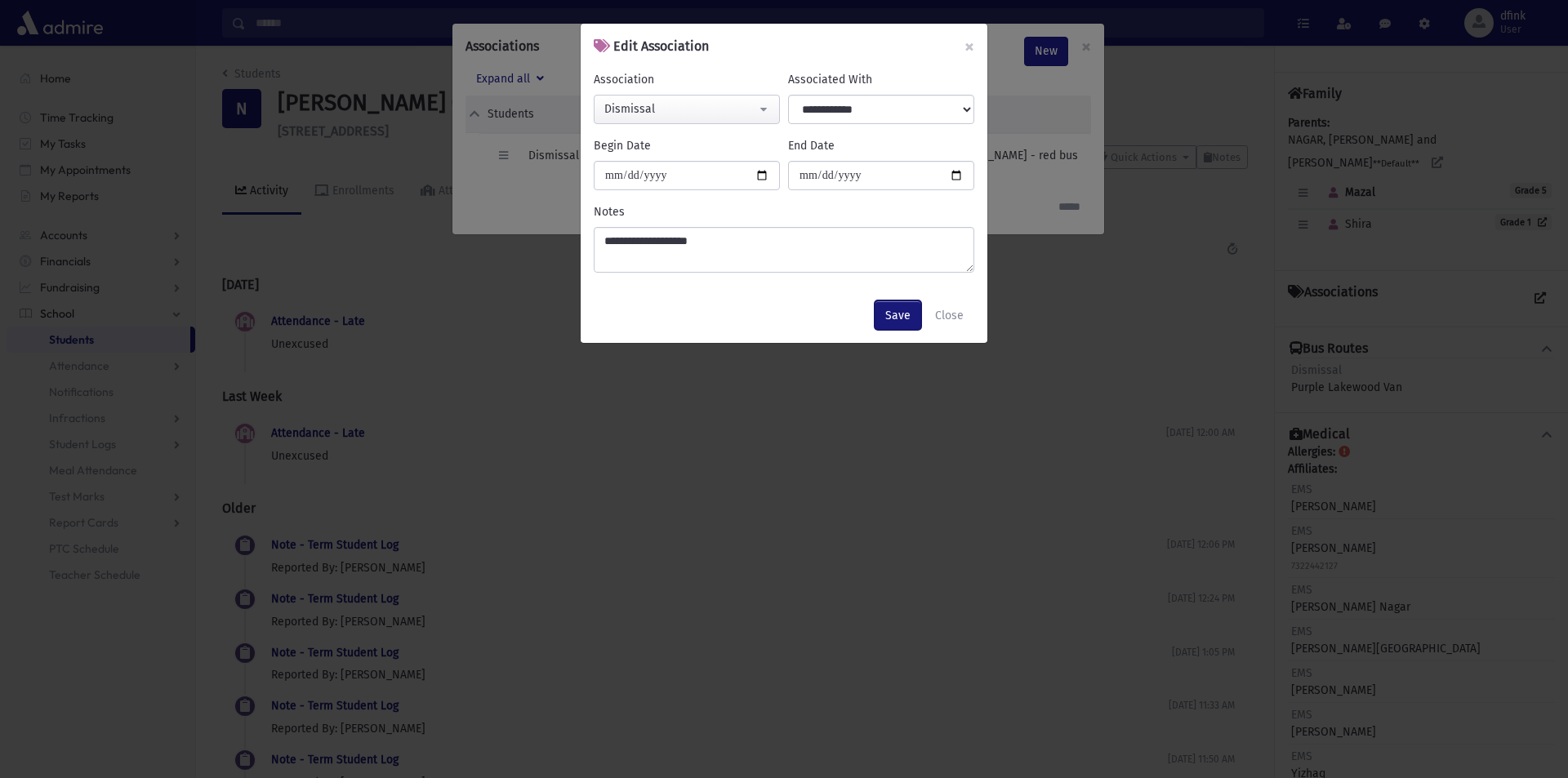
click at [904, 316] on button "Save" at bounding box center [897, 315] width 47 height 29
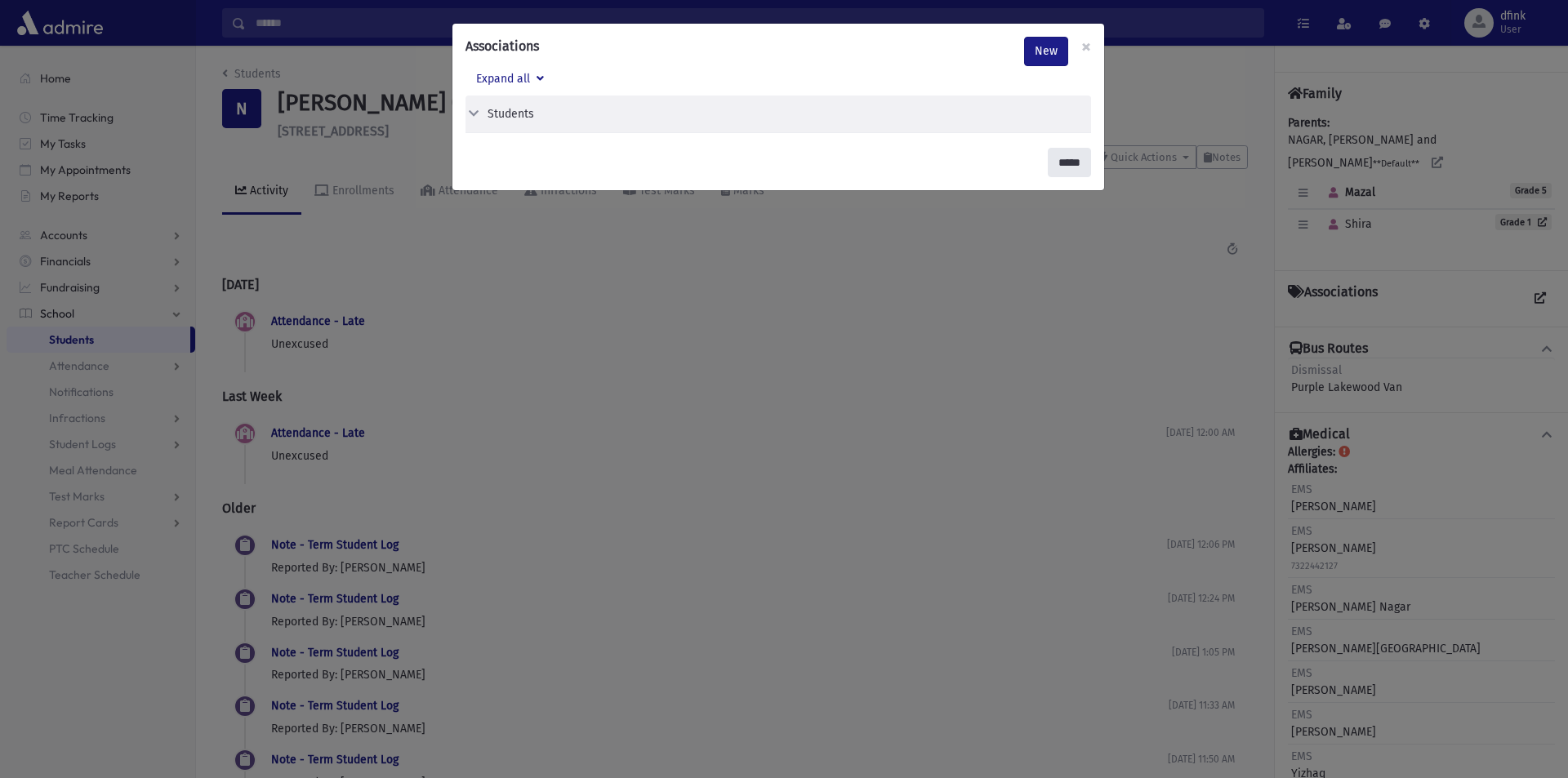
click at [1059, 166] on input "*****" at bounding box center [1069, 162] width 44 height 29
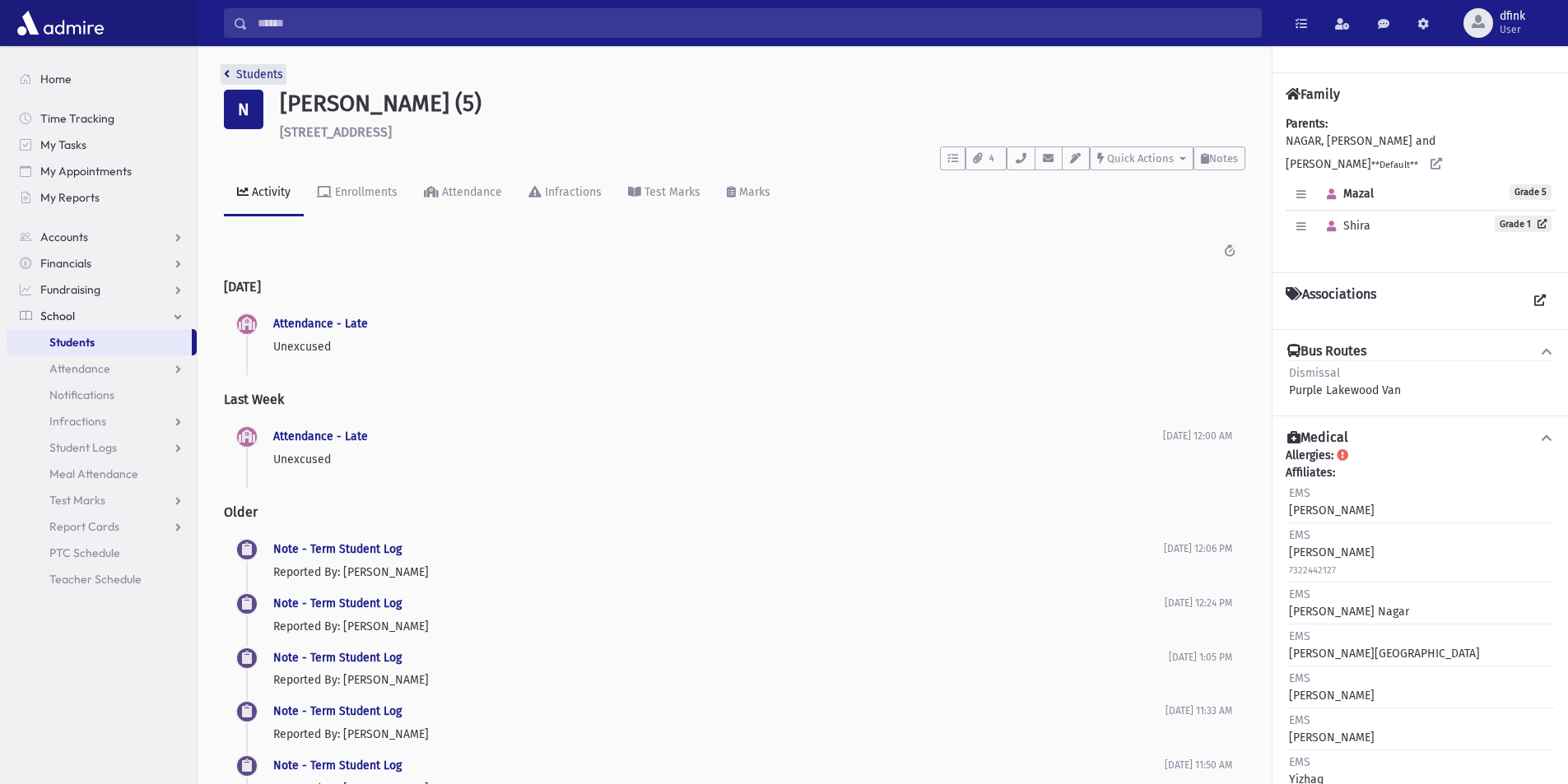
click at [232, 74] on link "Students" at bounding box center [253, 74] width 60 height 14
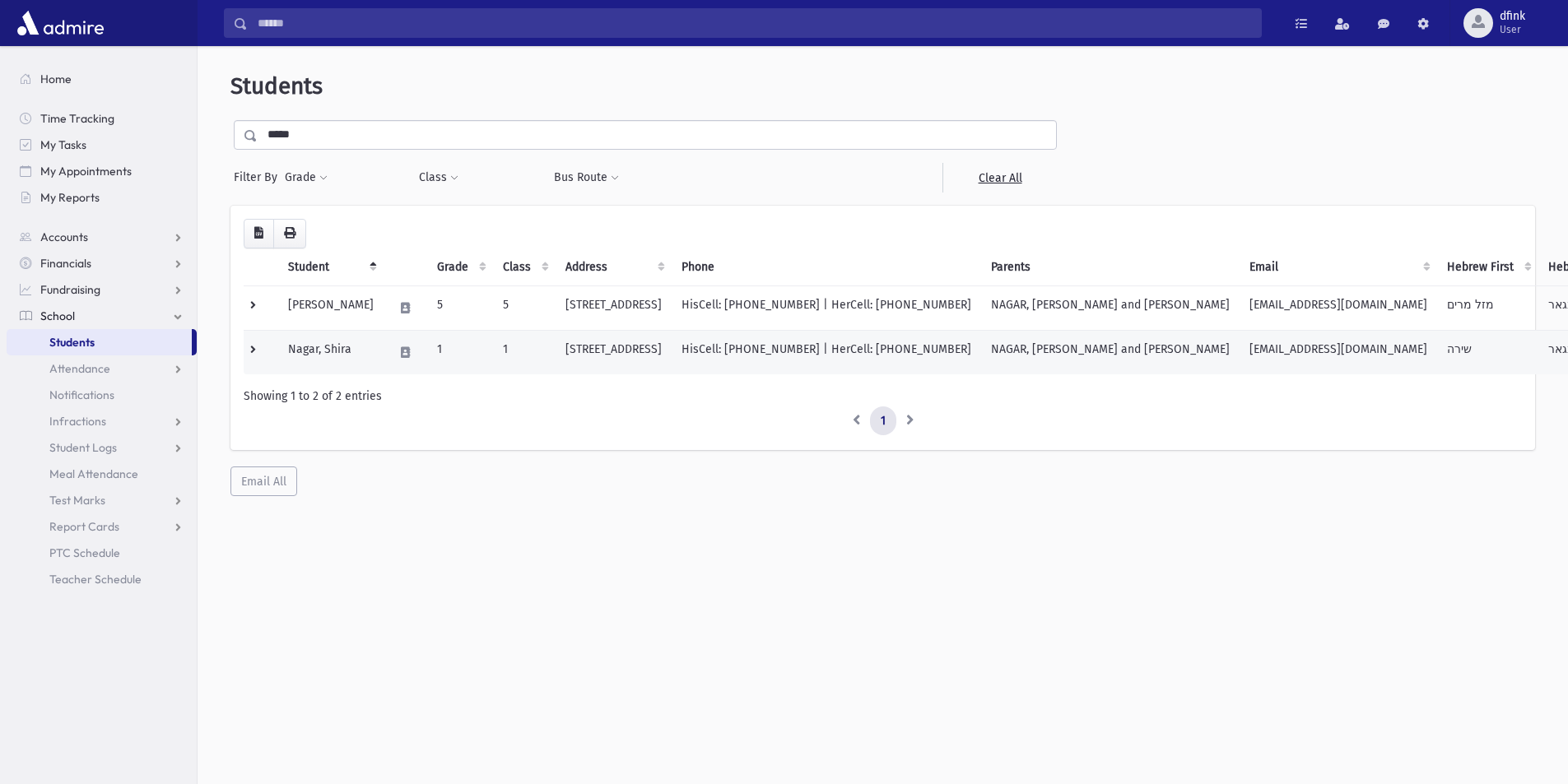
click at [333, 348] on td "Nagar, Shira" at bounding box center [331, 351] width 106 height 44
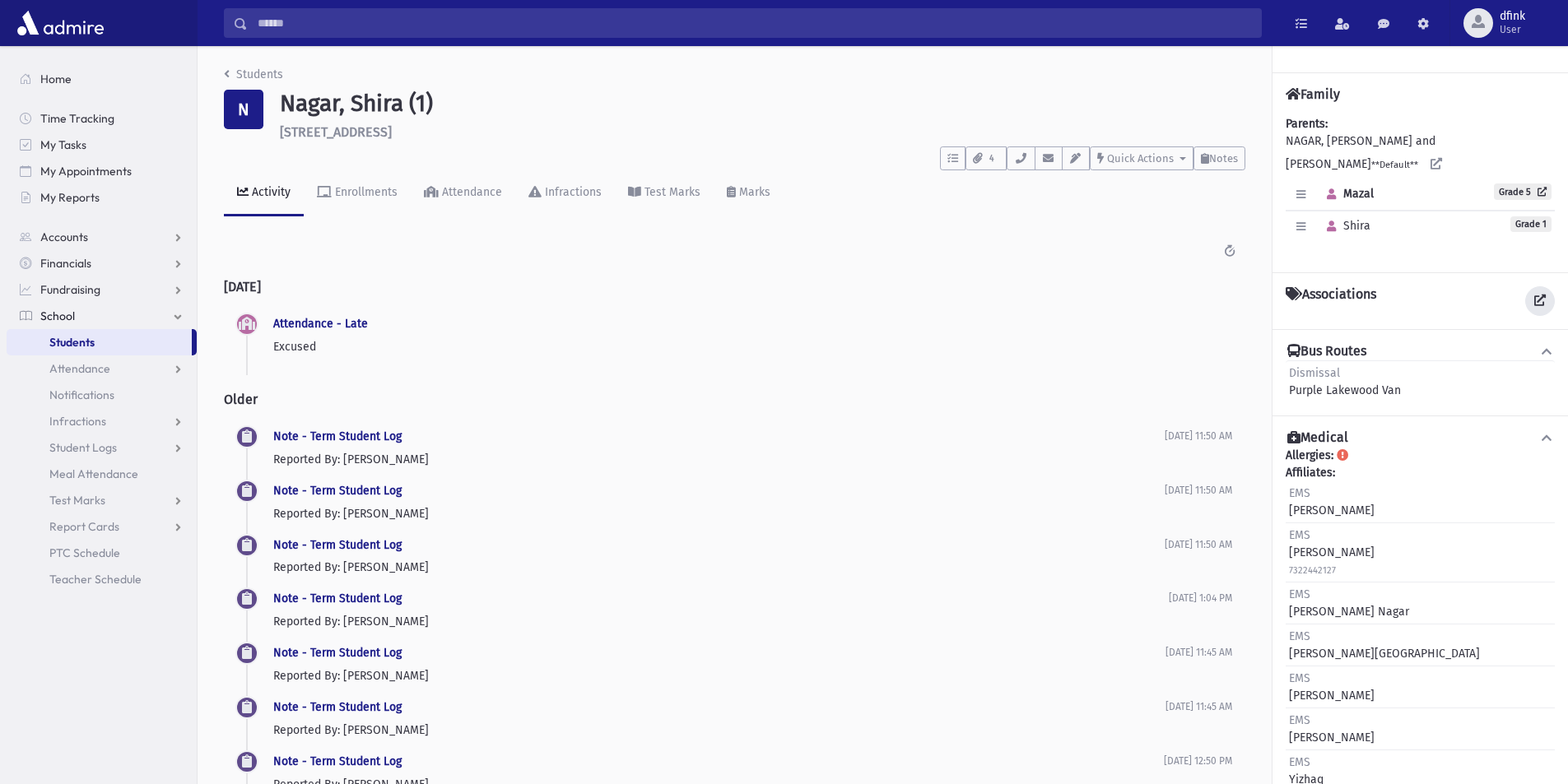
click at [1533, 286] on link at bounding box center [1540, 301] width 29 height 29
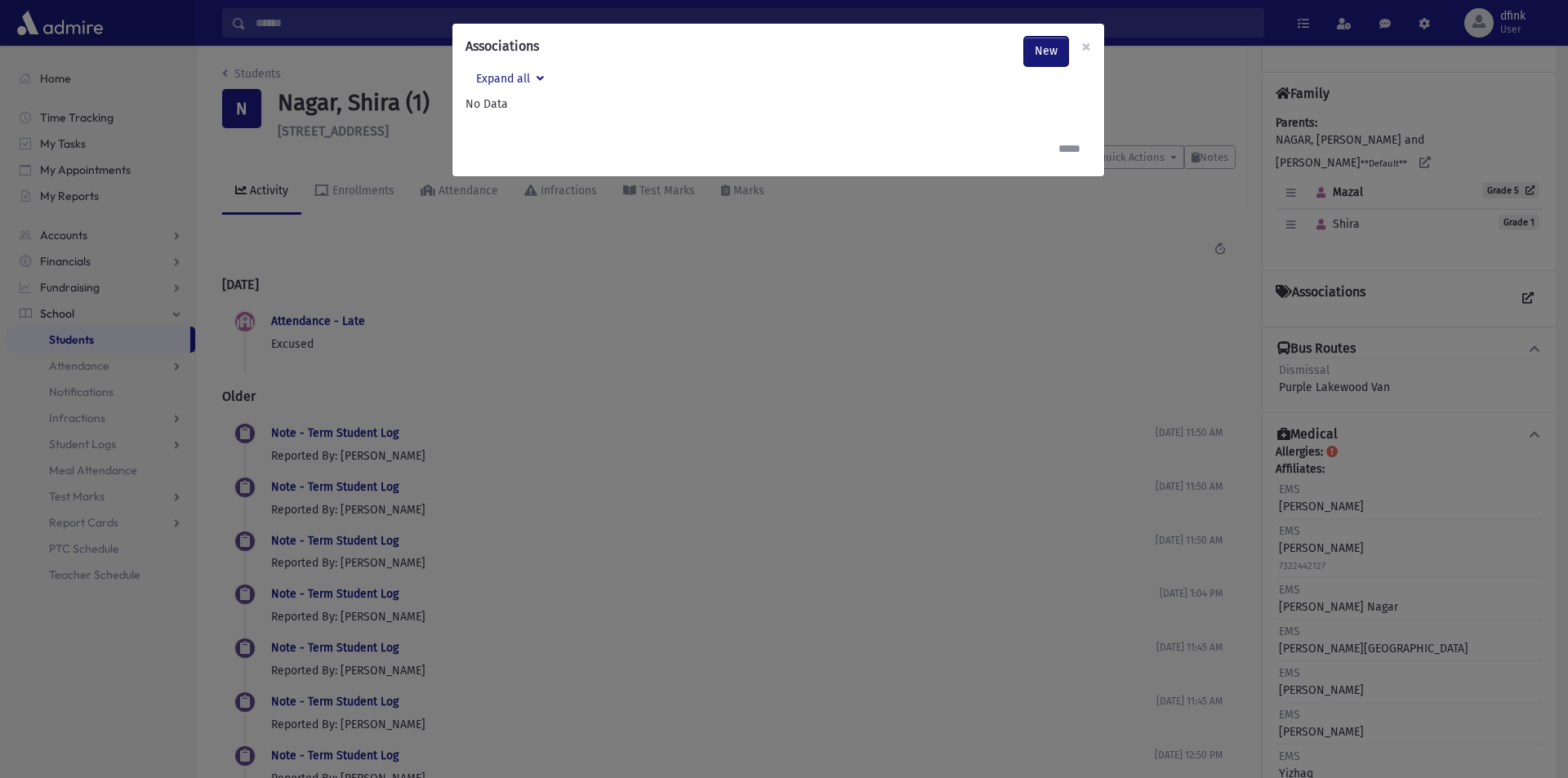
click at [1042, 54] on link "New" at bounding box center [1046, 51] width 44 height 29
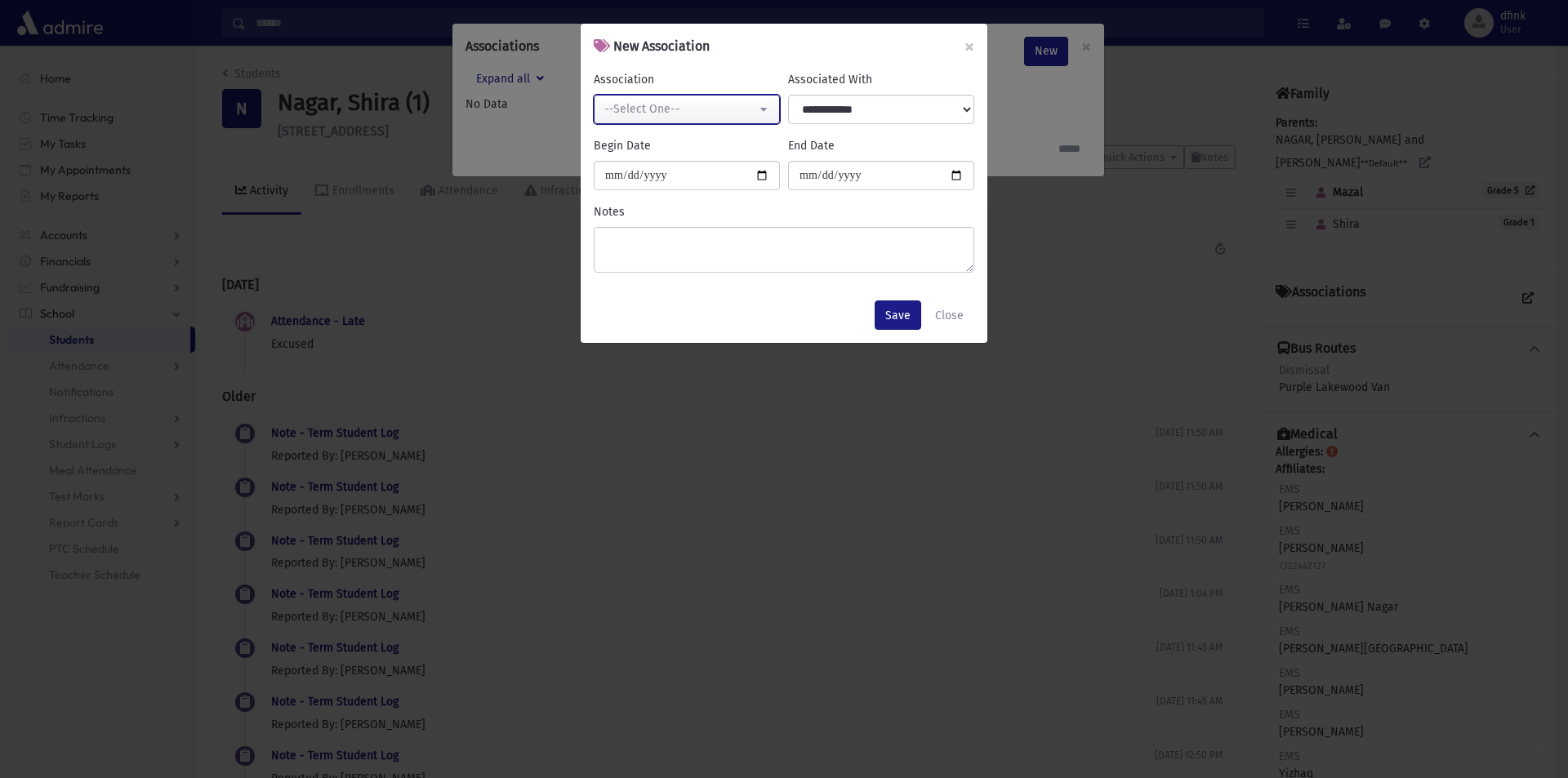
click at [762, 105] on button "--Select One--" at bounding box center [687, 109] width 186 height 29
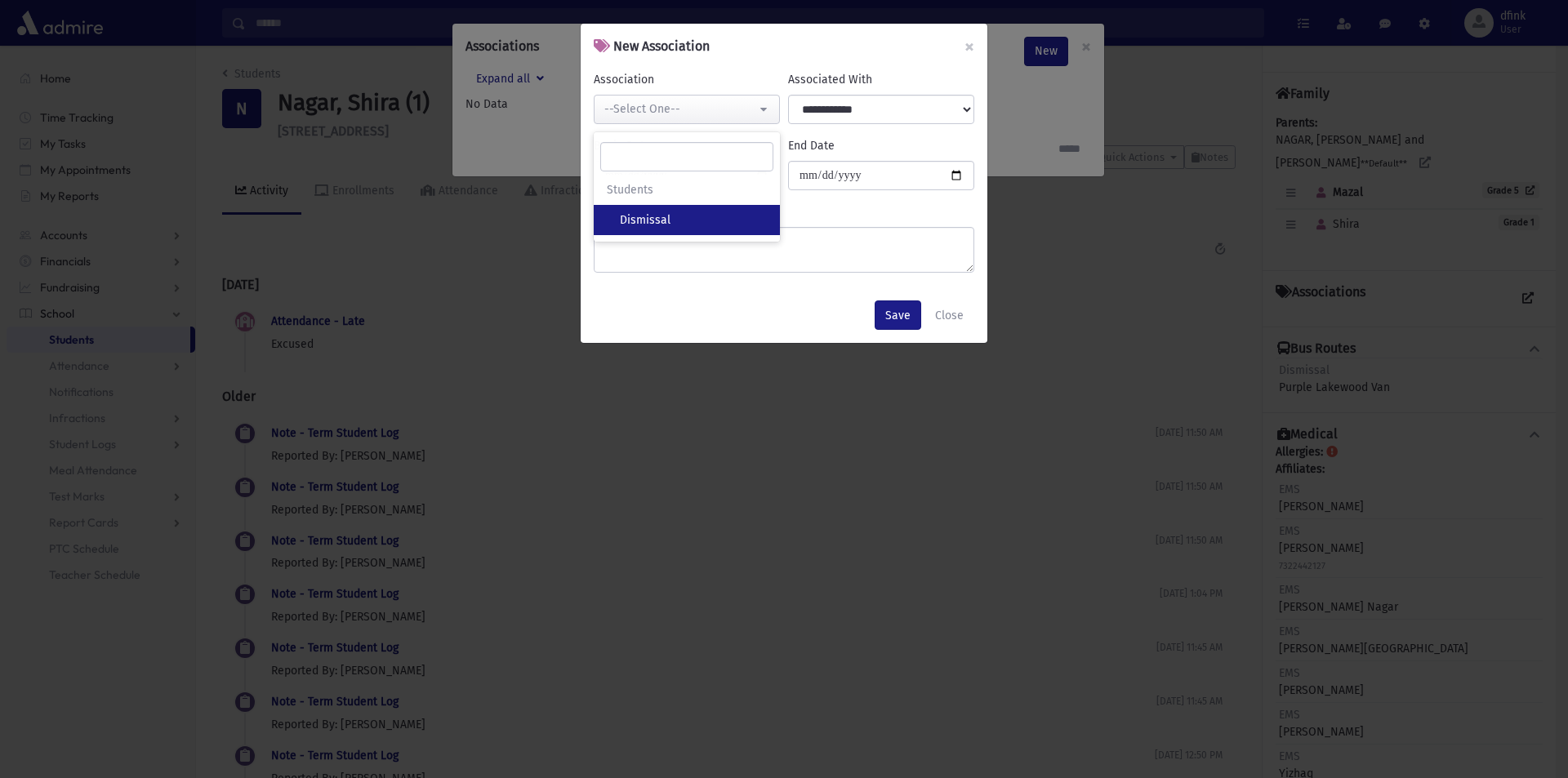
click at [662, 213] on span "Dismissal" at bounding box center [644, 220] width 50 height 16
select select "**"
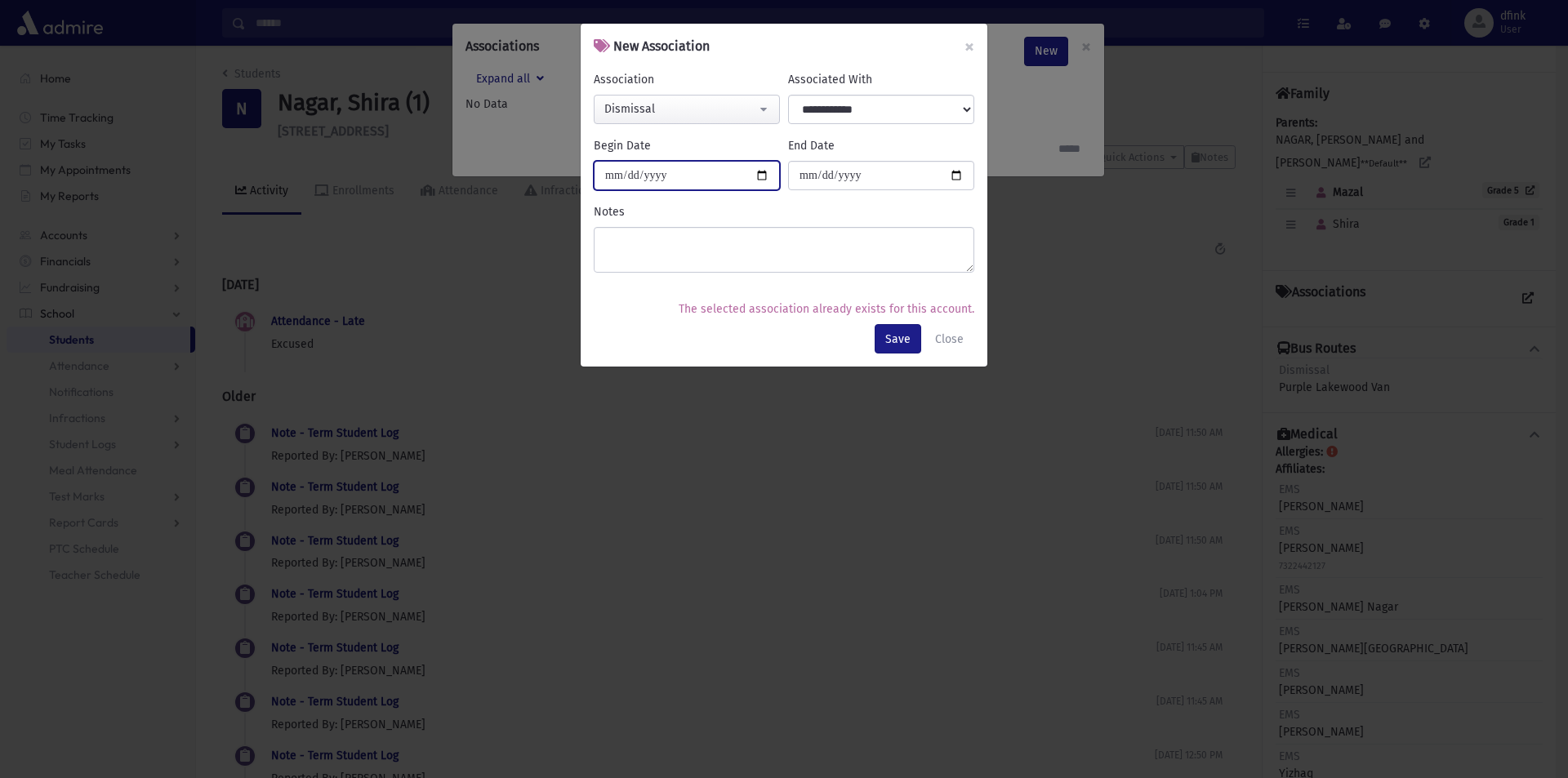
click at [765, 176] on input "Begin Date" at bounding box center [687, 175] width 186 height 29
type input "**********"
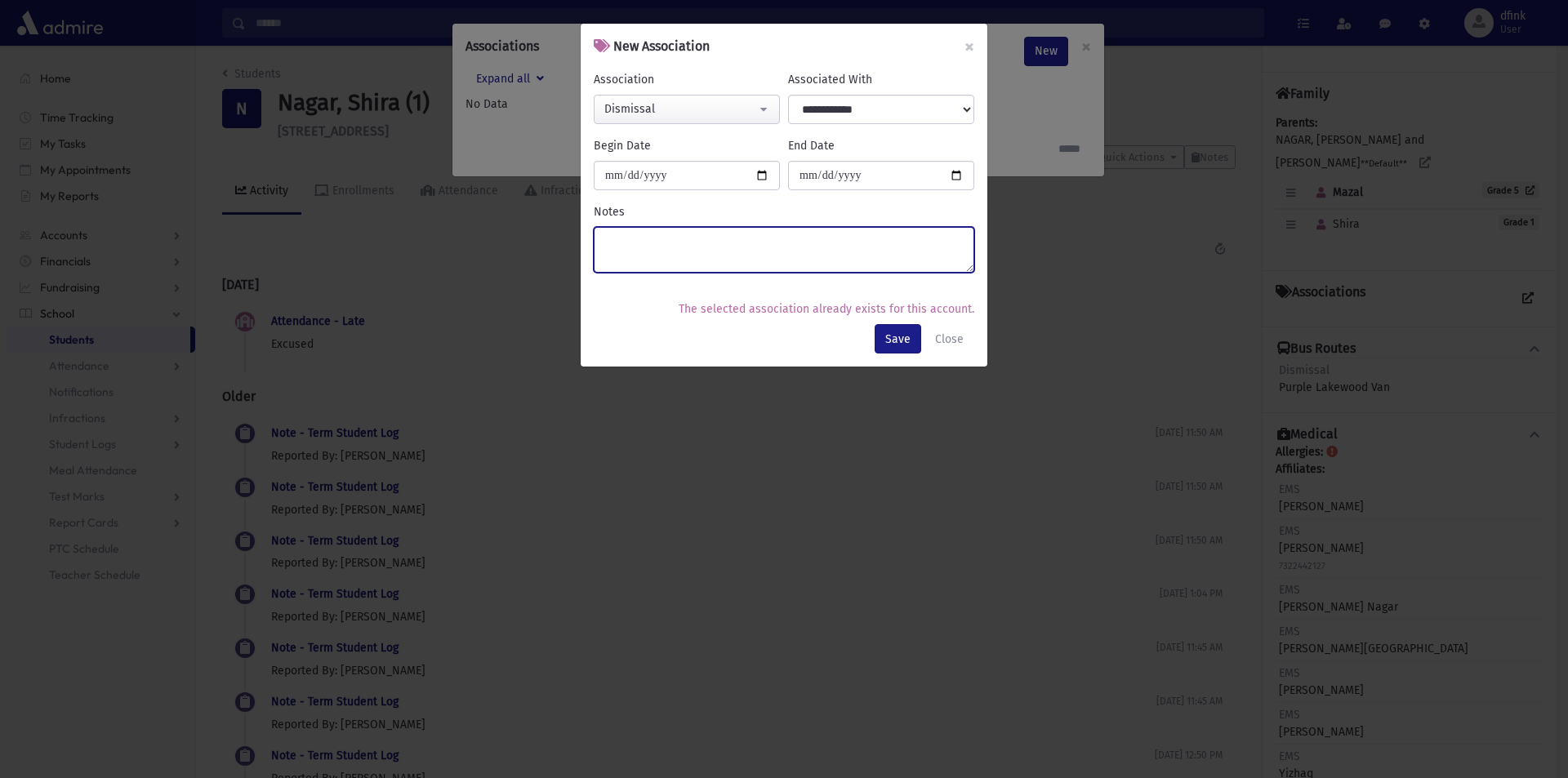
click at [642, 246] on textarea "Notes" at bounding box center [784, 249] width 381 height 46
type textarea "**********"
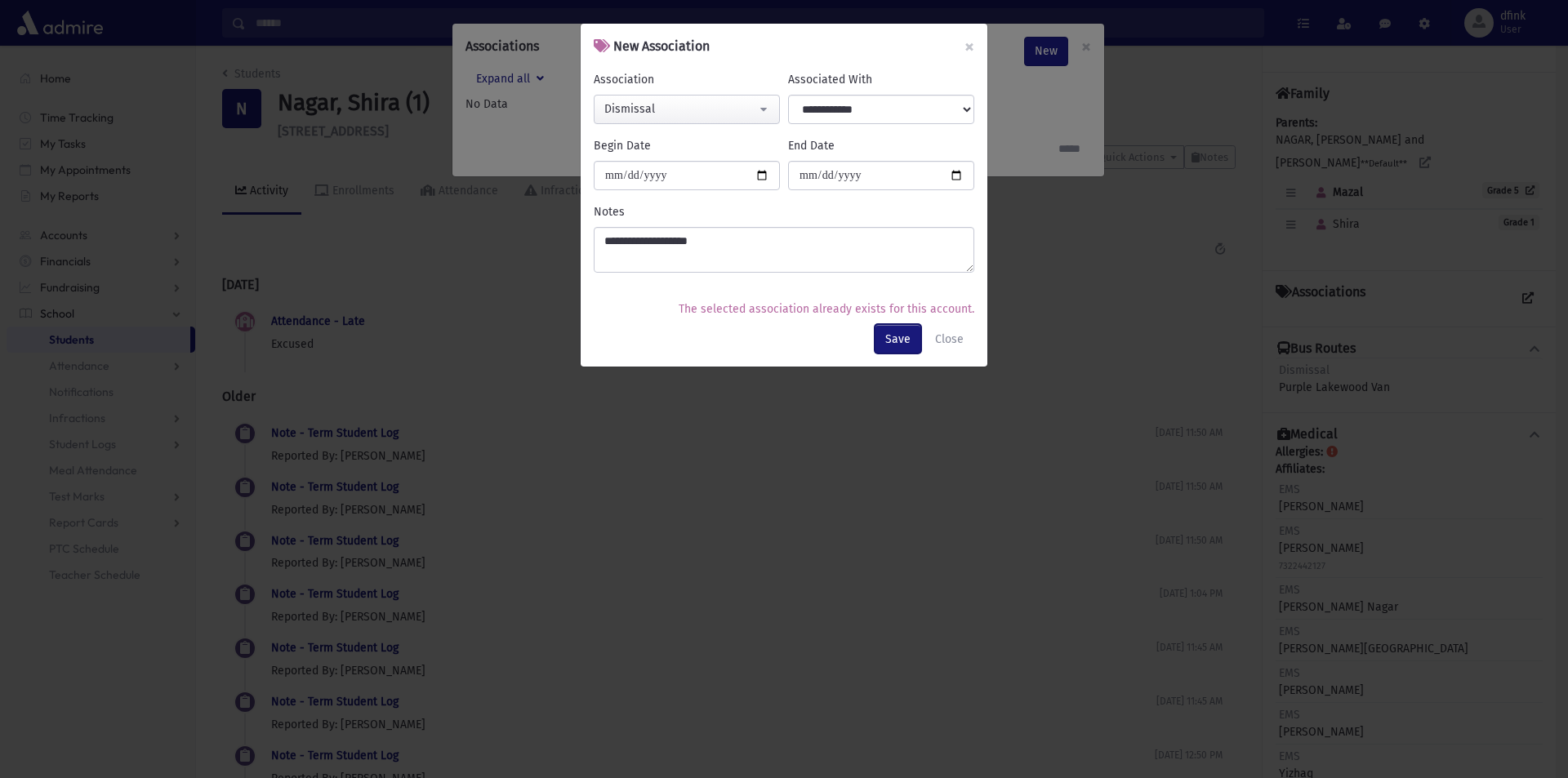
click at [891, 342] on button "Save" at bounding box center [897, 338] width 47 height 29
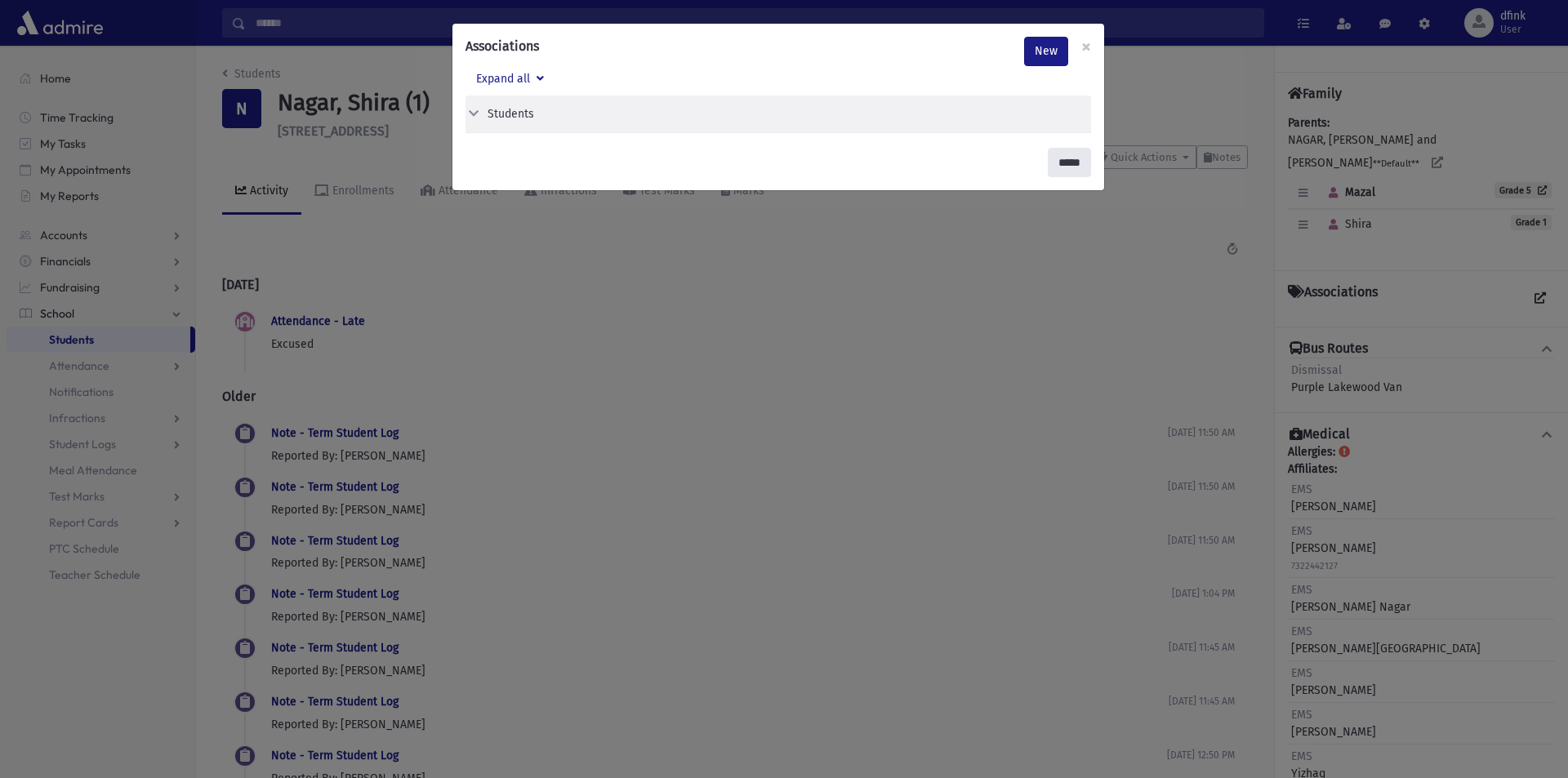
click at [1054, 158] on input "*****" at bounding box center [1069, 162] width 44 height 29
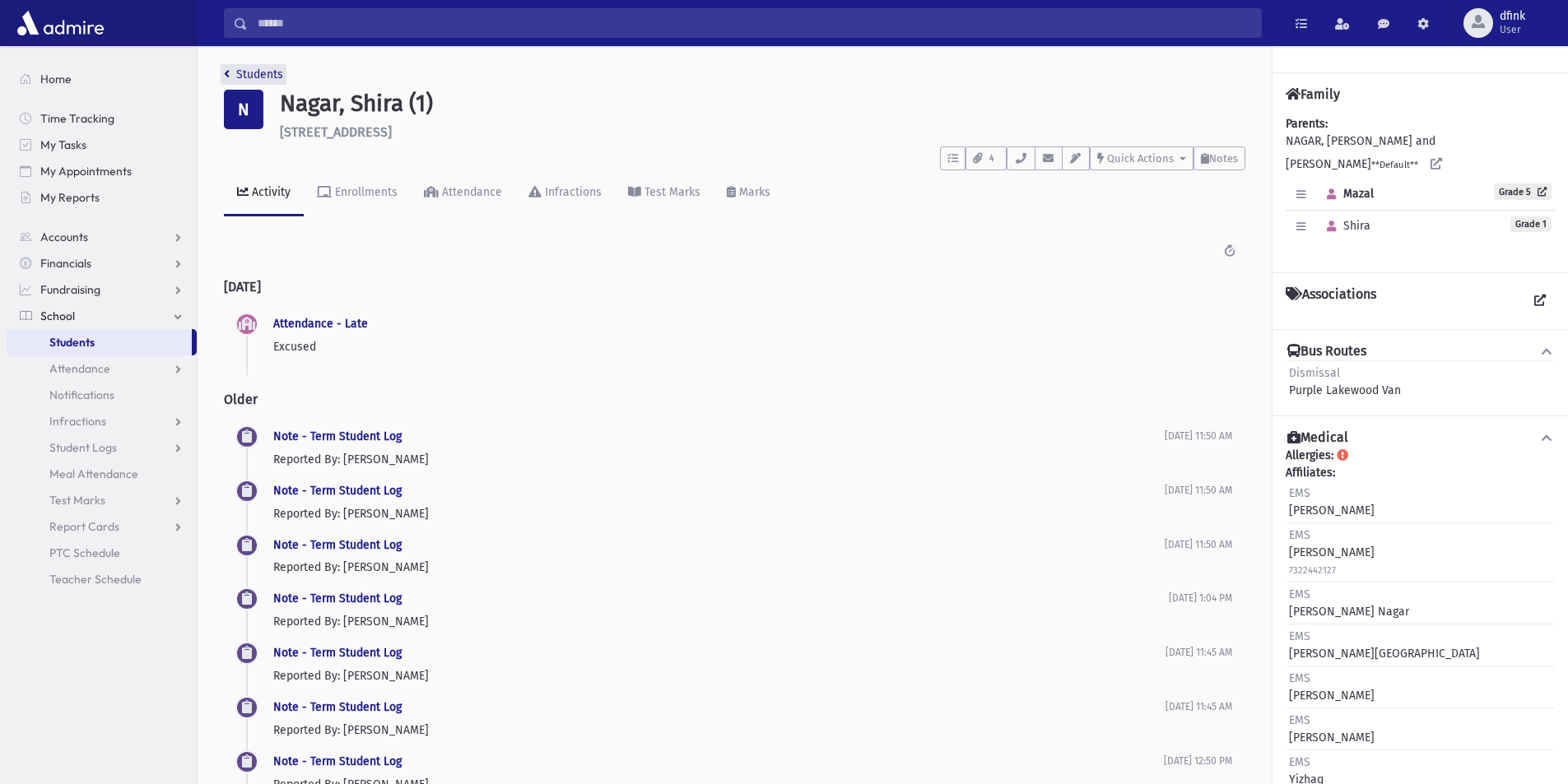
click at [233, 69] on link "Students" at bounding box center [253, 74] width 60 height 14
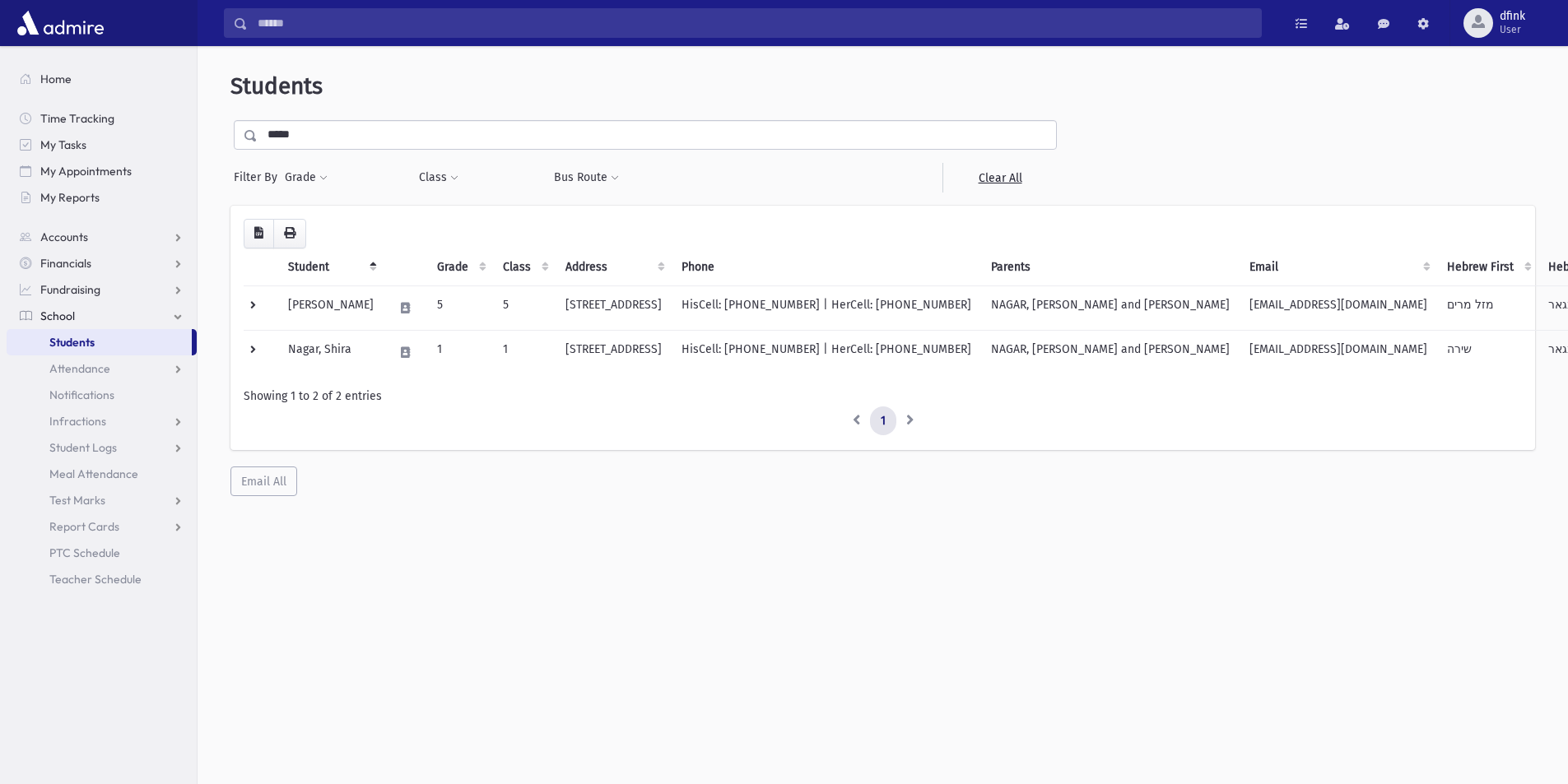
click at [59, 337] on span "Students" at bounding box center [72, 342] width 45 height 15
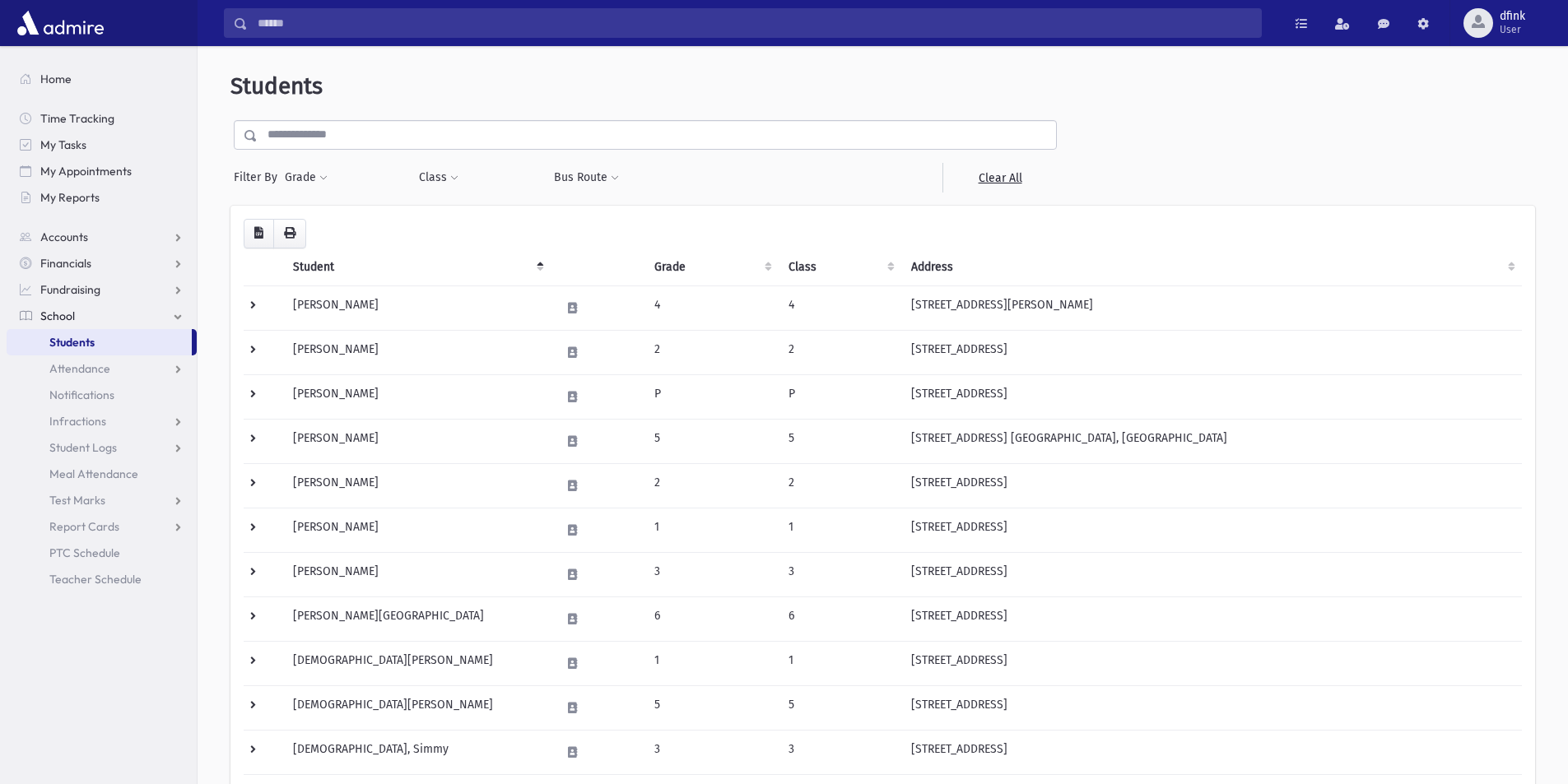
click at [280, 133] on input "text" at bounding box center [657, 135] width 798 height 29
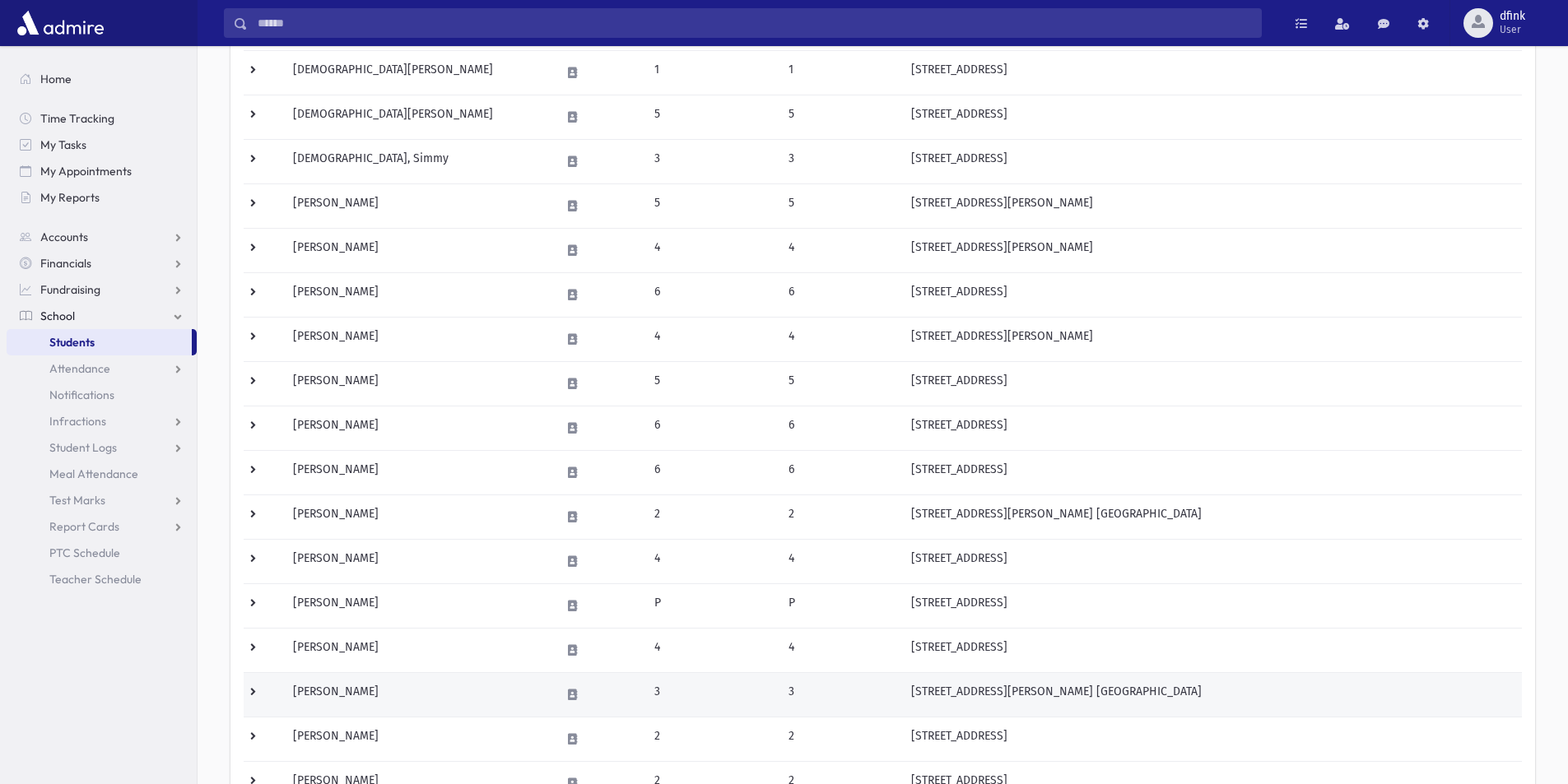
scroll to position [791, 0]
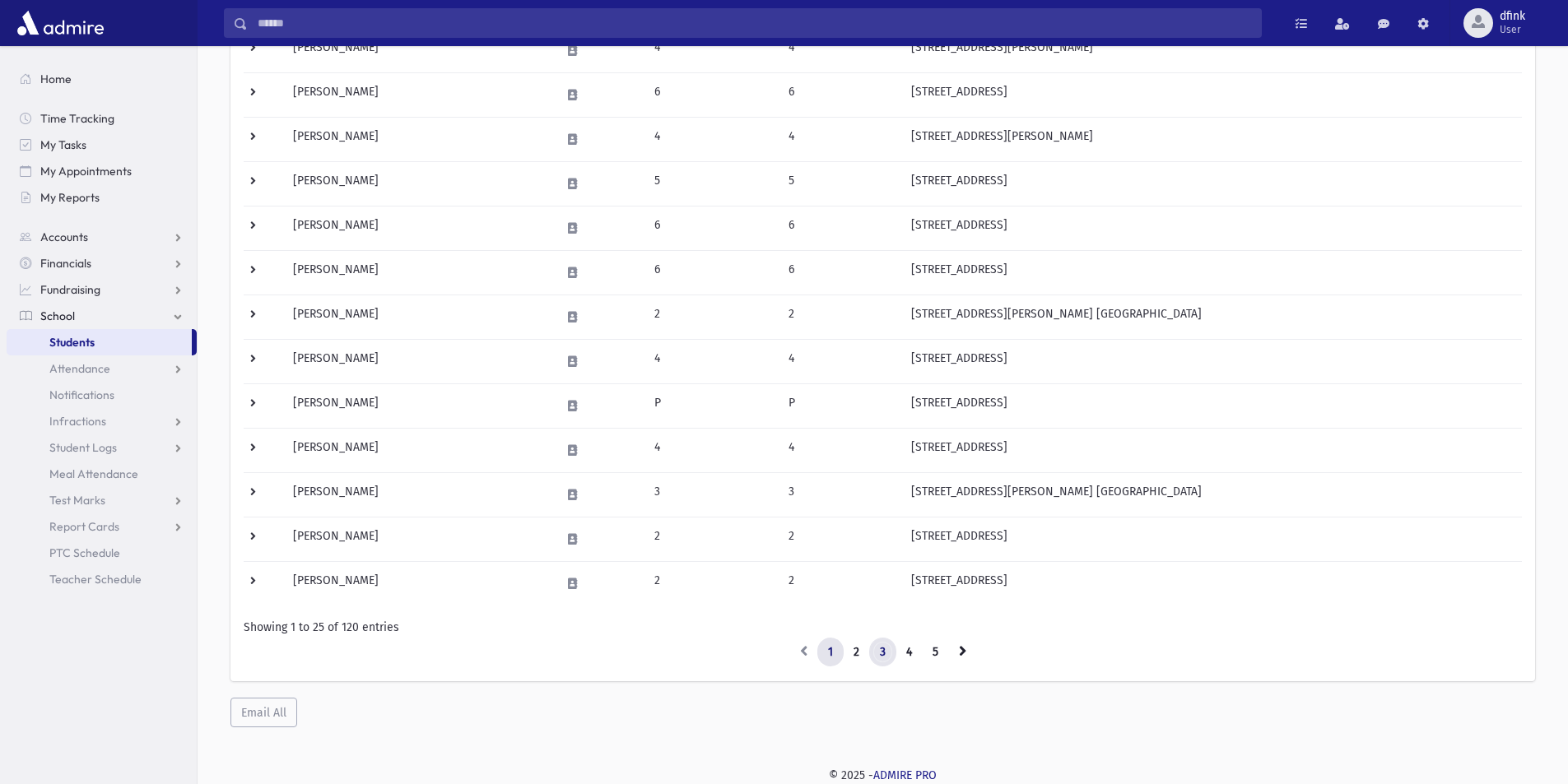
click at [891, 652] on link "3" at bounding box center [883, 652] width 27 height 29
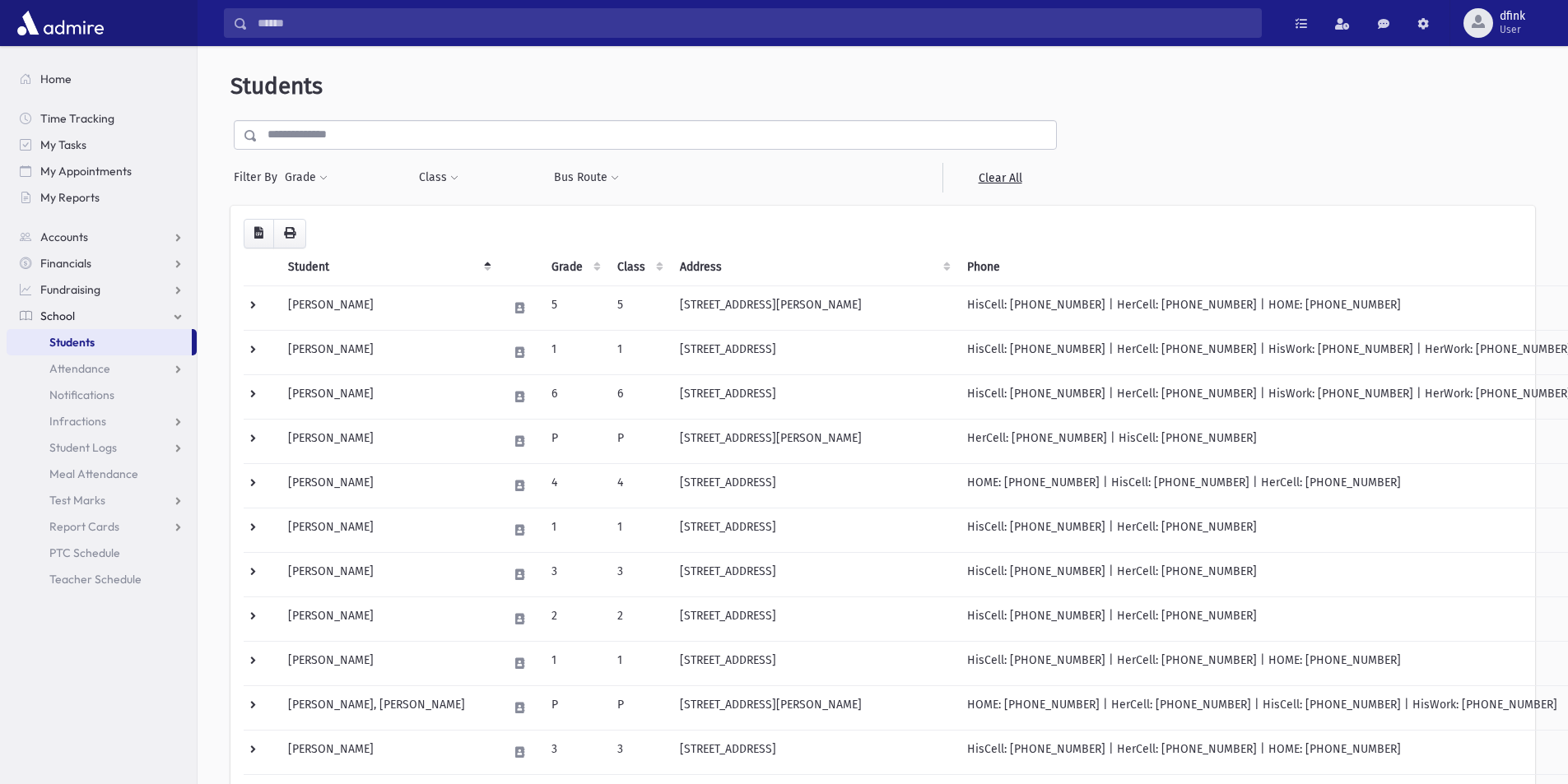
click at [62, 337] on span "Students" at bounding box center [72, 342] width 45 height 15
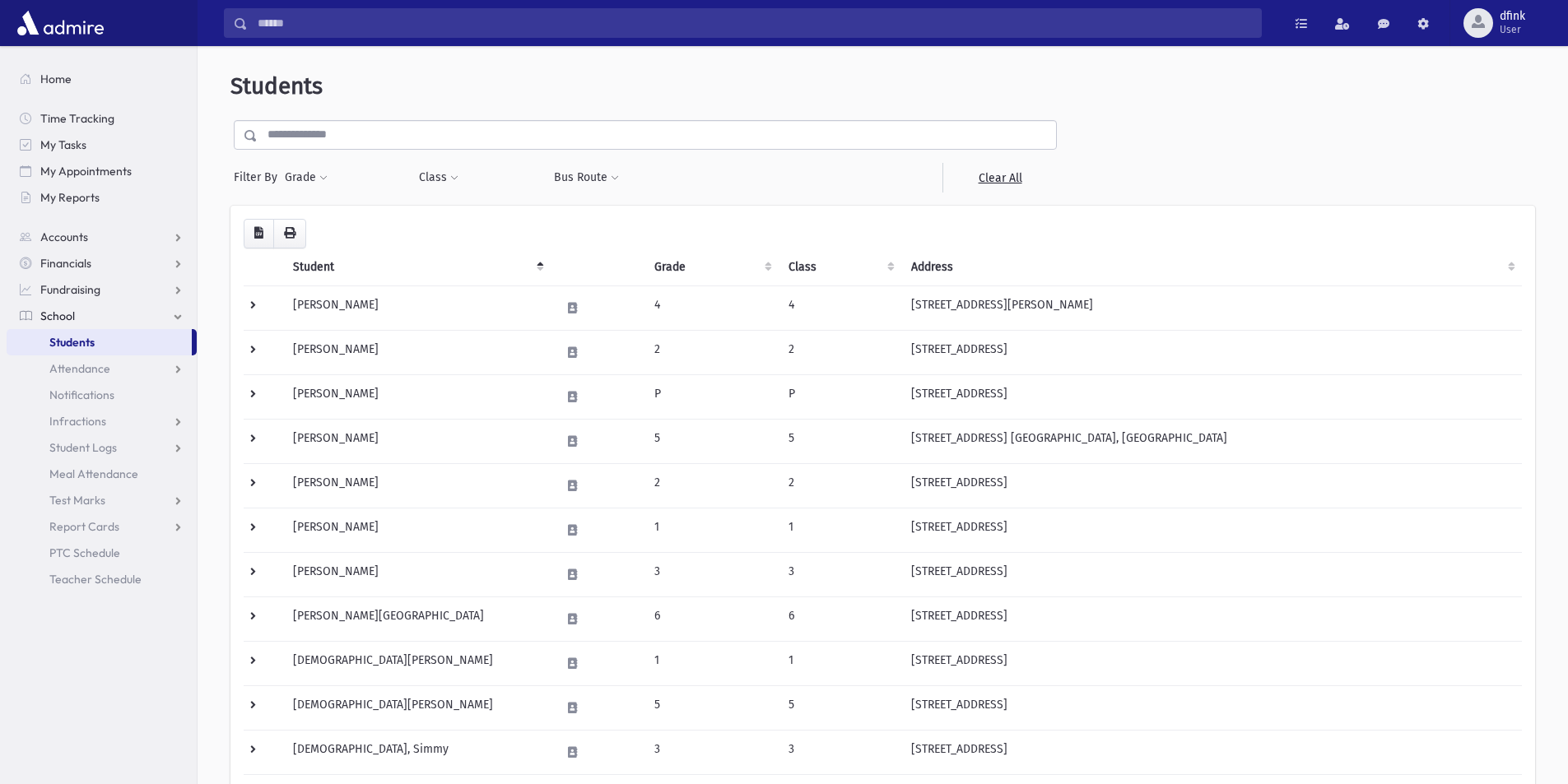
click at [342, 130] on input "text" at bounding box center [657, 135] width 798 height 29
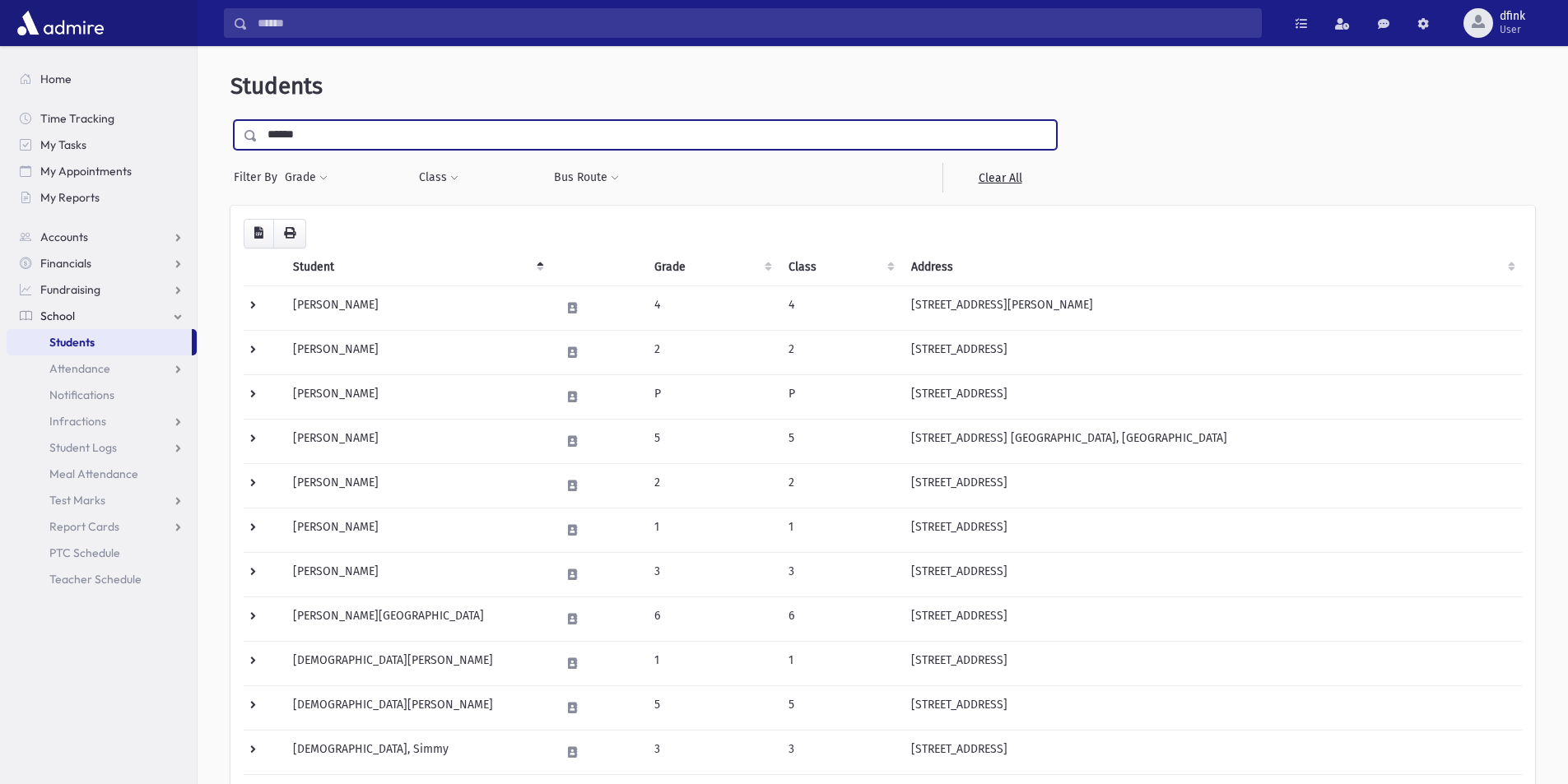
type input "******"
click at [231, 120] on input "submit" at bounding box center [253, 131] width 46 height 22
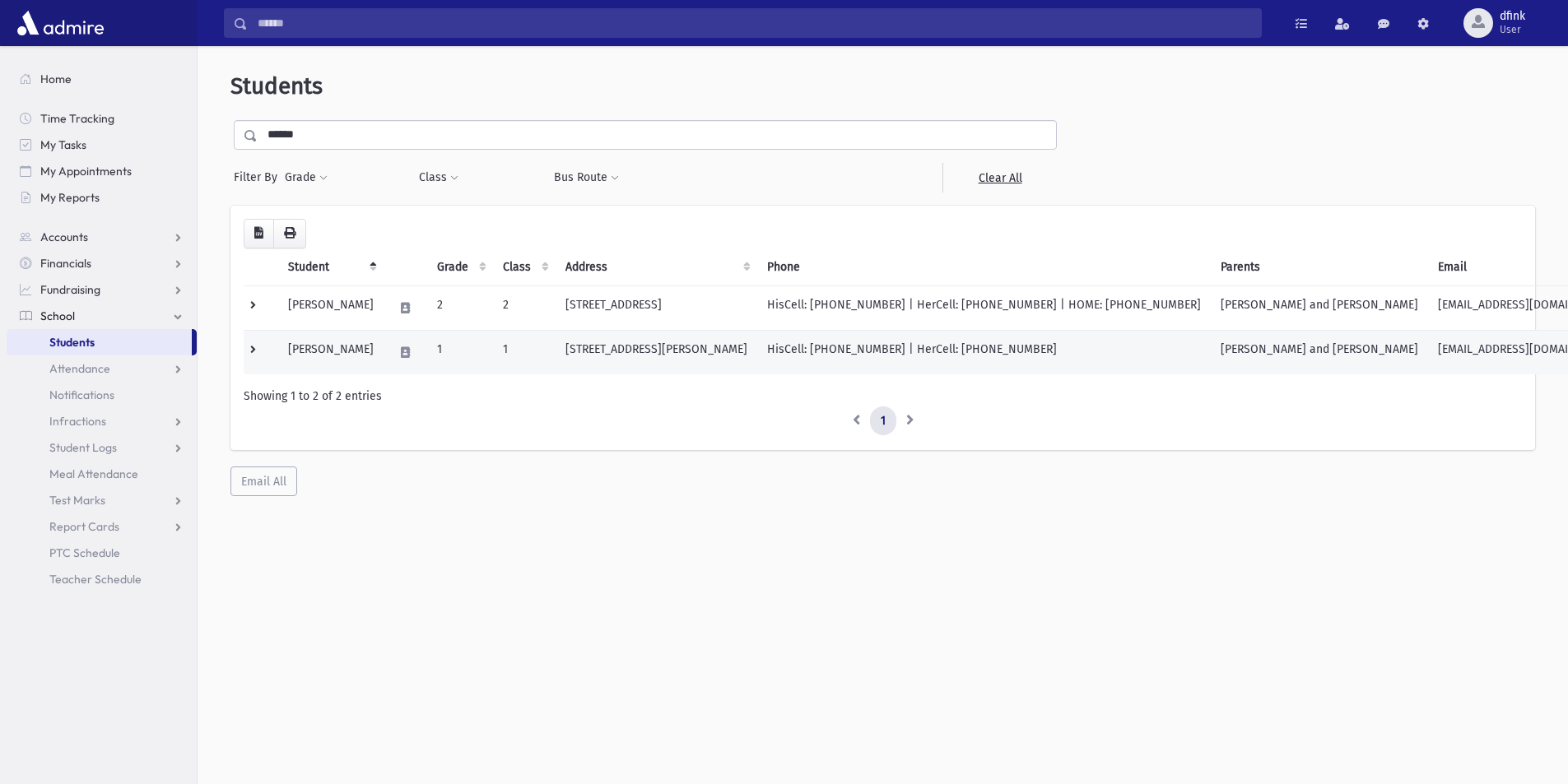
click at [317, 343] on td "[PERSON_NAME]" at bounding box center [331, 351] width 106 height 44
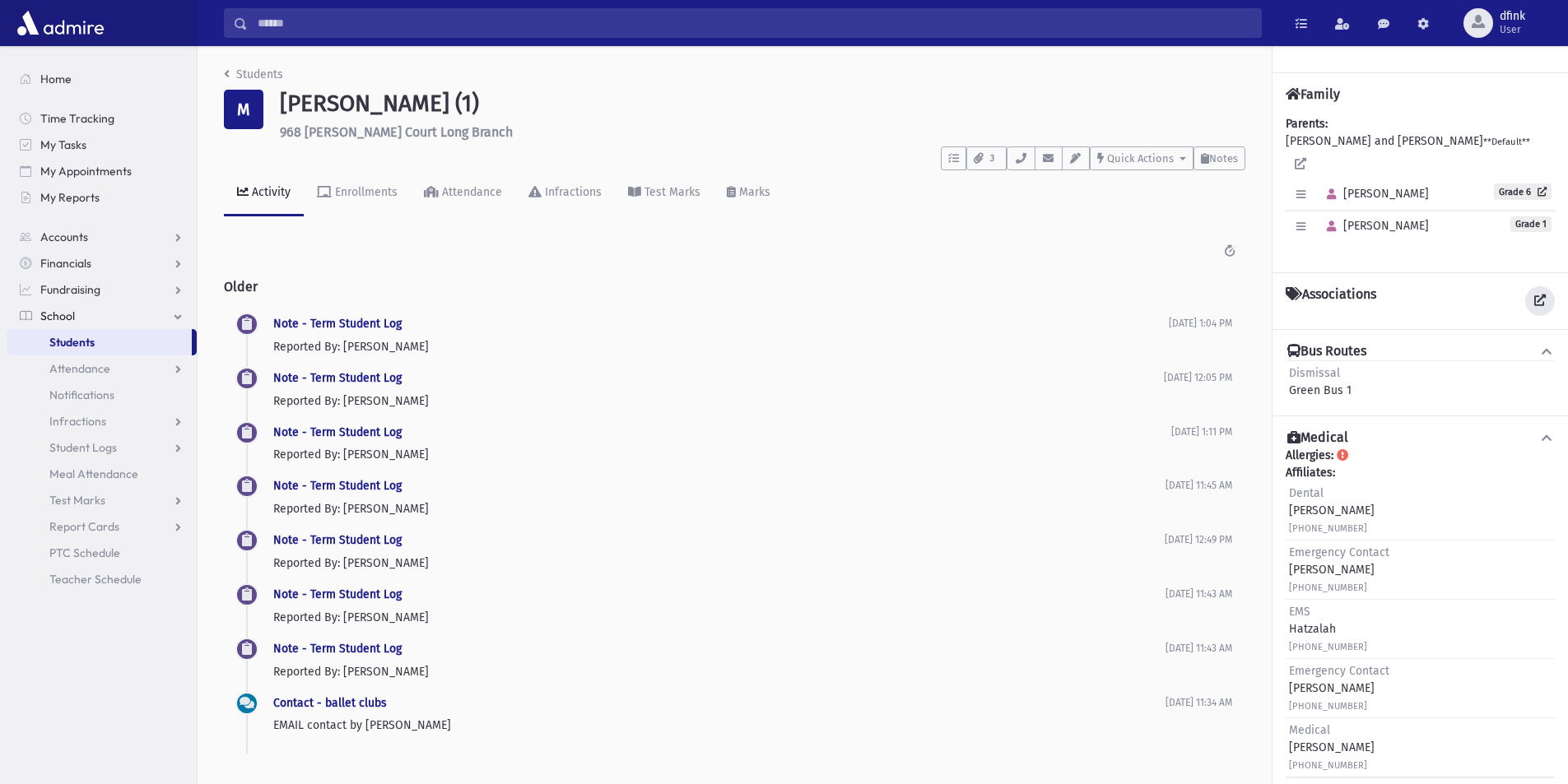
click at [1534, 295] on icon at bounding box center [1540, 301] width 12 height 12
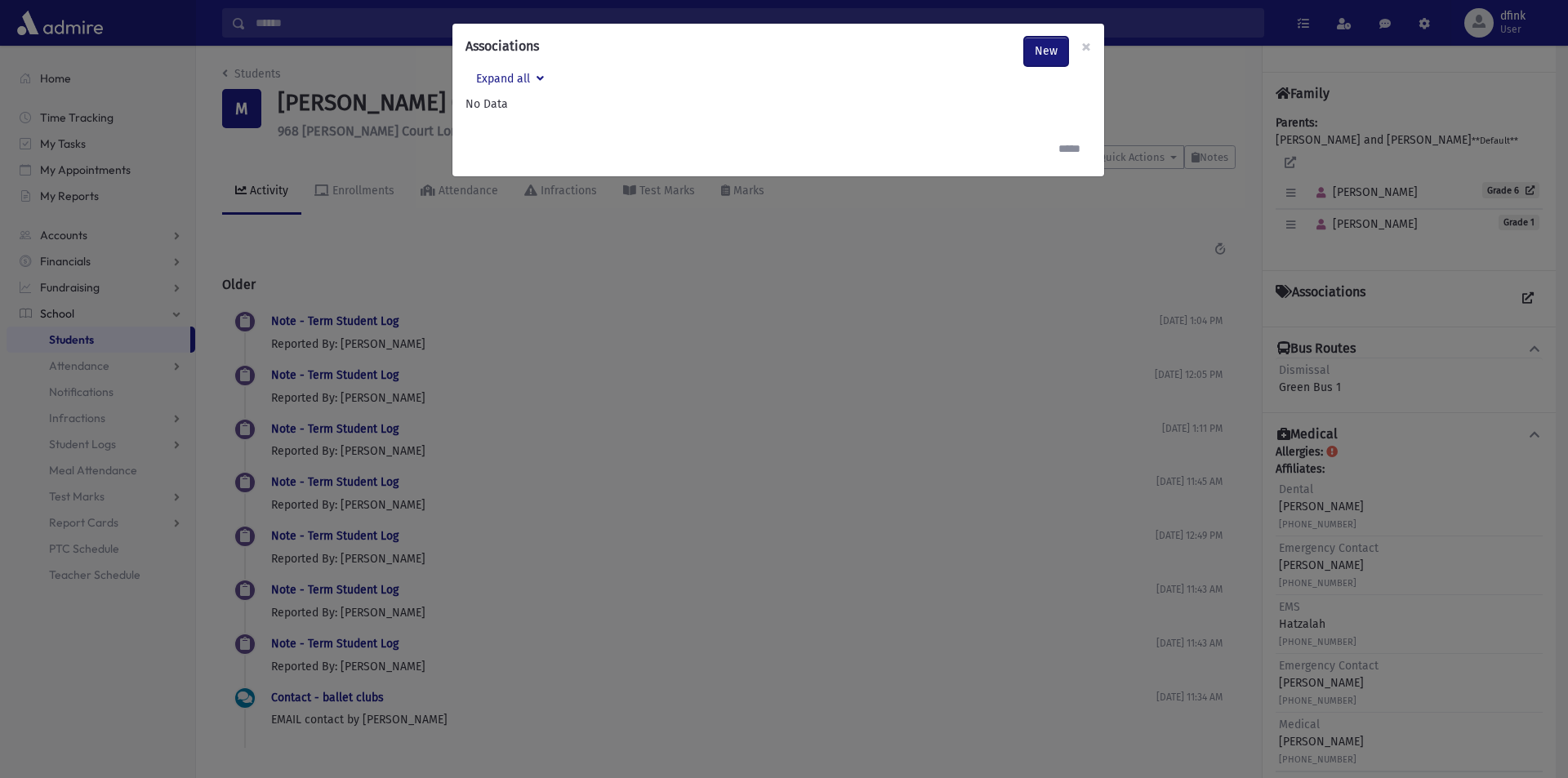
click at [1051, 52] on link "New" at bounding box center [1046, 51] width 44 height 29
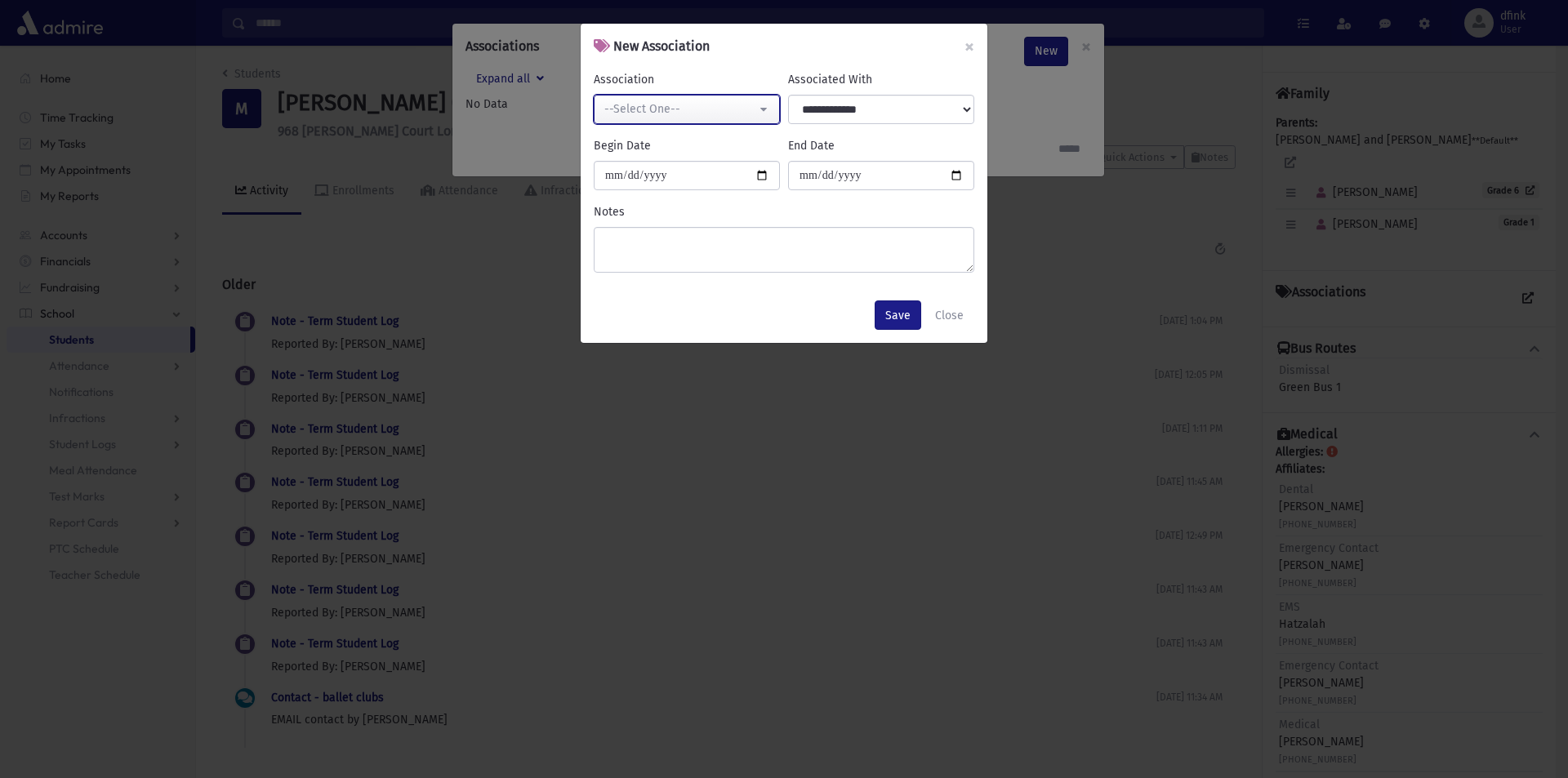
click at [724, 103] on div "--Select One--" at bounding box center [679, 109] width 152 height 17
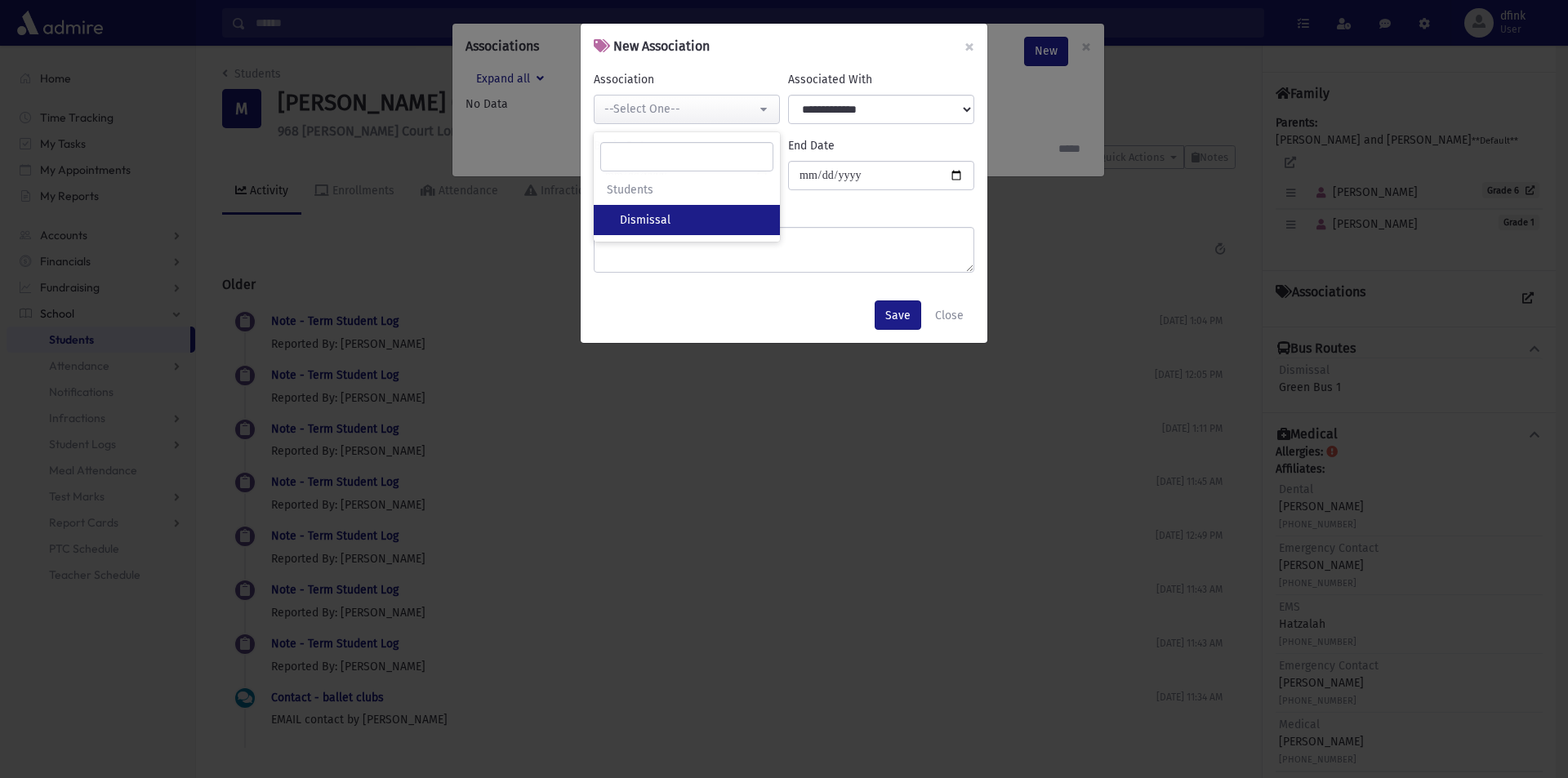
click at [650, 209] on link "Dismissal" at bounding box center [687, 219] width 186 height 30
select select "**"
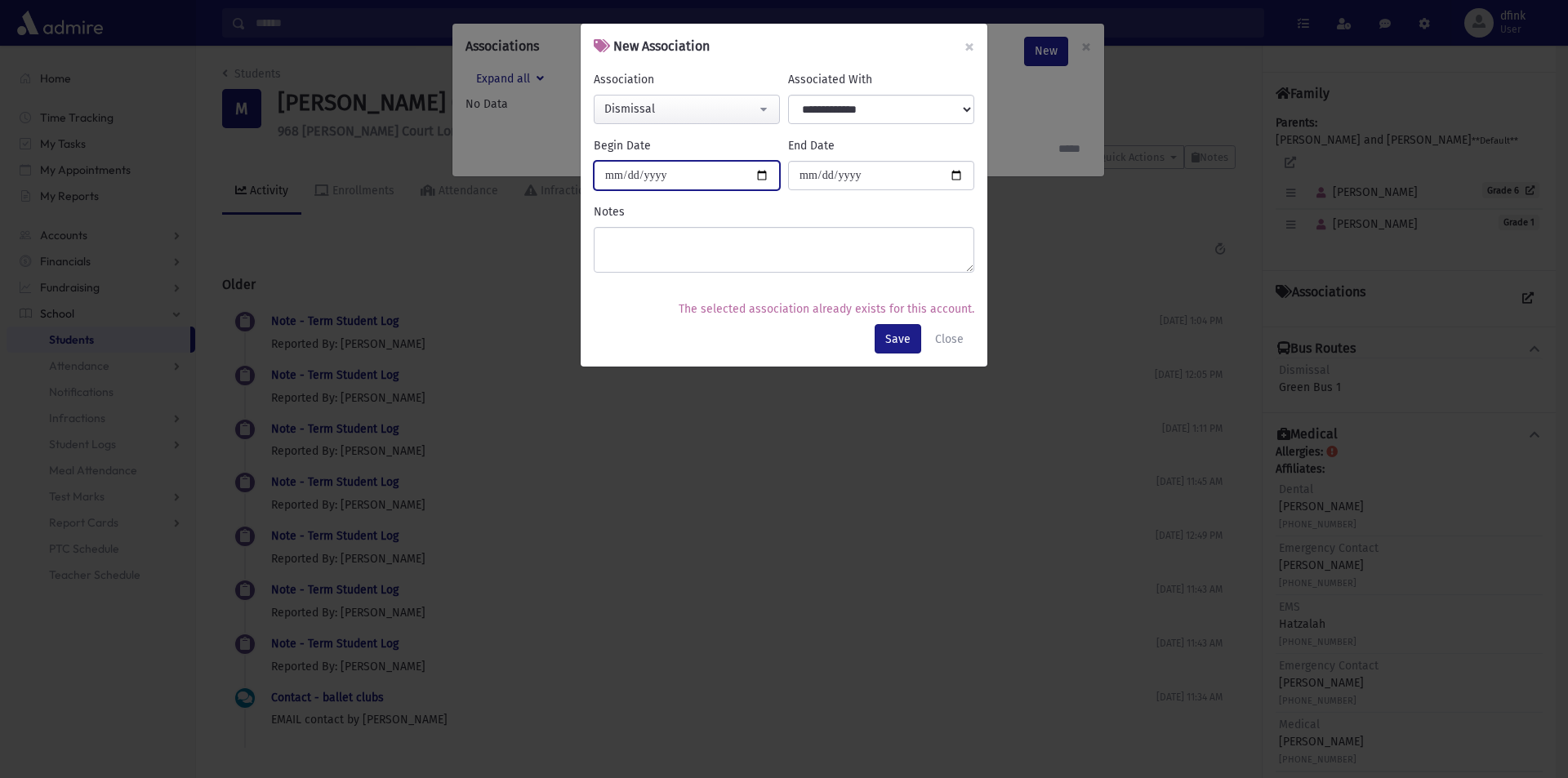
click at [767, 173] on input "Begin Date" at bounding box center [687, 175] width 186 height 29
type input "**********"
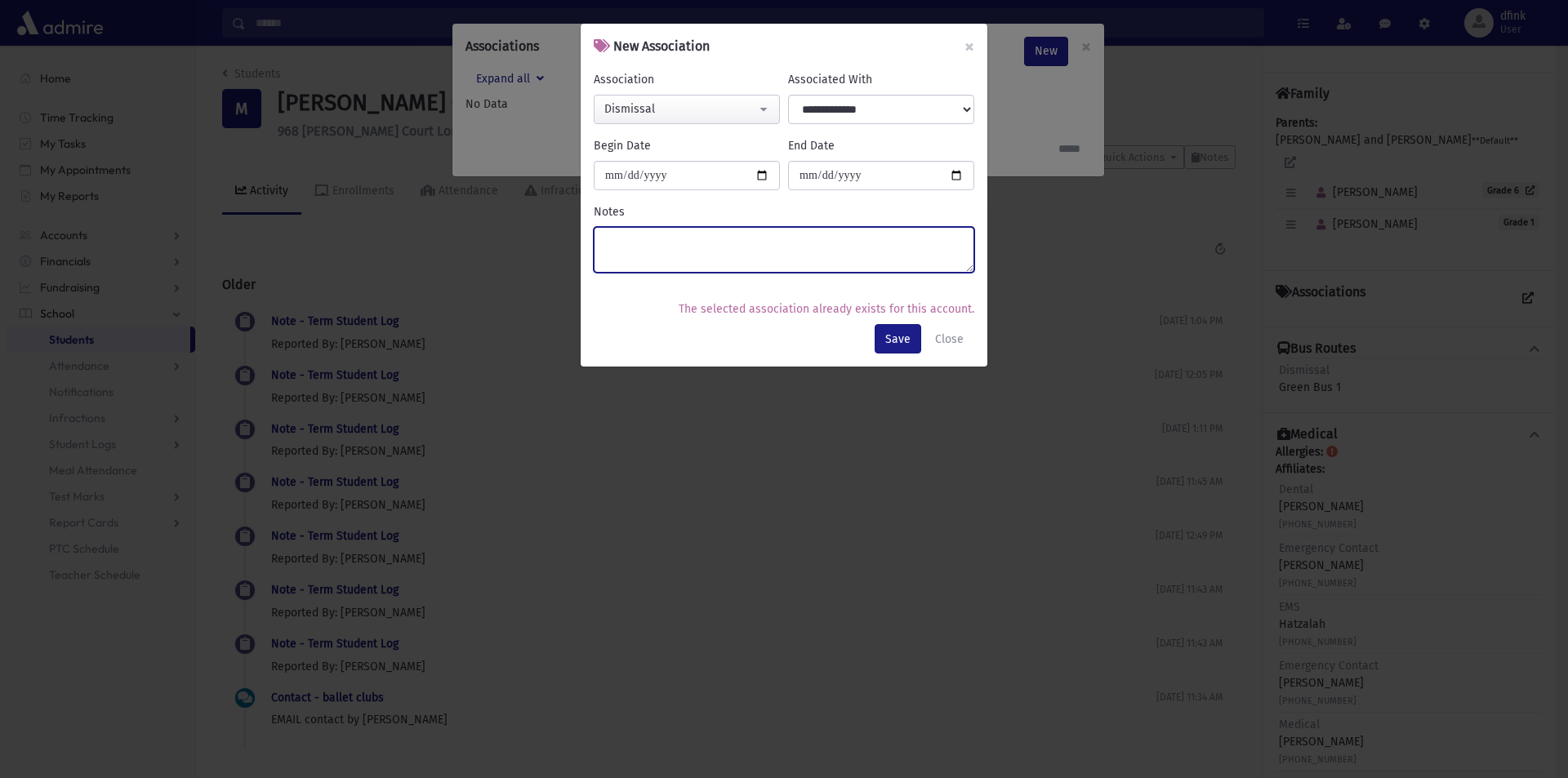
click at [619, 239] on textarea "Notes" at bounding box center [784, 249] width 381 height 46
drag, startPoint x: 646, startPoint y: 239, endPoint x: 811, endPoint y: 277, distance: 169.3
click at [542, 226] on div "**********" at bounding box center [784, 389] width 1568 height 778
drag, startPoint x: 656, startPoint y: 234, endPoint x: 569, endPoint y: 235, distance: 87.0
click at [569, 235] on div "**********" at bounding box center [784, 389] width 1568 height 778
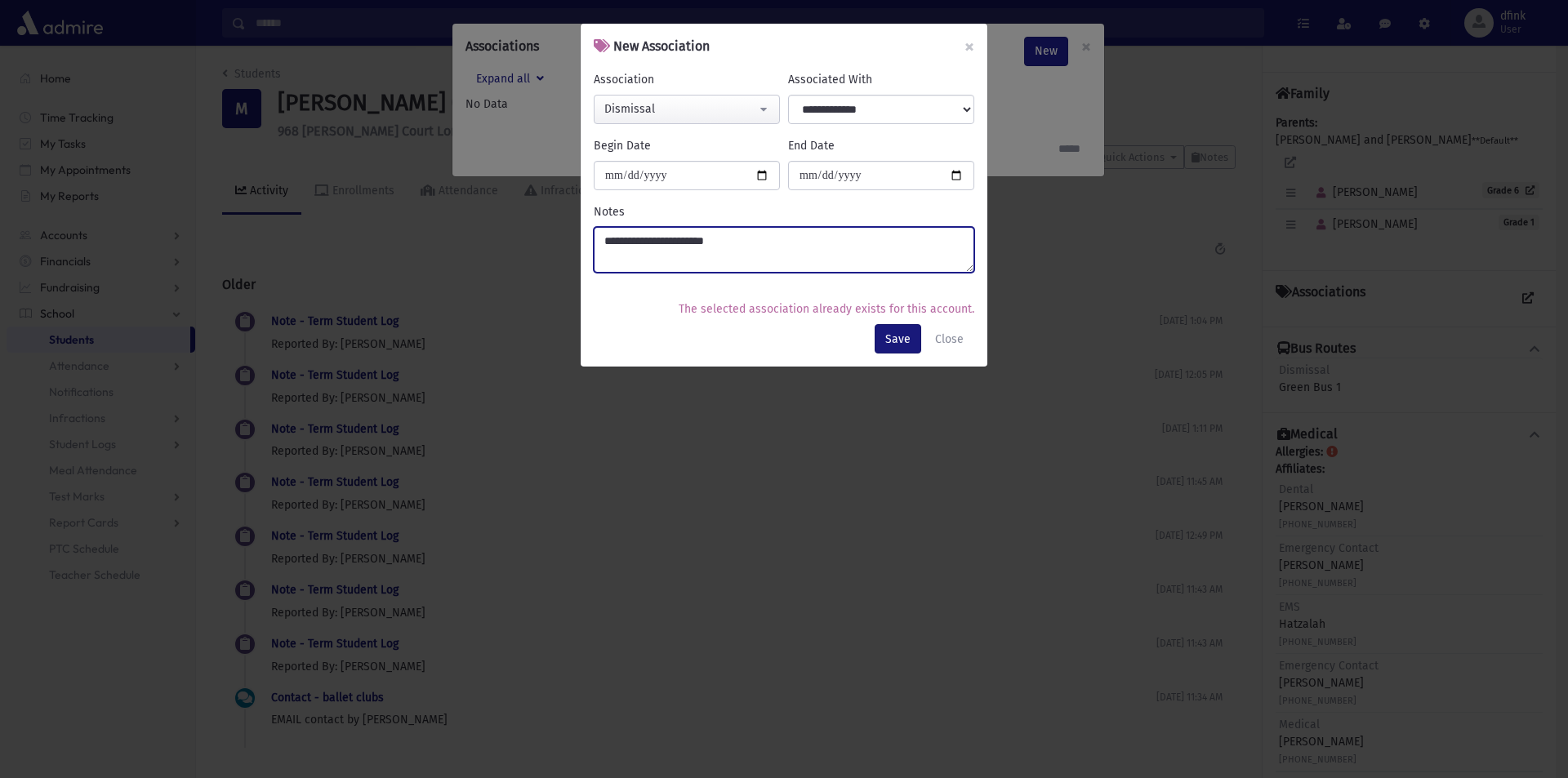
type textarea "**********"
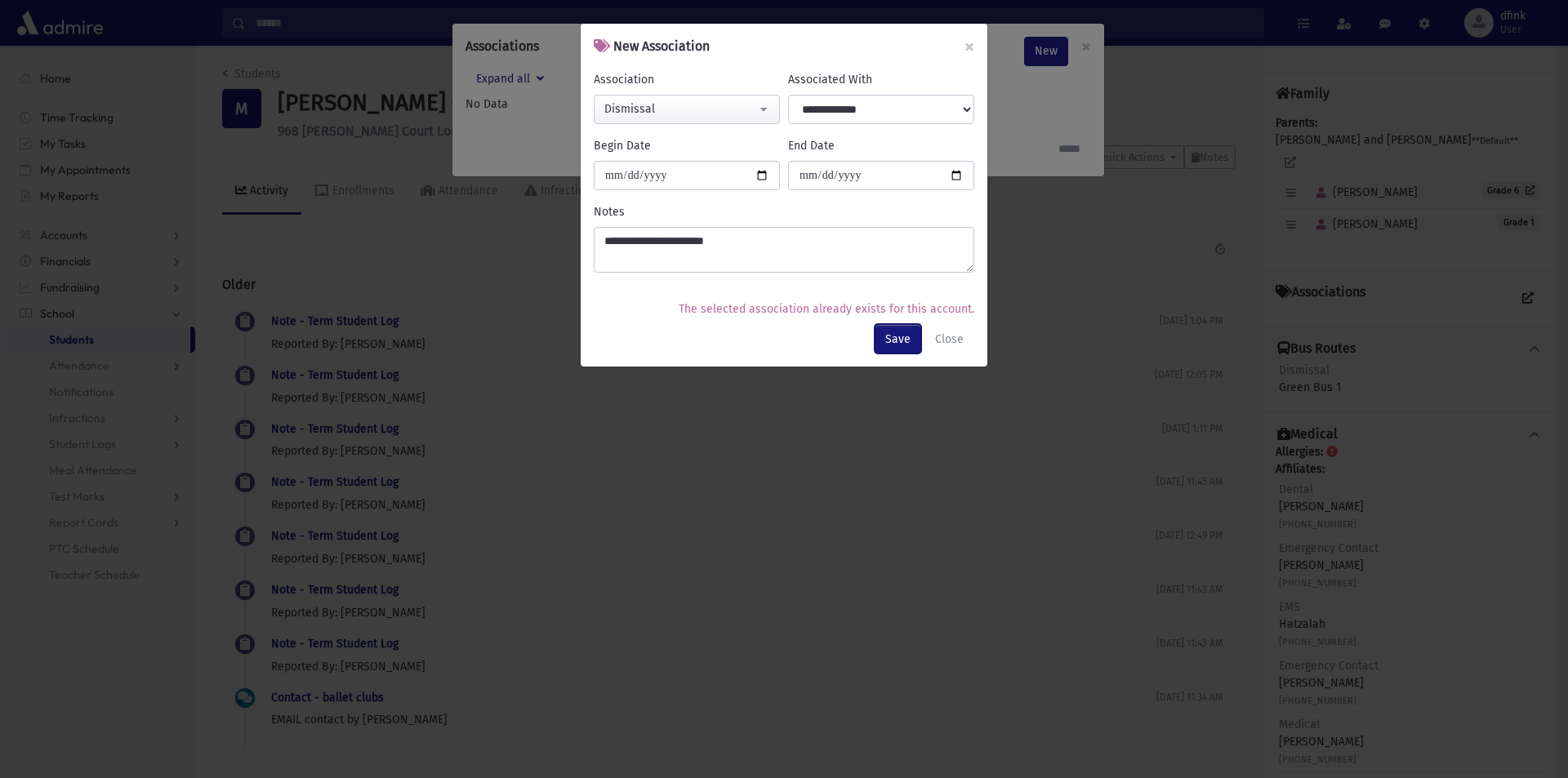
click at [903, 336] on button "Save" at bounding box center [897, 338] width 47 height 29
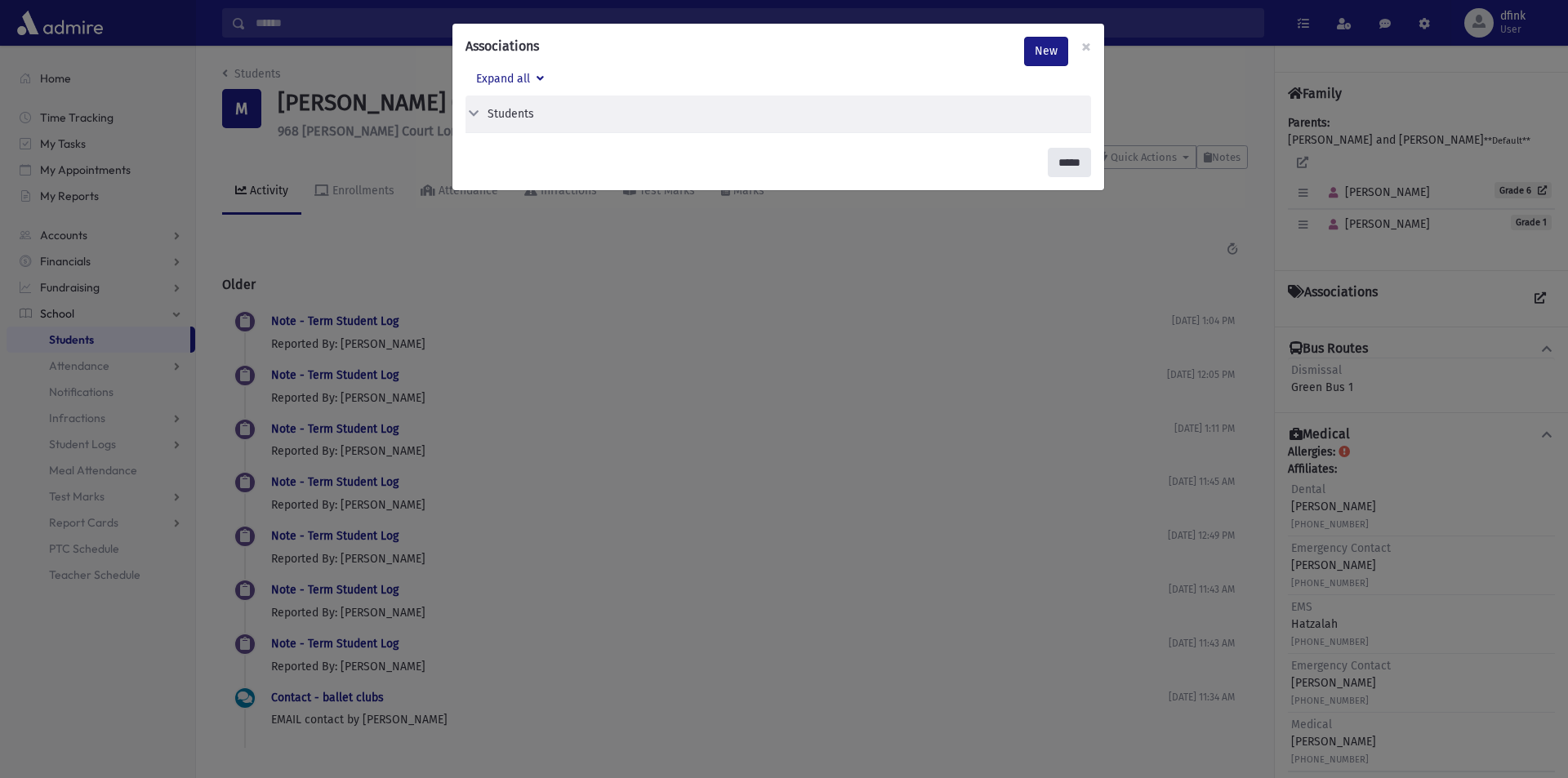
click at [1064, 169] on input "*****" at bounding box center [1069, 162] width 44 height 29
